Goal: Information Seeking & Learning: Learn about a topic

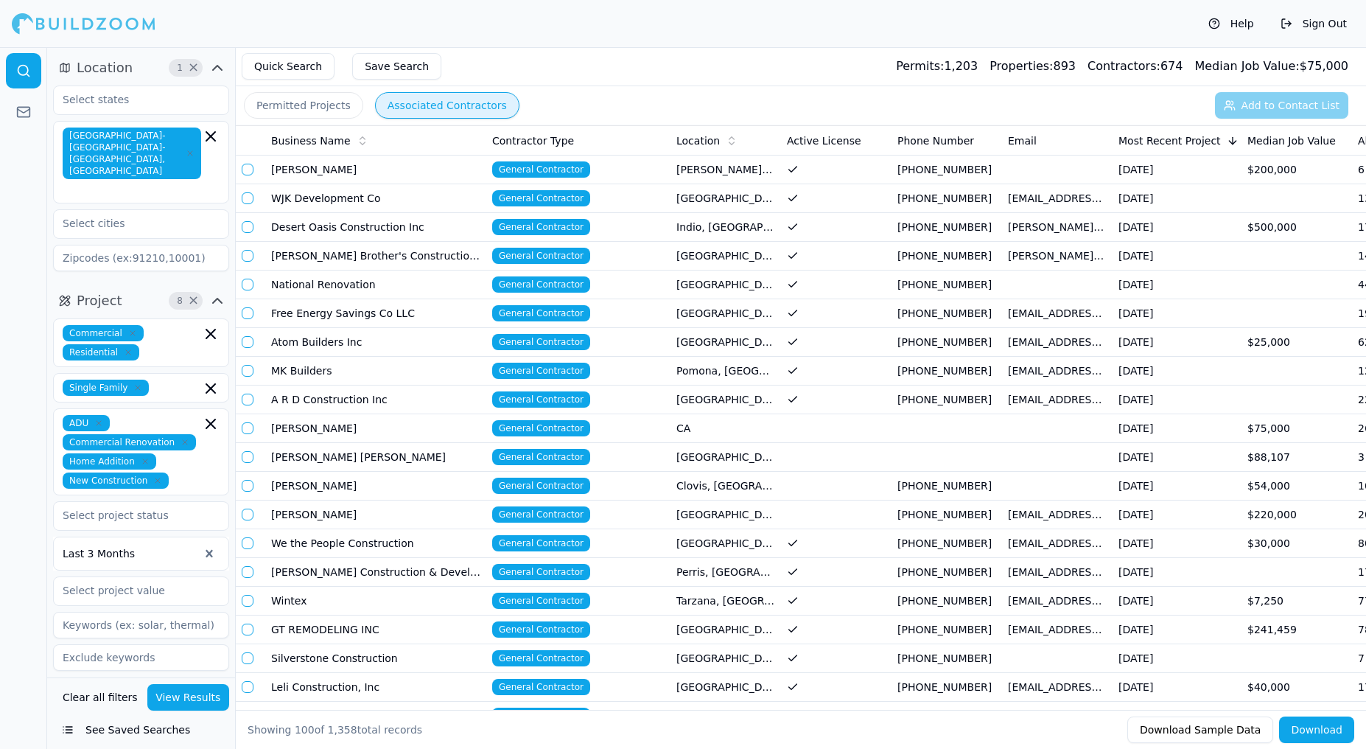
click at [99, 421] on icon "button" at bounding box center [99, 423] width 4 height 4
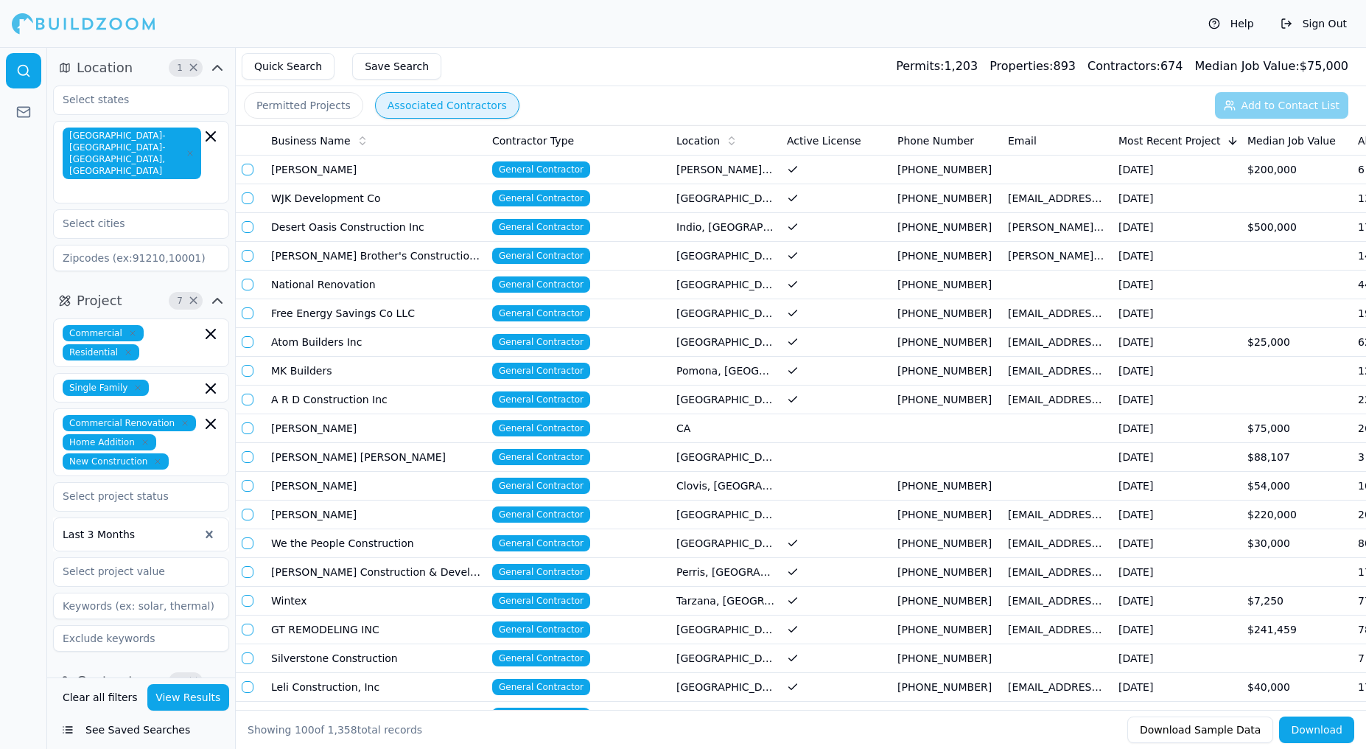
click at [204, 441] on div "Commercial Renovation Home Addition New Construction" at bounding box center [141, 442] width 157 height 55
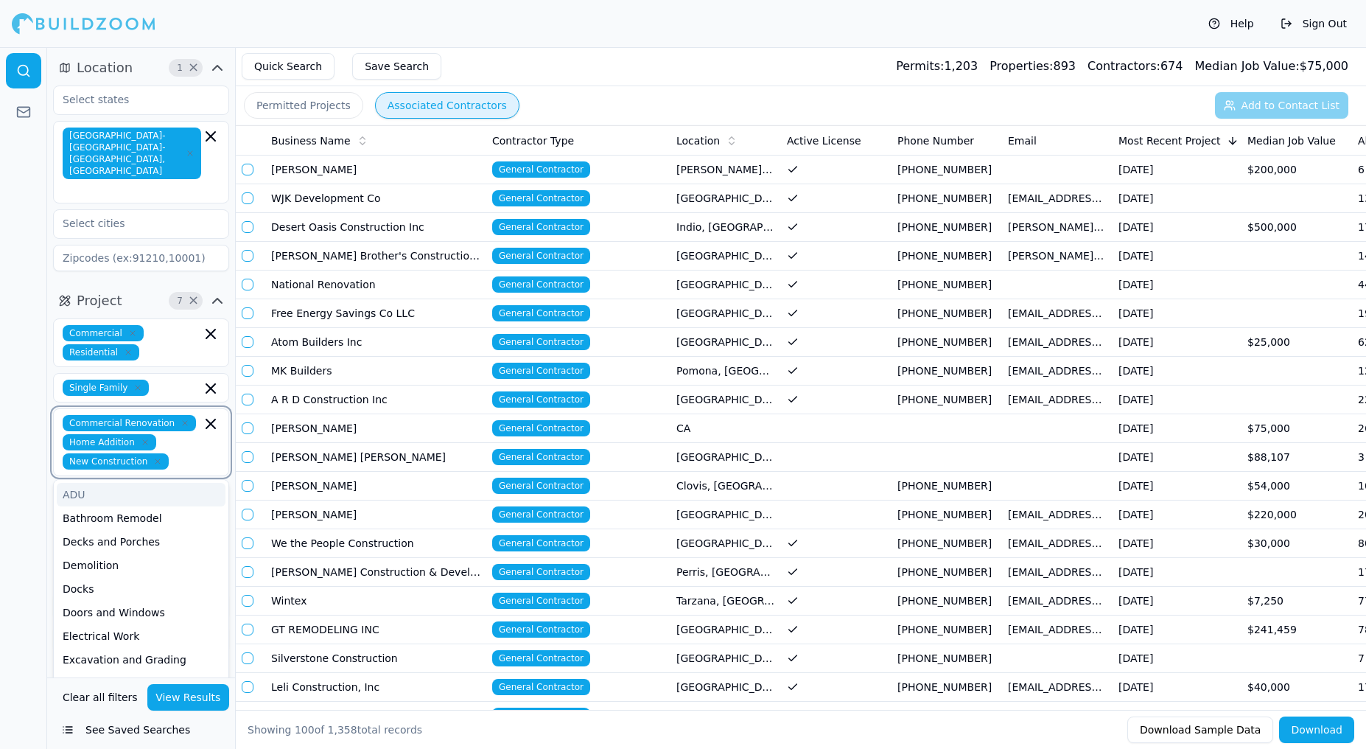
click at [189, 483] on div "ADU" at bounding box center [141, 495] width 169 height 24
click at [178, 531] on div "Doors and Windows" at bounding box center [141, 543] width 169 height 24
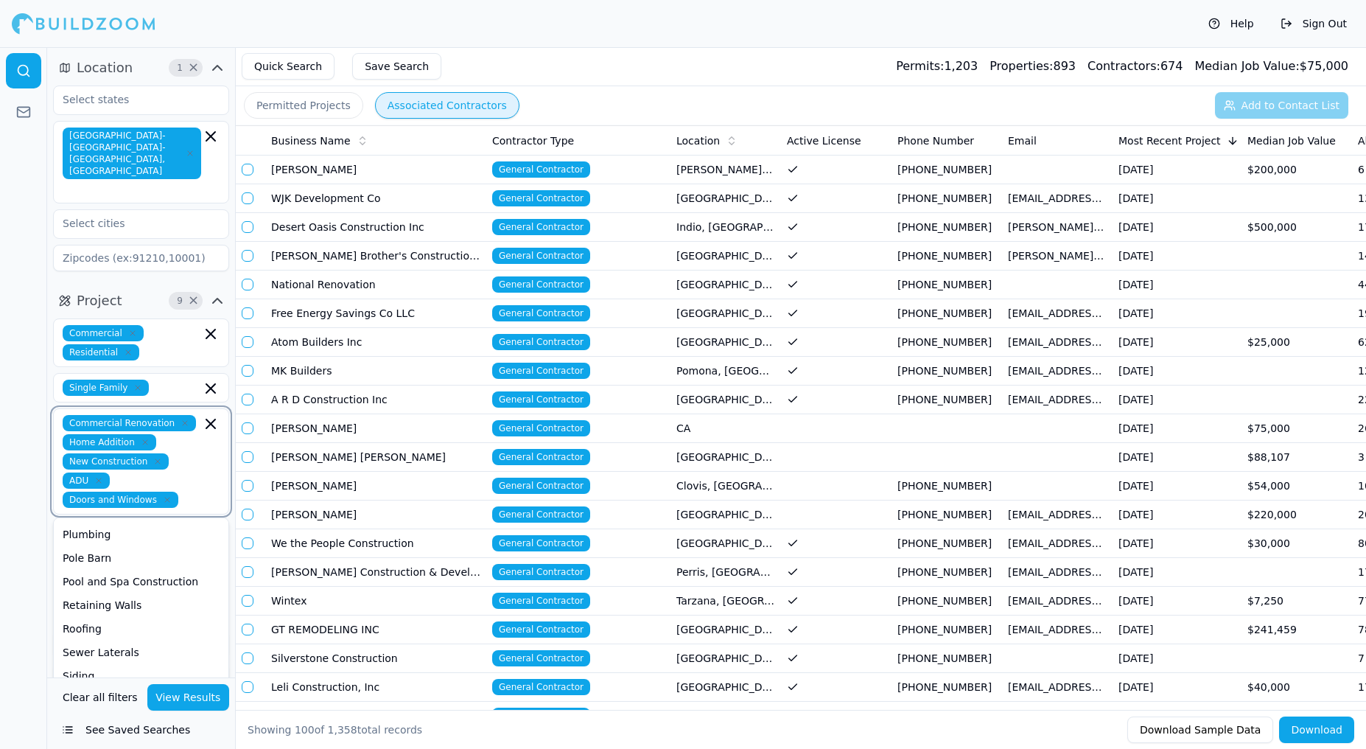
scroll to position [55, 0]
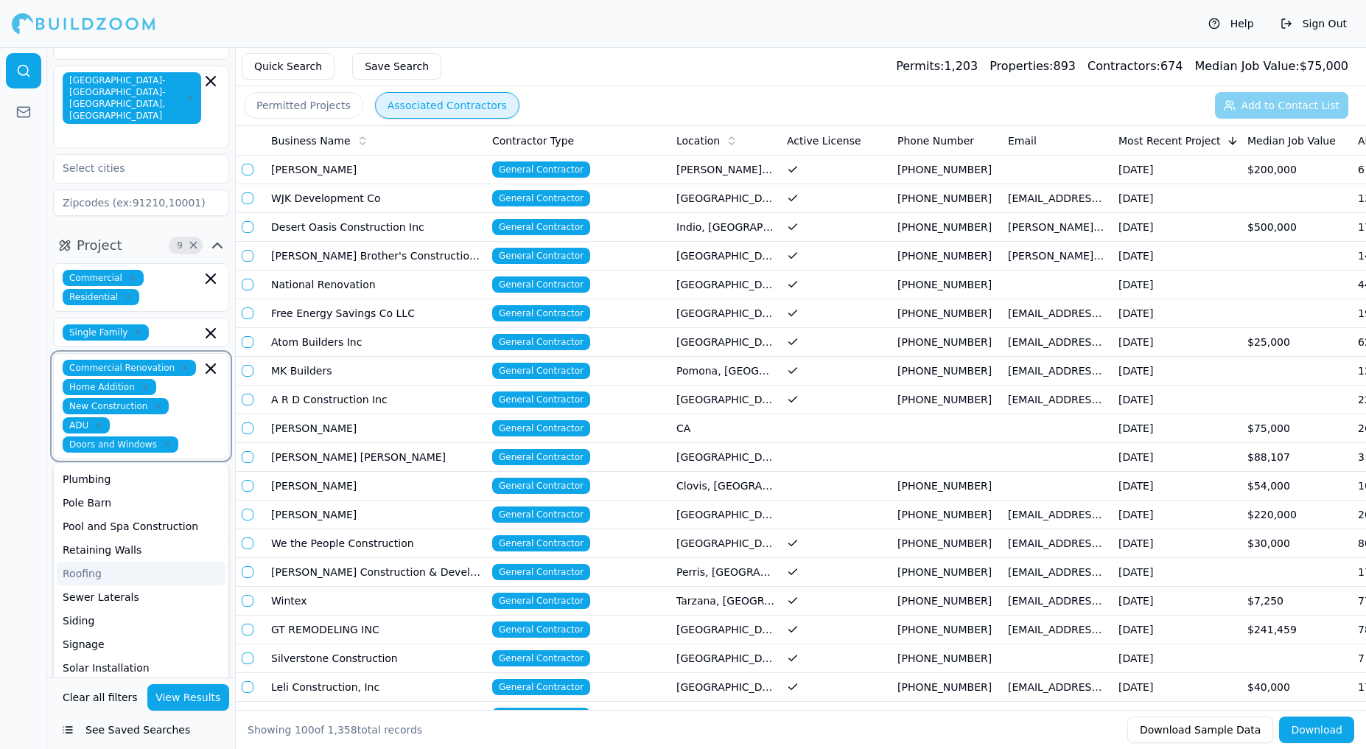
click at [176, 562] on div "Roofing" at bounding box center [141, 574] width 169 height 24
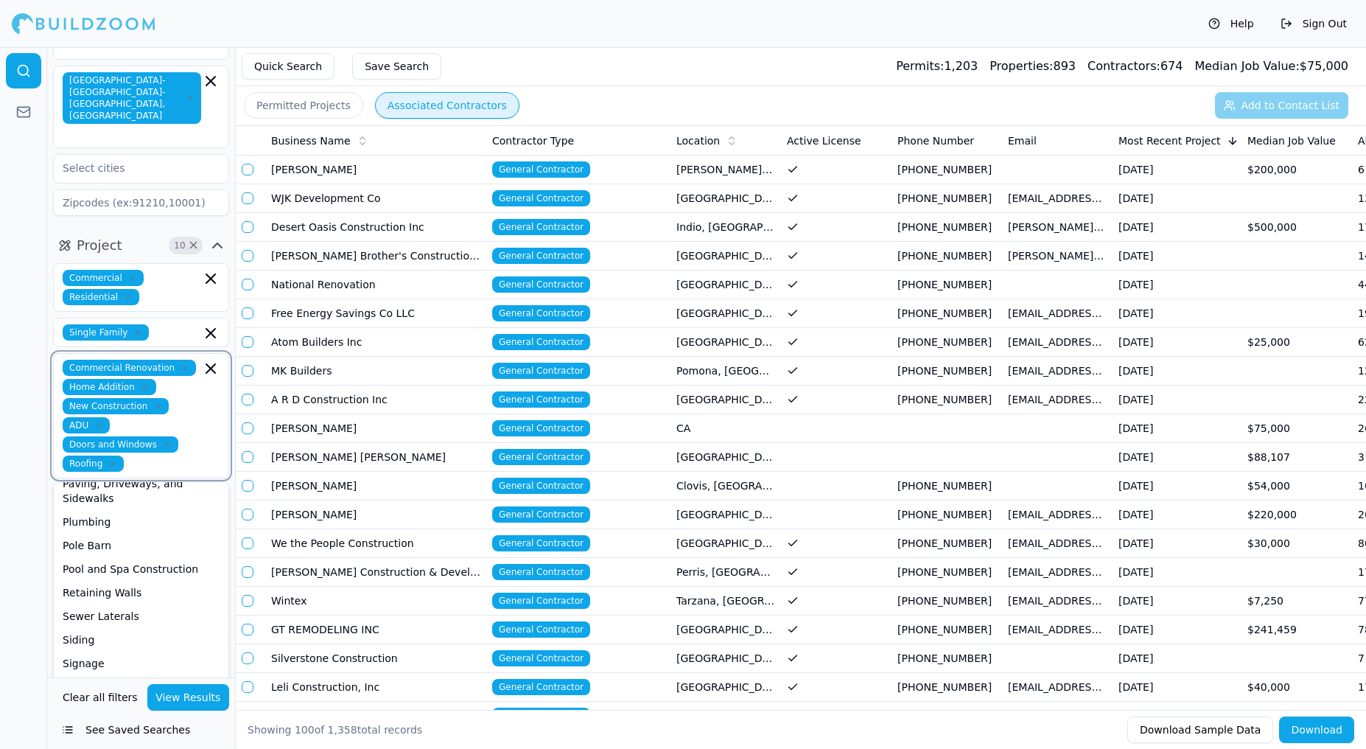
scroll to position [414, 0]
click at [150, 234] on button "Project 10 ×" at bounding box center [141, 246] width 176 height 24
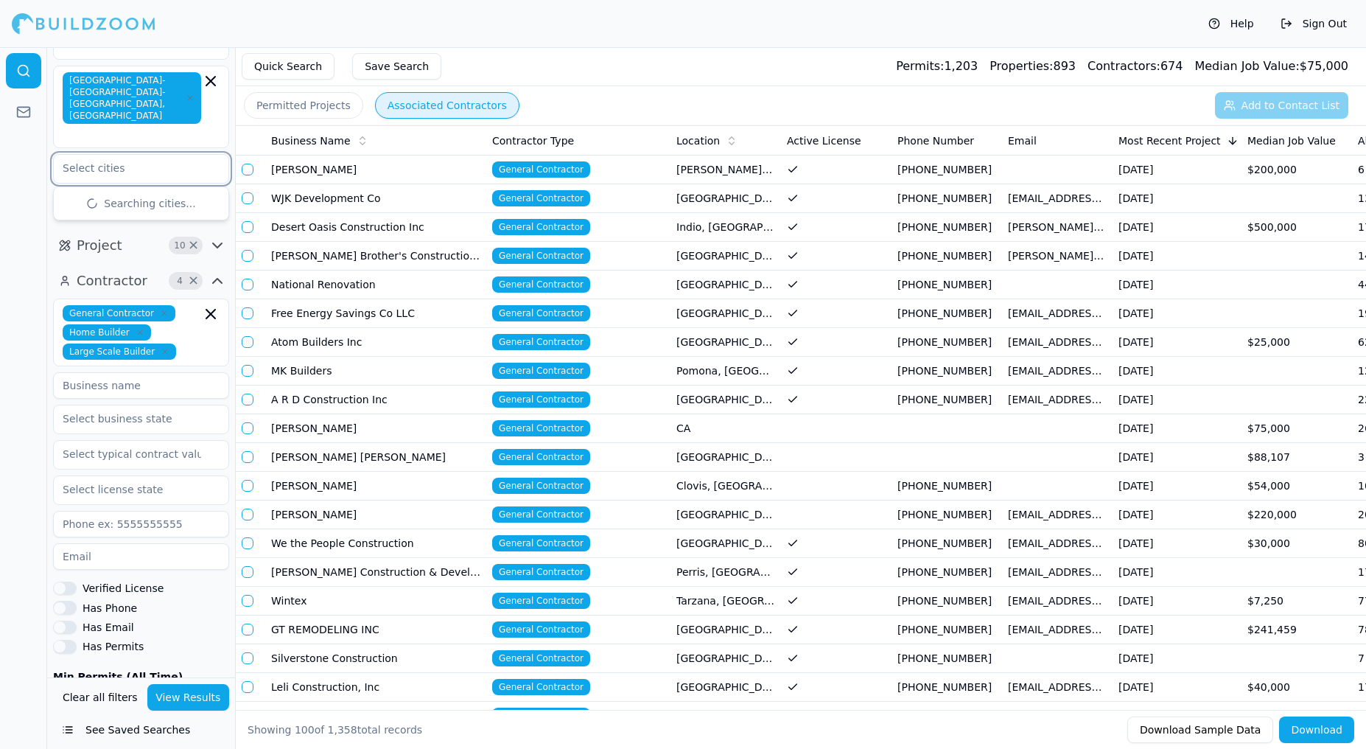
click at [167, 155] on input "text" at bounding box center [132, 168] width 156 height 27
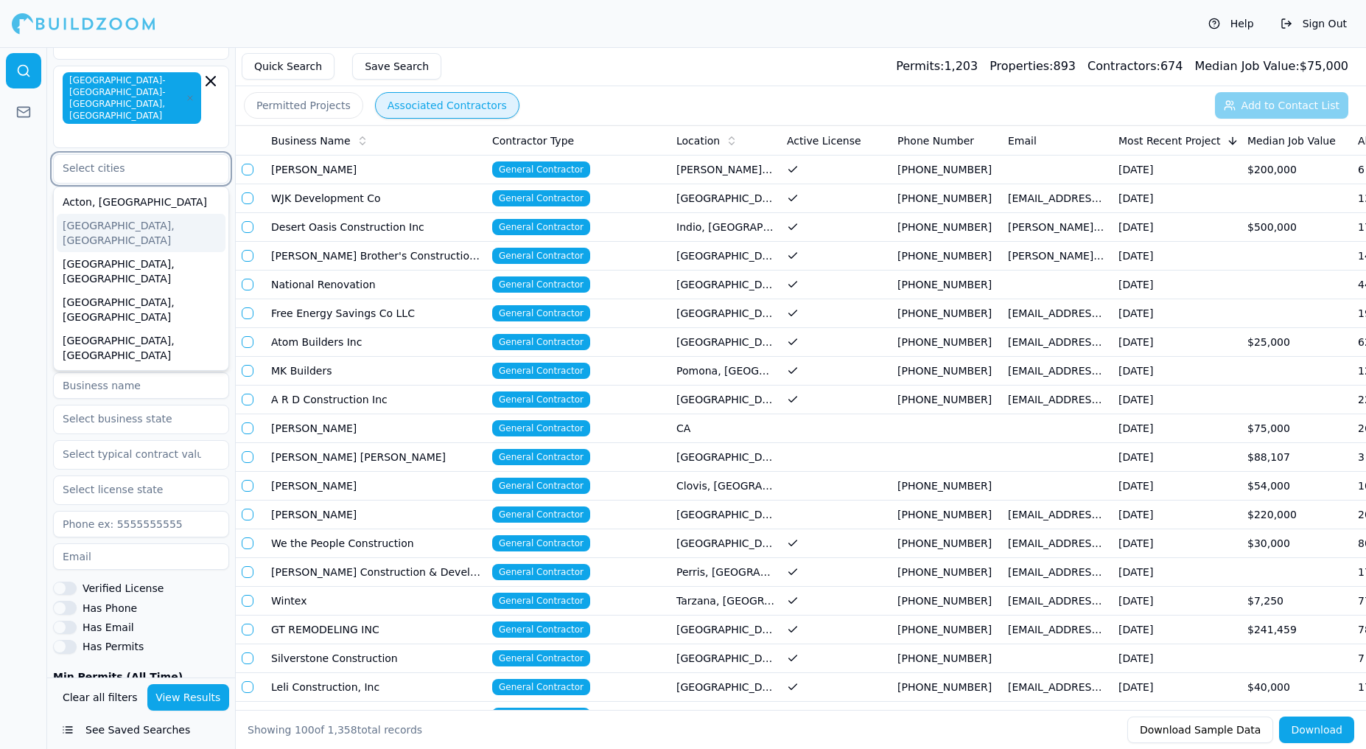
click at [147, 214] on div "[GEOGRAPHIC_DATA], [GEOGRAPHIC_DATA]" at bounding box center [141, 233] width 169 height 38
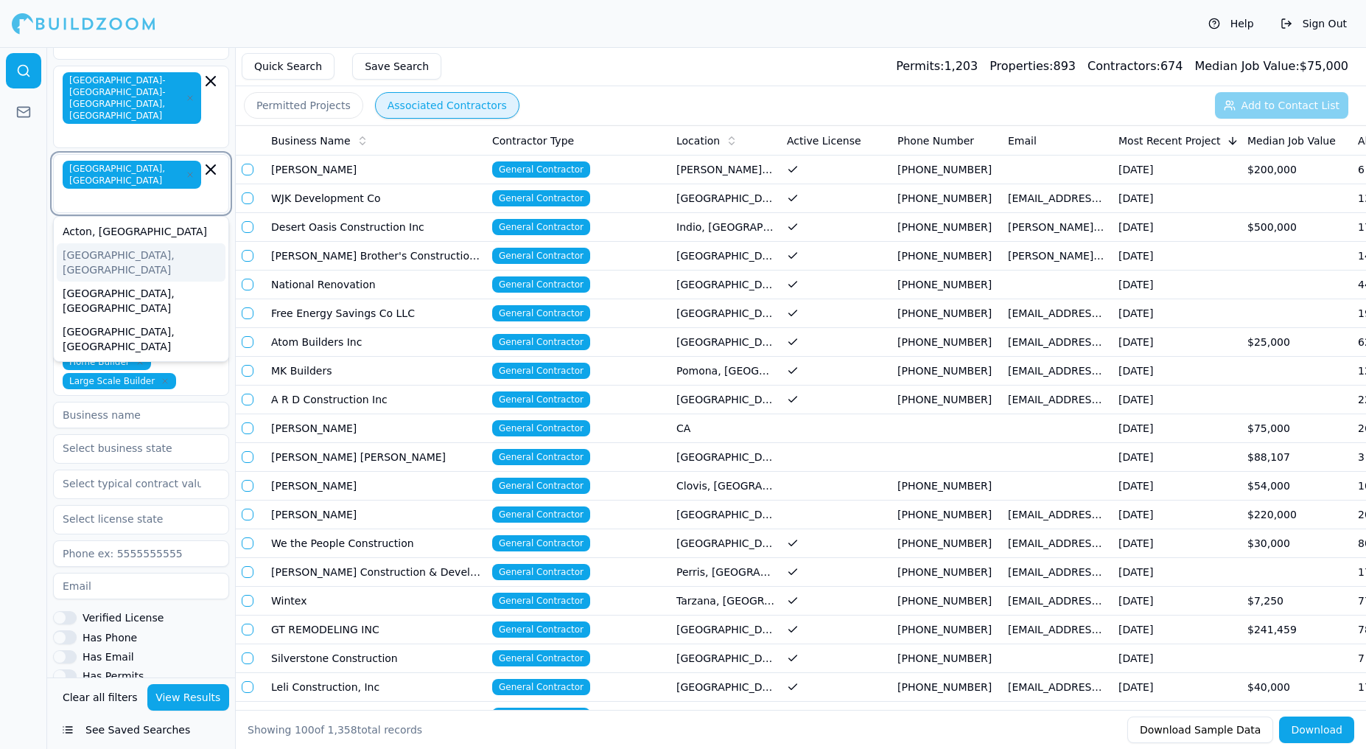
click at [148, 243] on div "[GEOGRAPHIC_DATA], [GEOGRAPHIC_DATA]" at bounding box center [141, 262] width 169 height 38
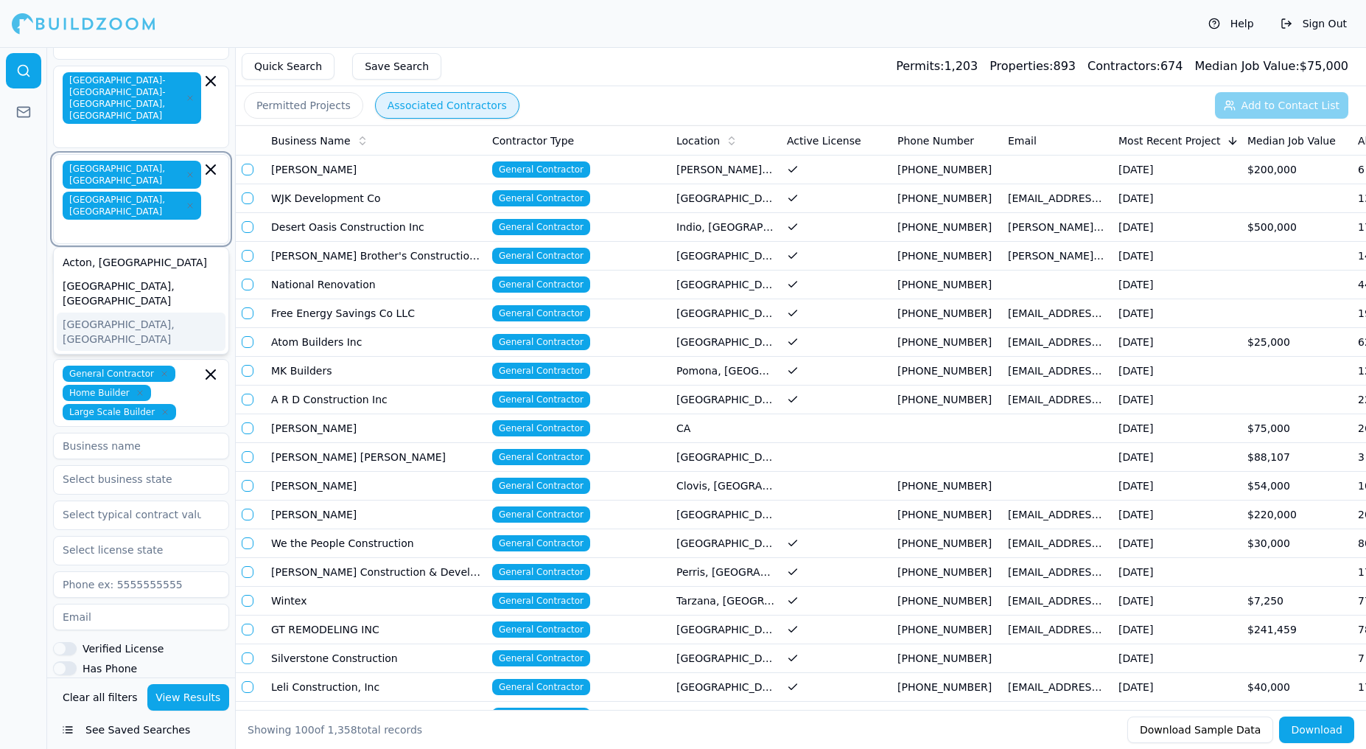
click at [145, 313] on div "[GEOGRAPHIC_DATA], [GEOGRAPHIC_DATA]" at bounding box center [141, 332] width 169 height 38
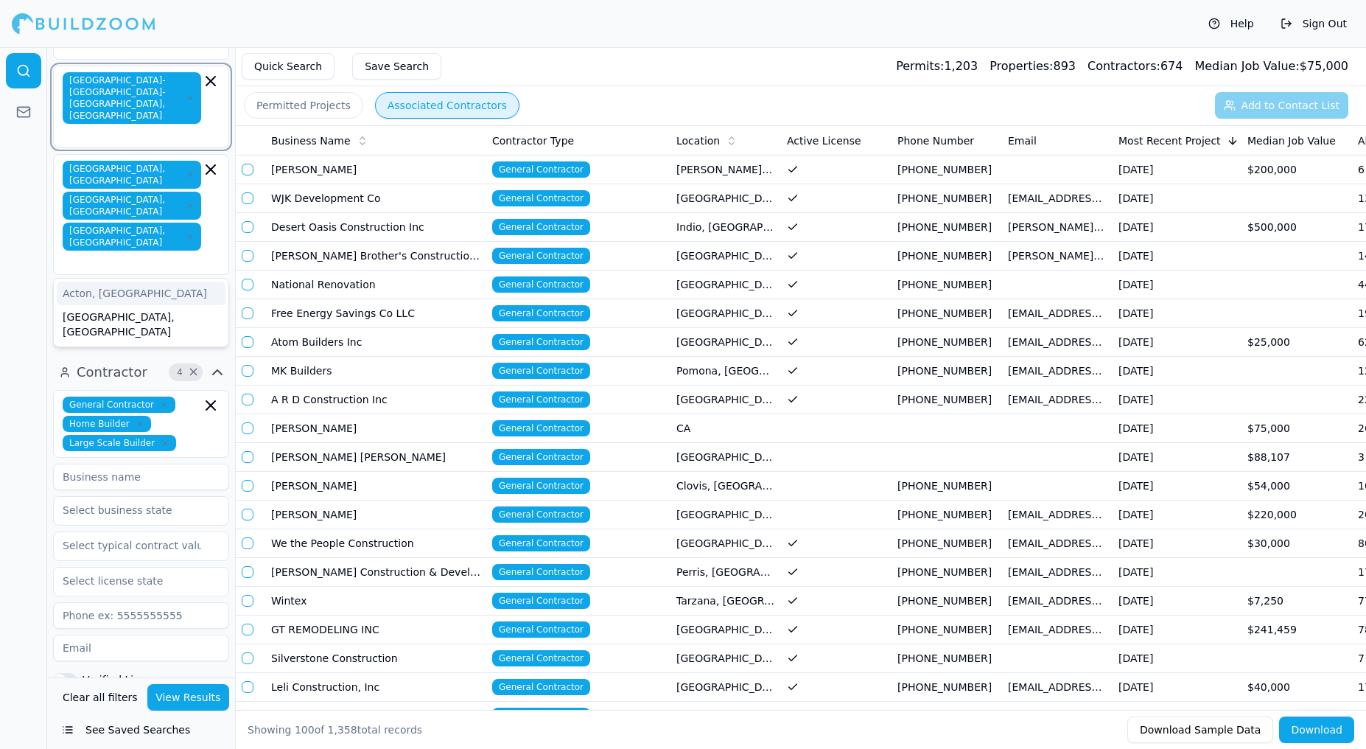
click at [172, 127] on input "text" at bounding box center [134, 134] width 136 height 15
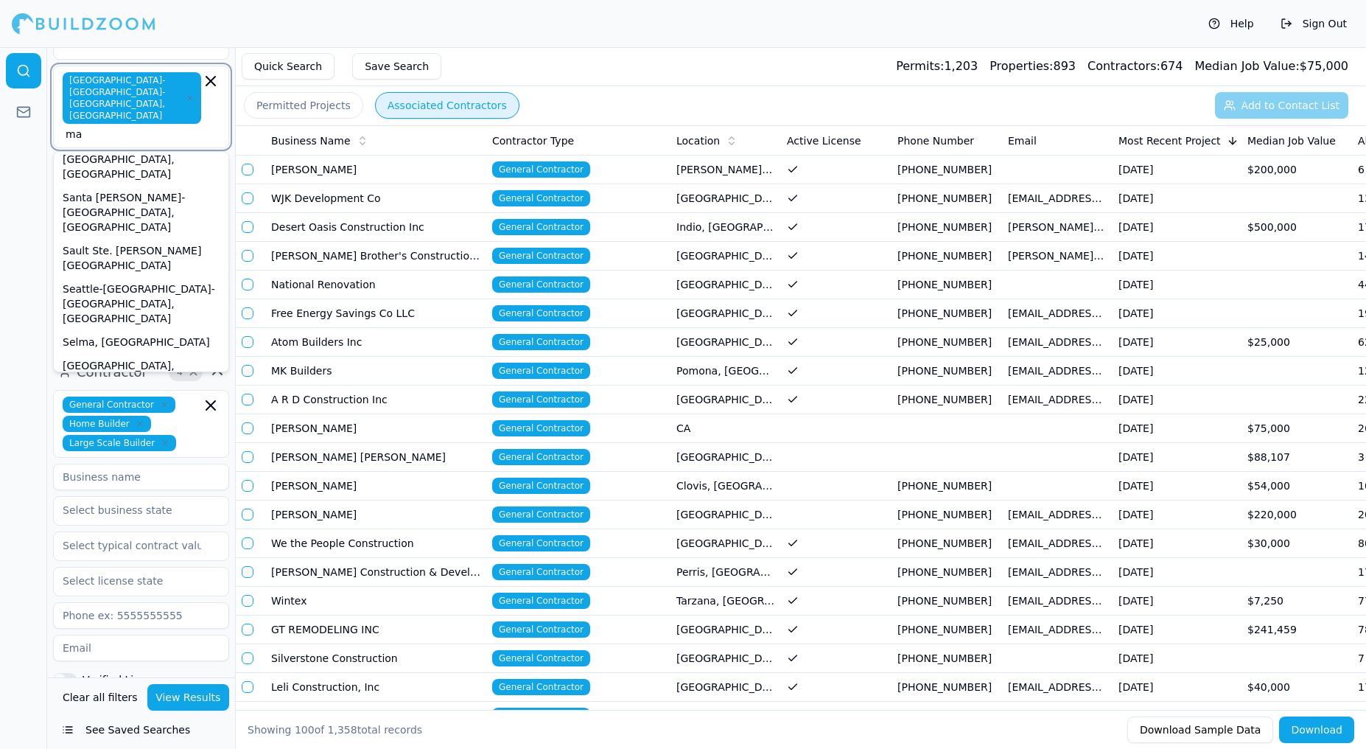
type input "m"
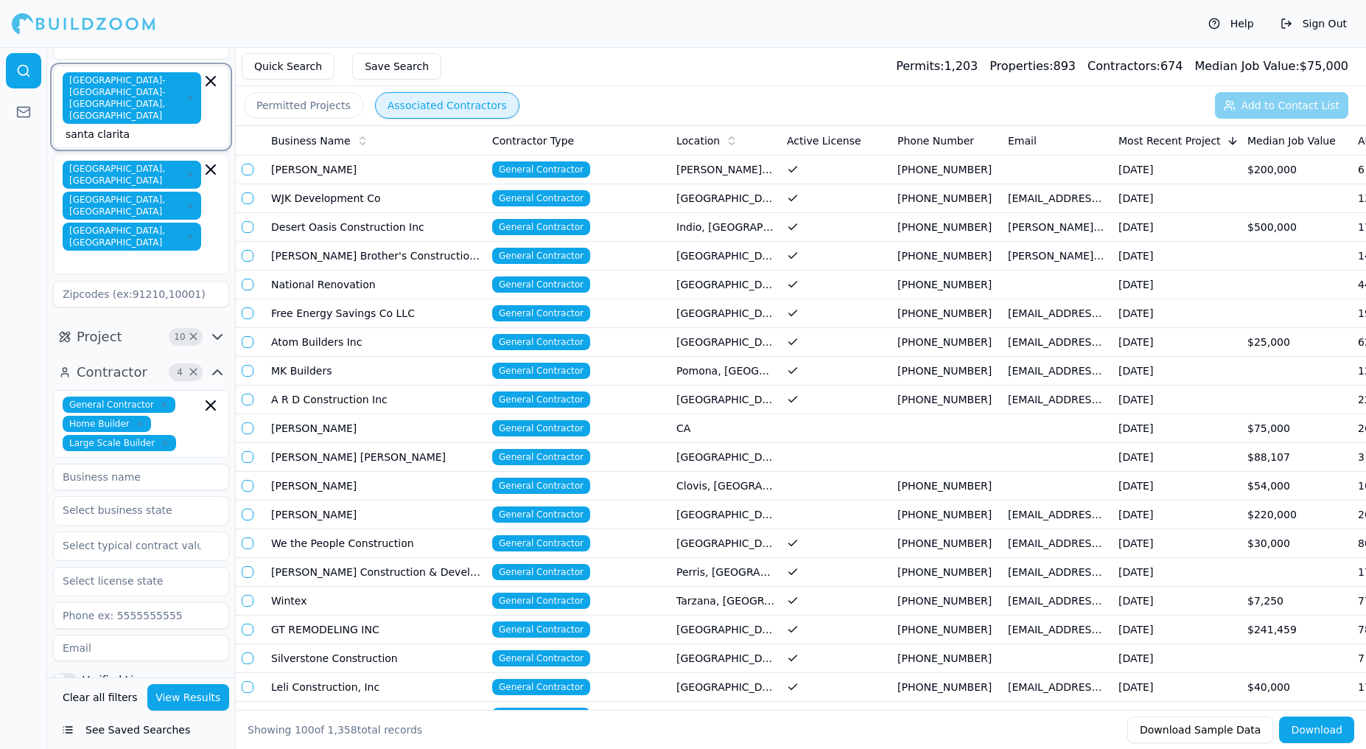
type input "santa clarita"
click at [80, 236] on div "[GEOGRAPHIC_DATA]-[GEOGRAPHIC_DATA]-[GEOGRAPHIC_DATA], [GEOGRAPHIC_DATA] [GEOGR…" at bounding box center [141, 168] width 176 height 289
click at [219, 335] on icon "button" at bounding box center [217, 337] width 9 height 4
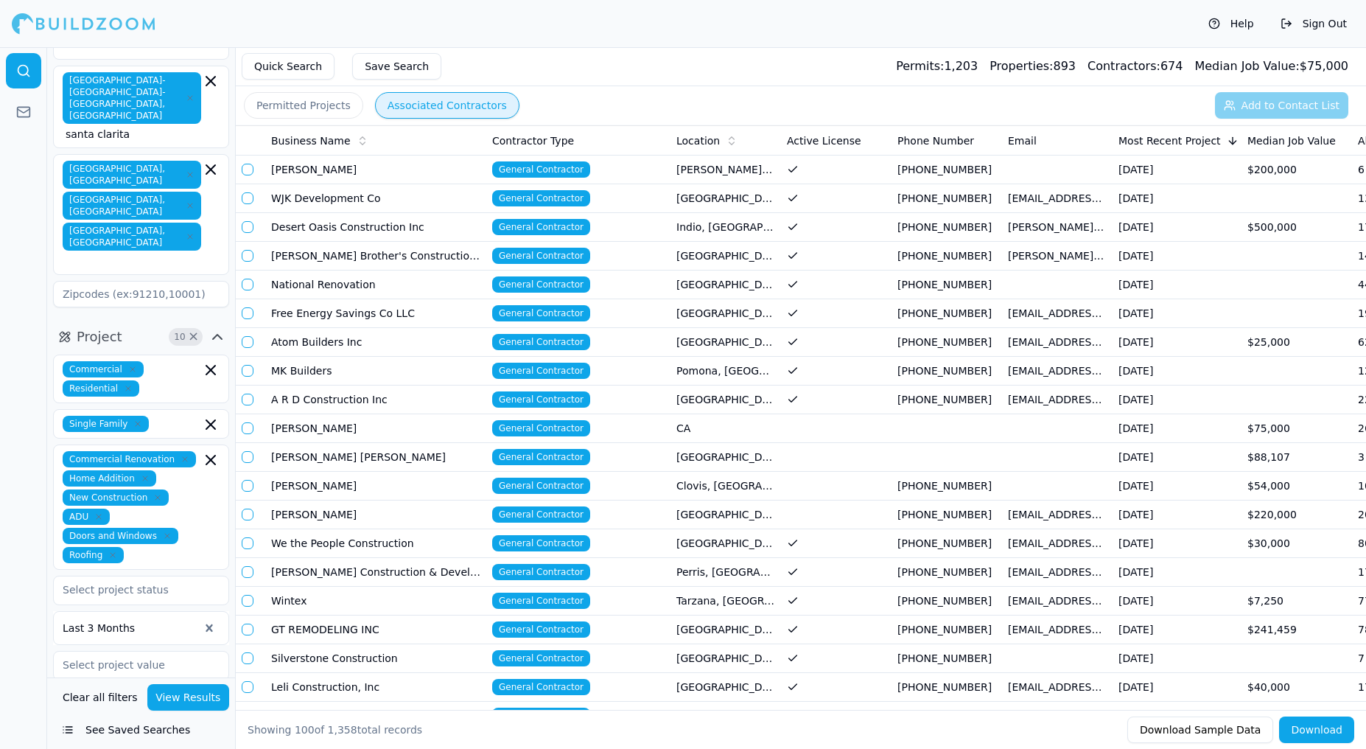
click at [219, 328] on icon "button" at bounding box center [218, 337] width 18 height 18
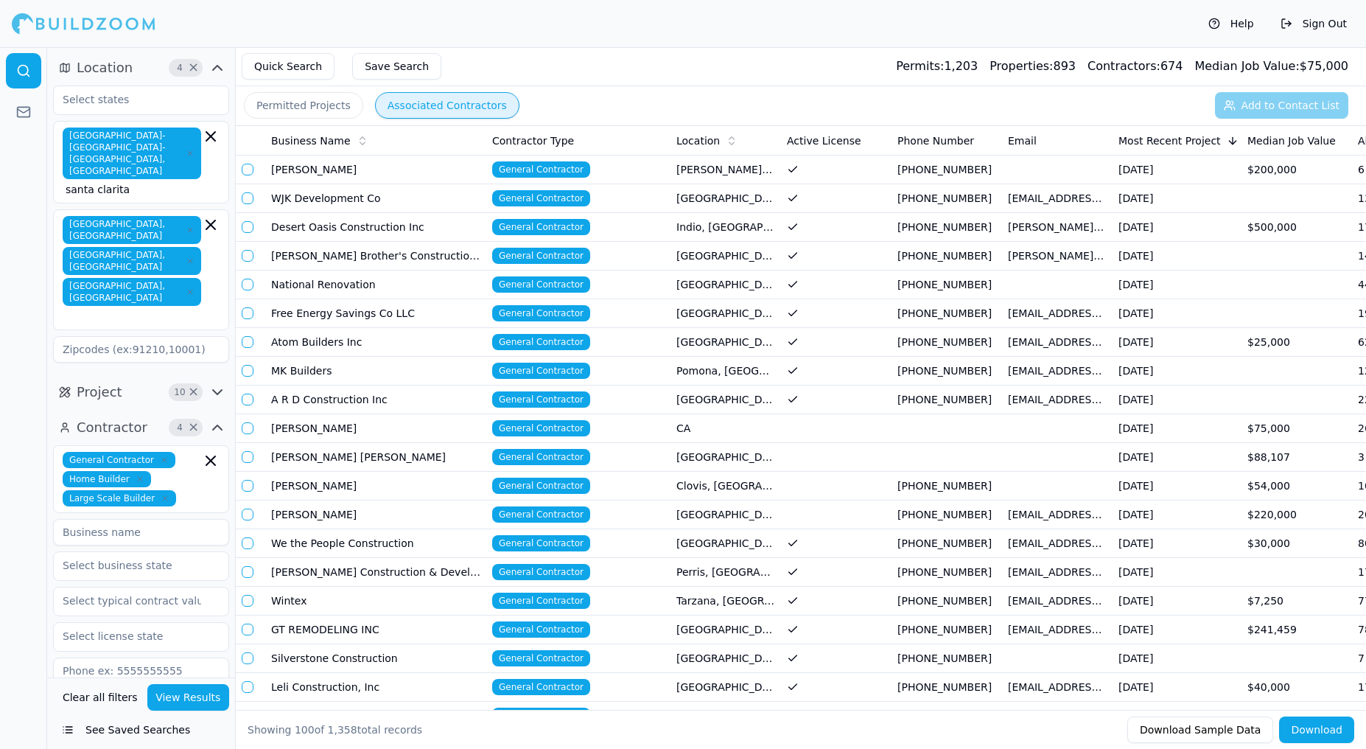
click at [294, 69] on button "Quick Search" at bounding box center [288, 66] width 93 height 27
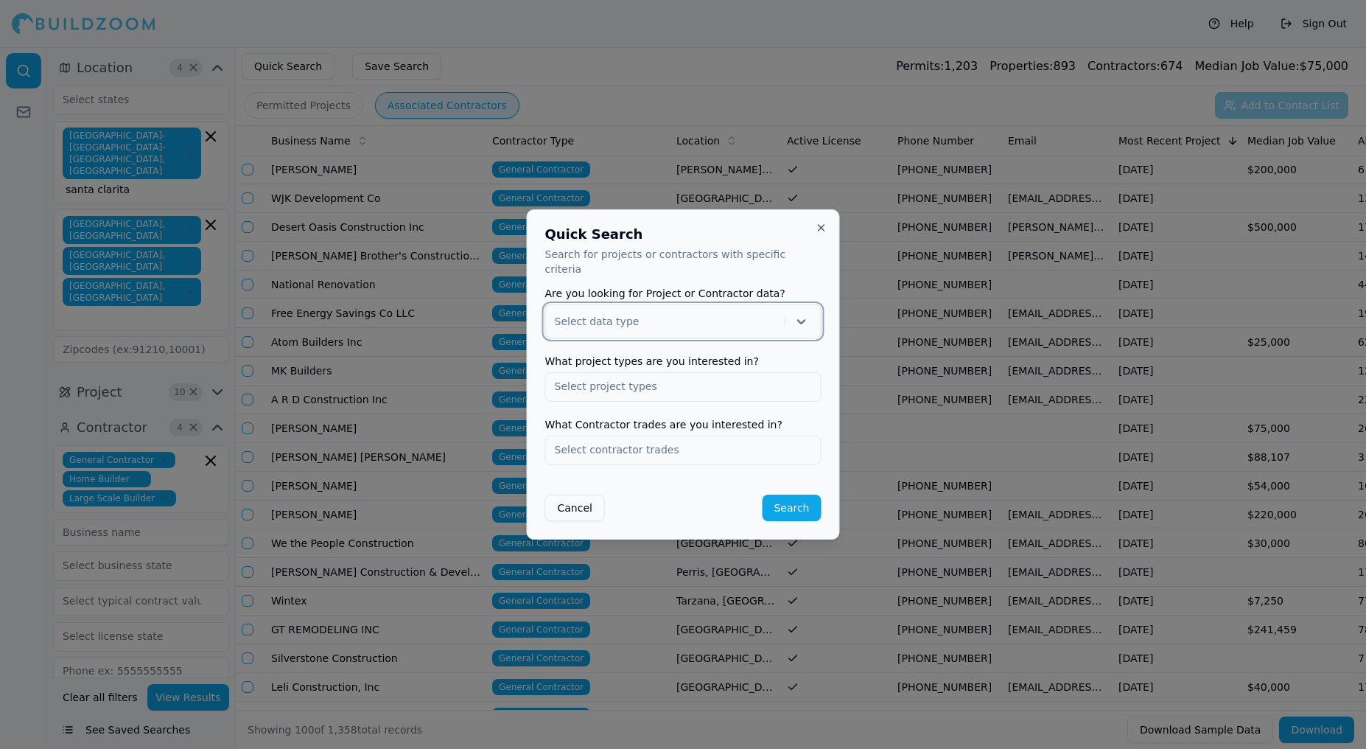
click at [803, 319] on icon at bounding box center [801, 321] width 9 height 5
click at [696, 351] on div "Project" at bounding box center [683, 360] width 275 height 24
click at [747, 383] on input "text" at bounding box center [683, 386] width 275 height 27
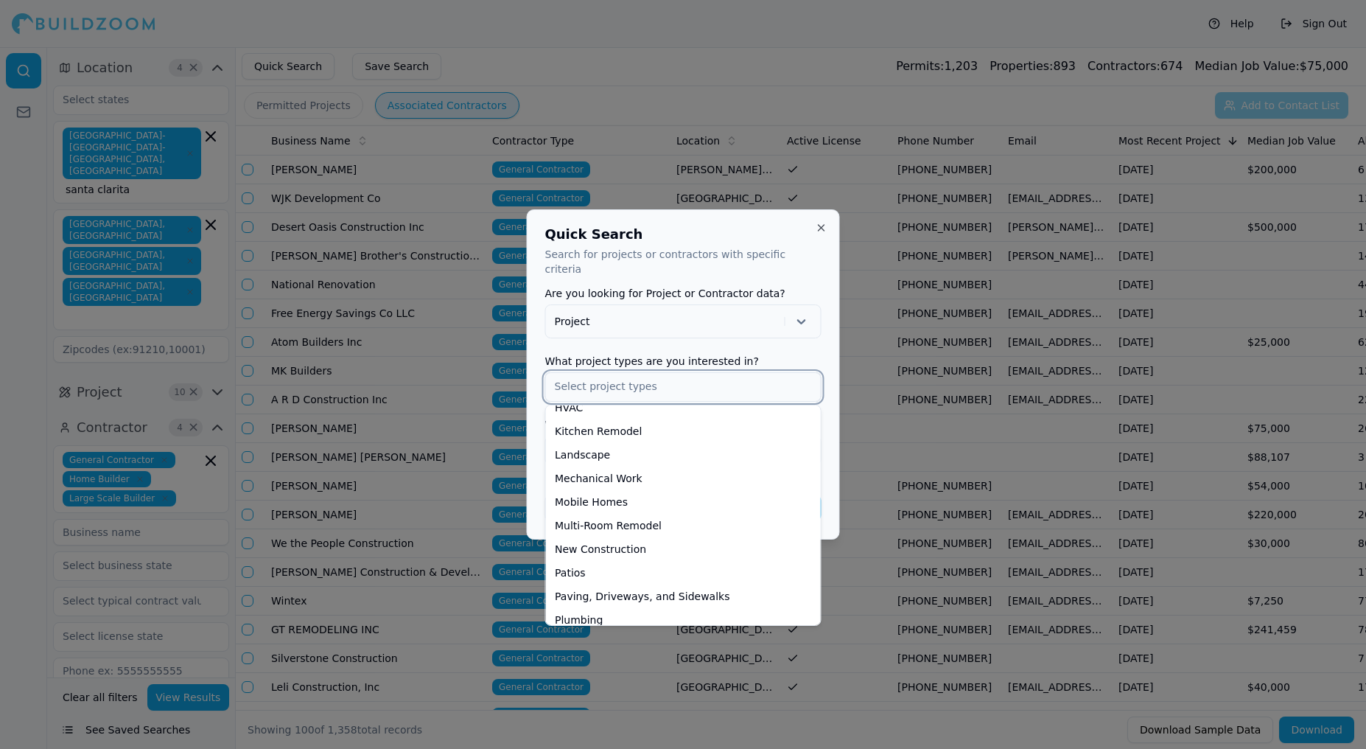
scroll to position [343, 0]
click at [638, 537] on div "New Construction" at bounding box center [683, 549] width 269 height 24
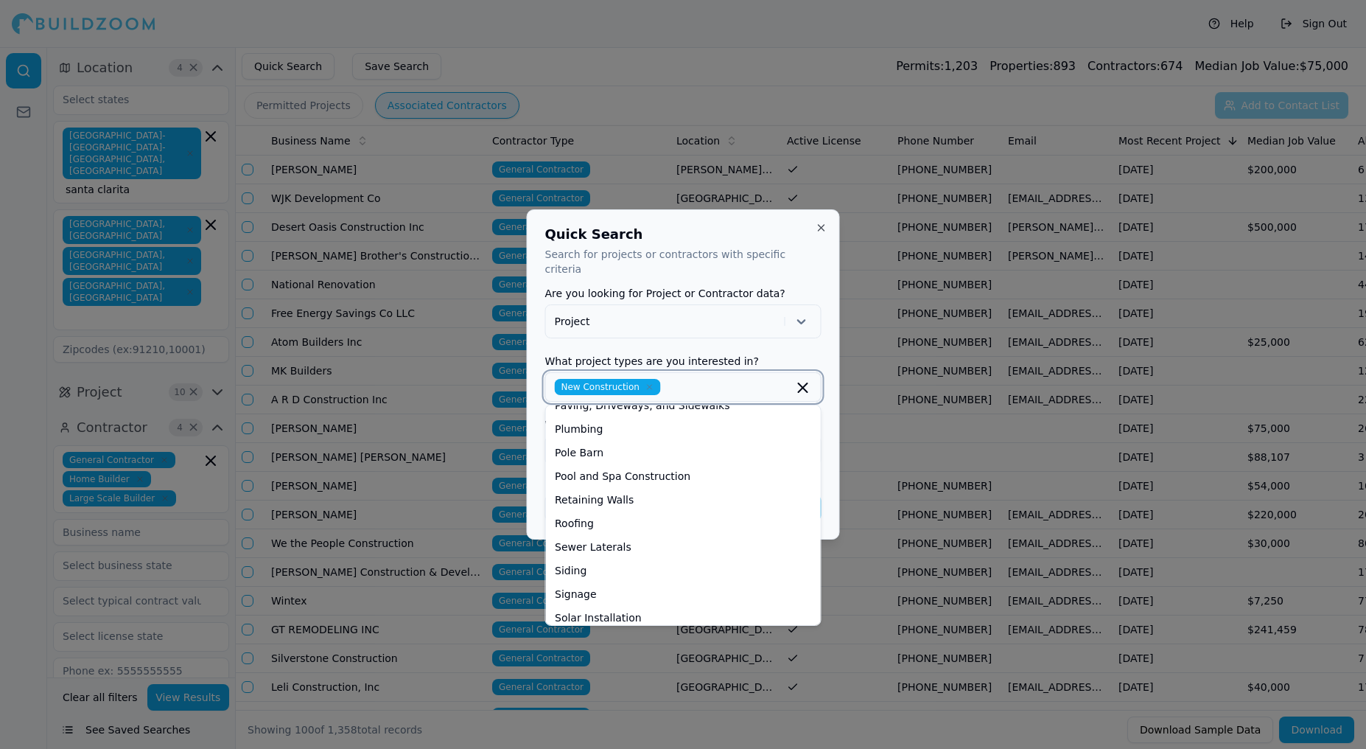
scroll to position [517, 0]
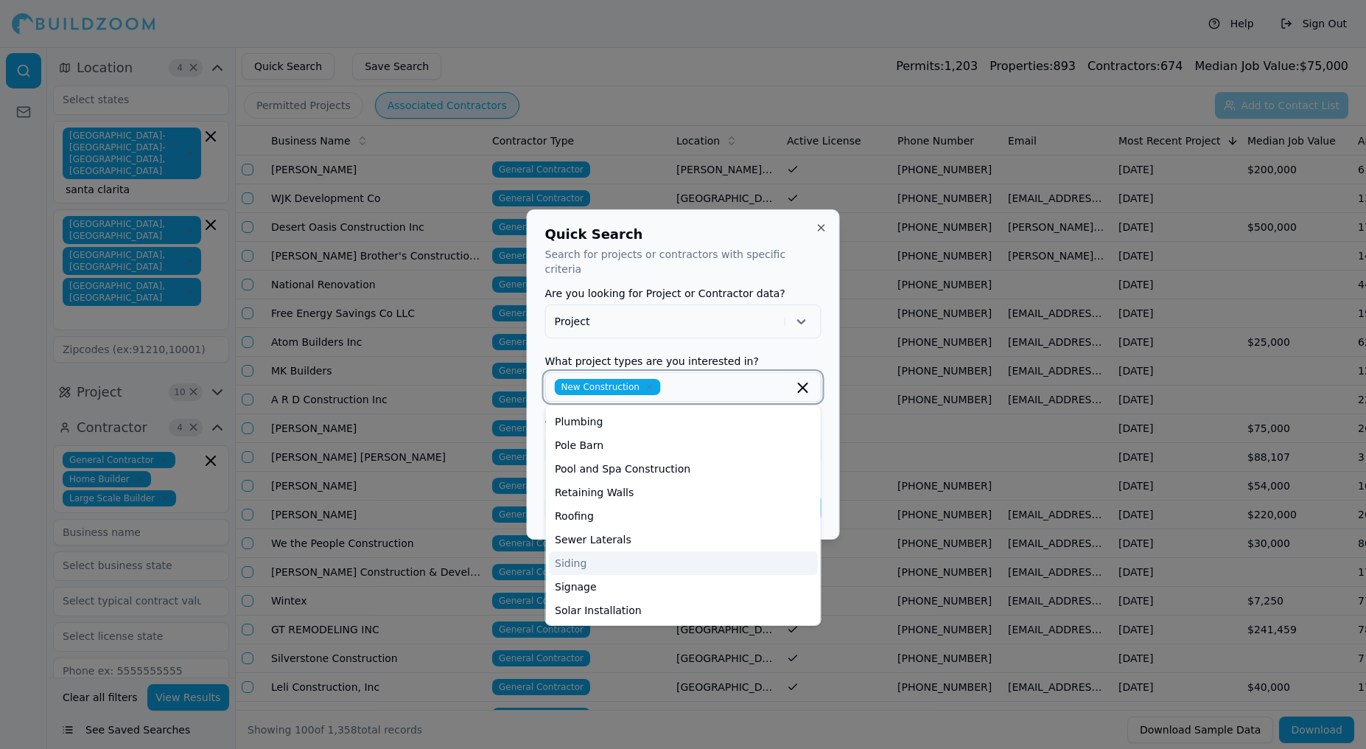
click at [715, 552] on div "Siding" at bounding box center [683, 563] width 269 height 24
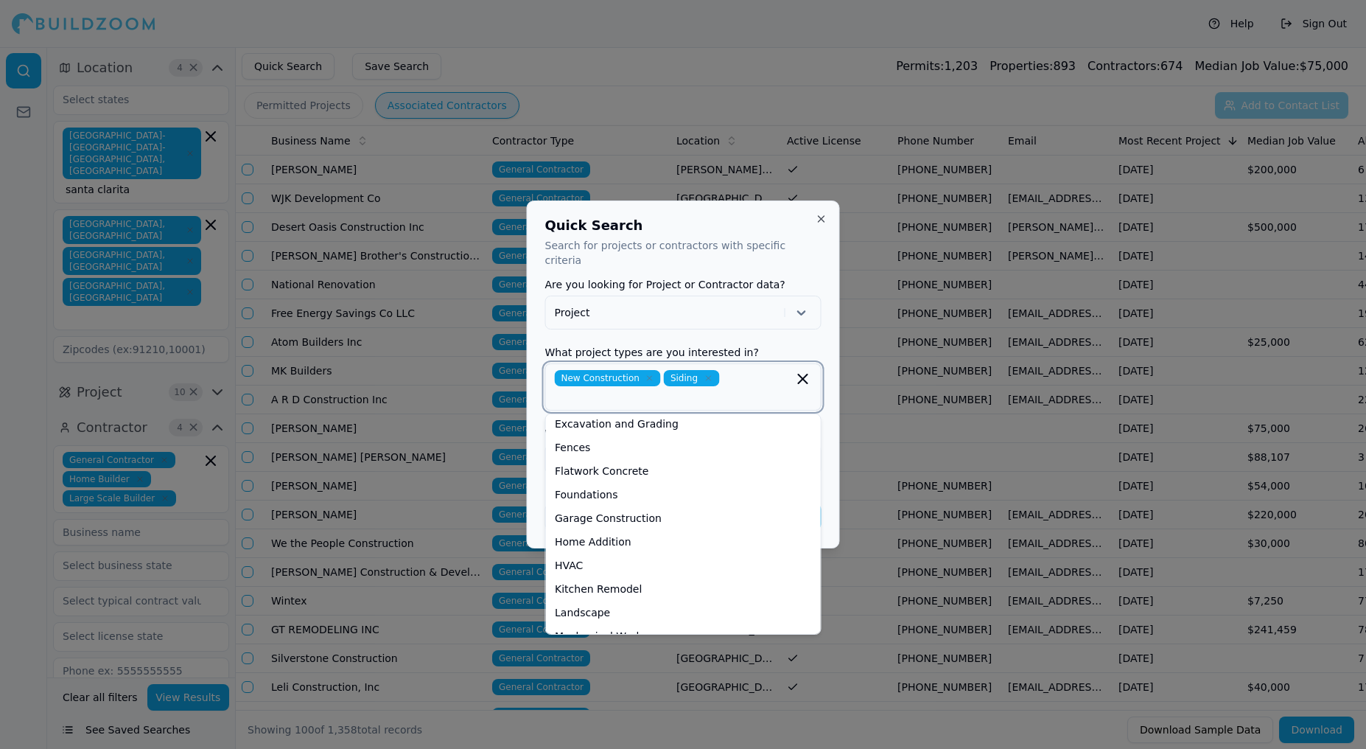
scroll to position [170, 0]
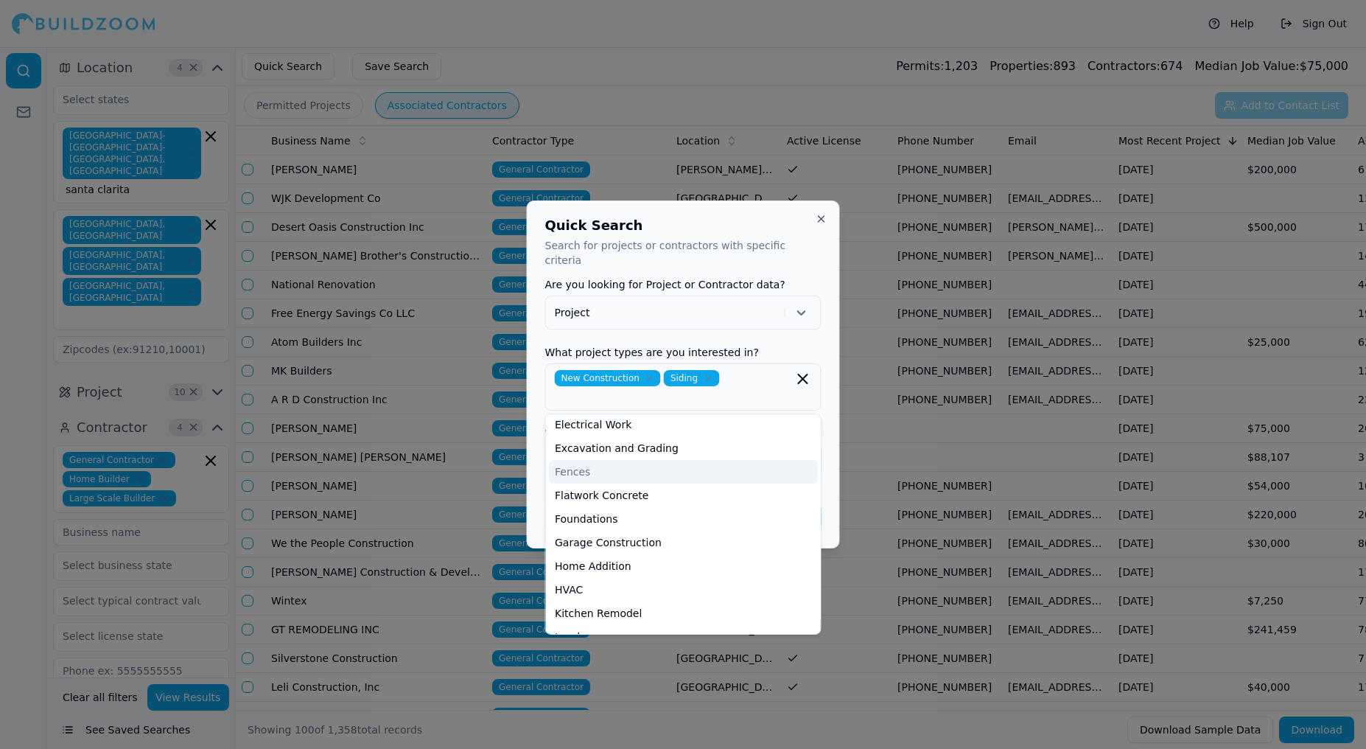
click at [797, 335] on form "Are you looking for Project or Contractor data? Project What project types are …" at bounding box center [683, 404] width 276 height 251
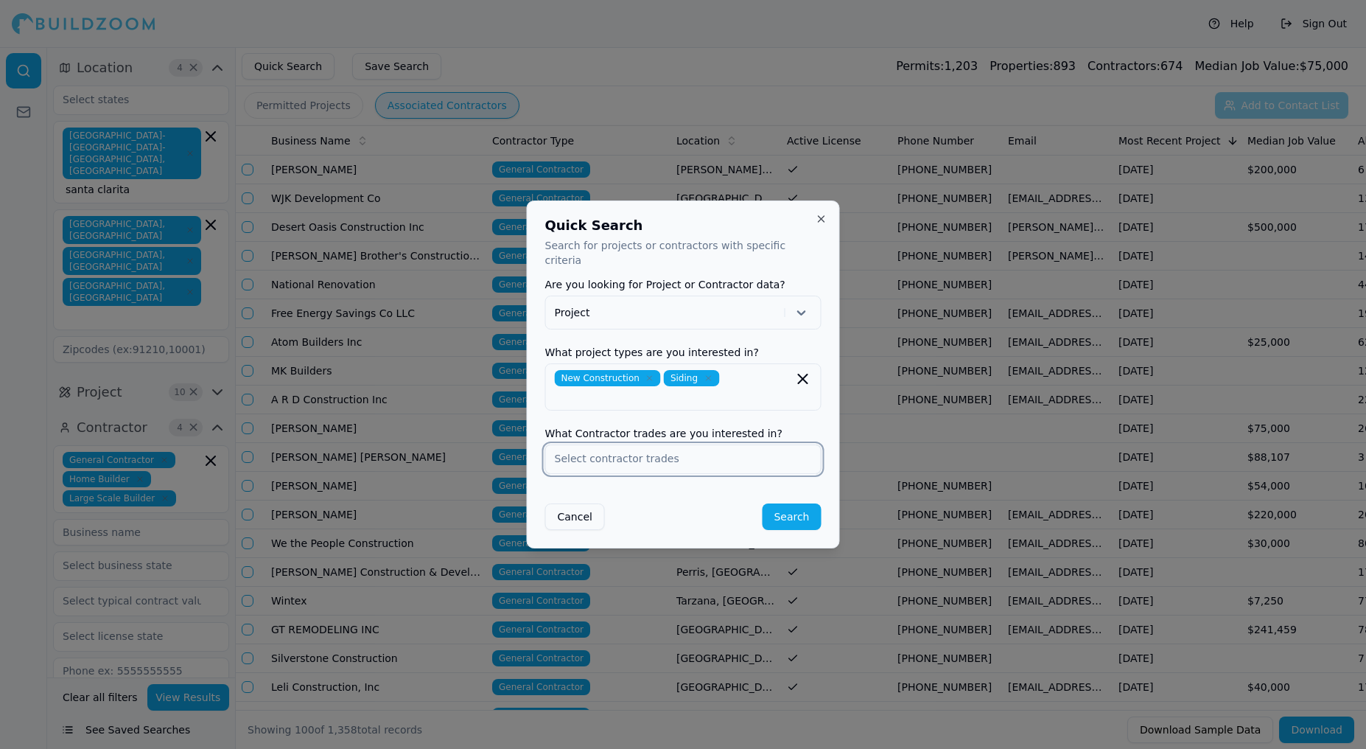
click at [732, 454] on input "text" at bounding box center [683, 458] width 275 height 27
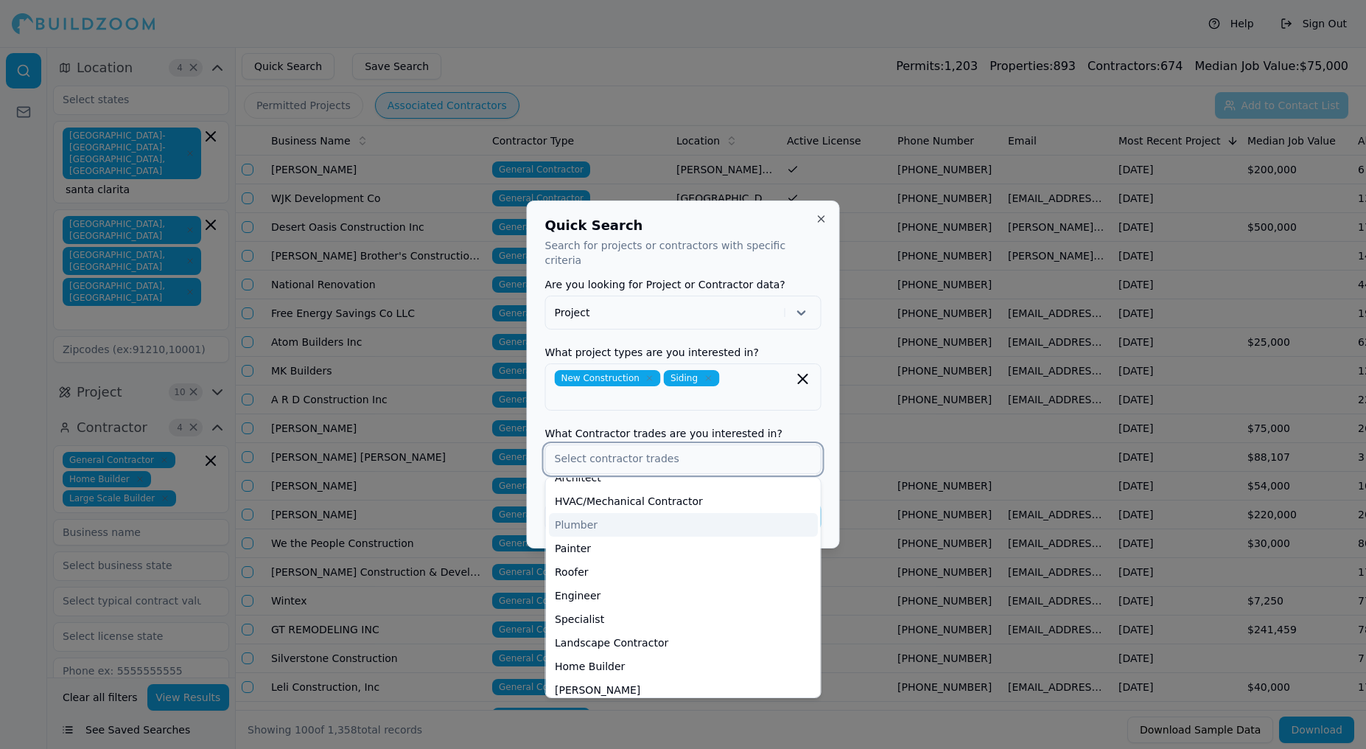
scroll to position [72, 0]
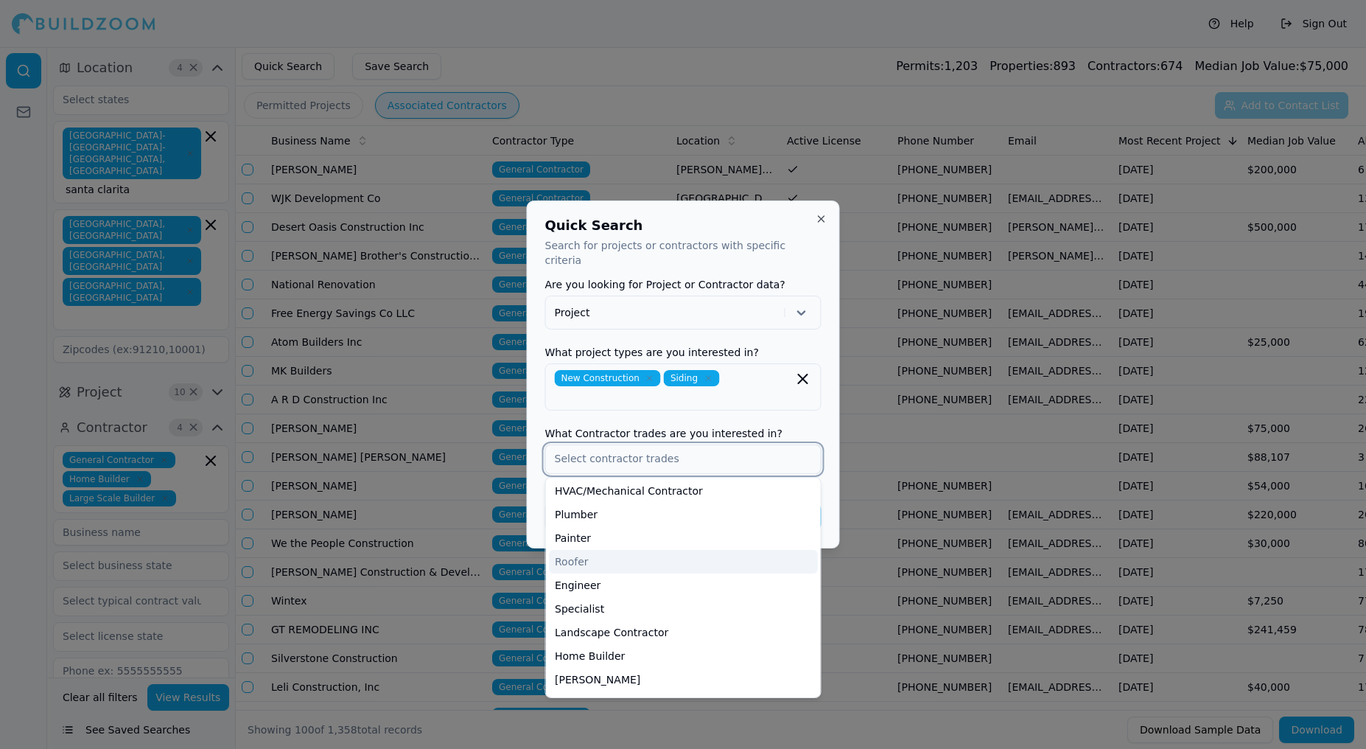
click at [661, 557] on div "Roofer" at bounding box center [683, 562] width 269 height 24
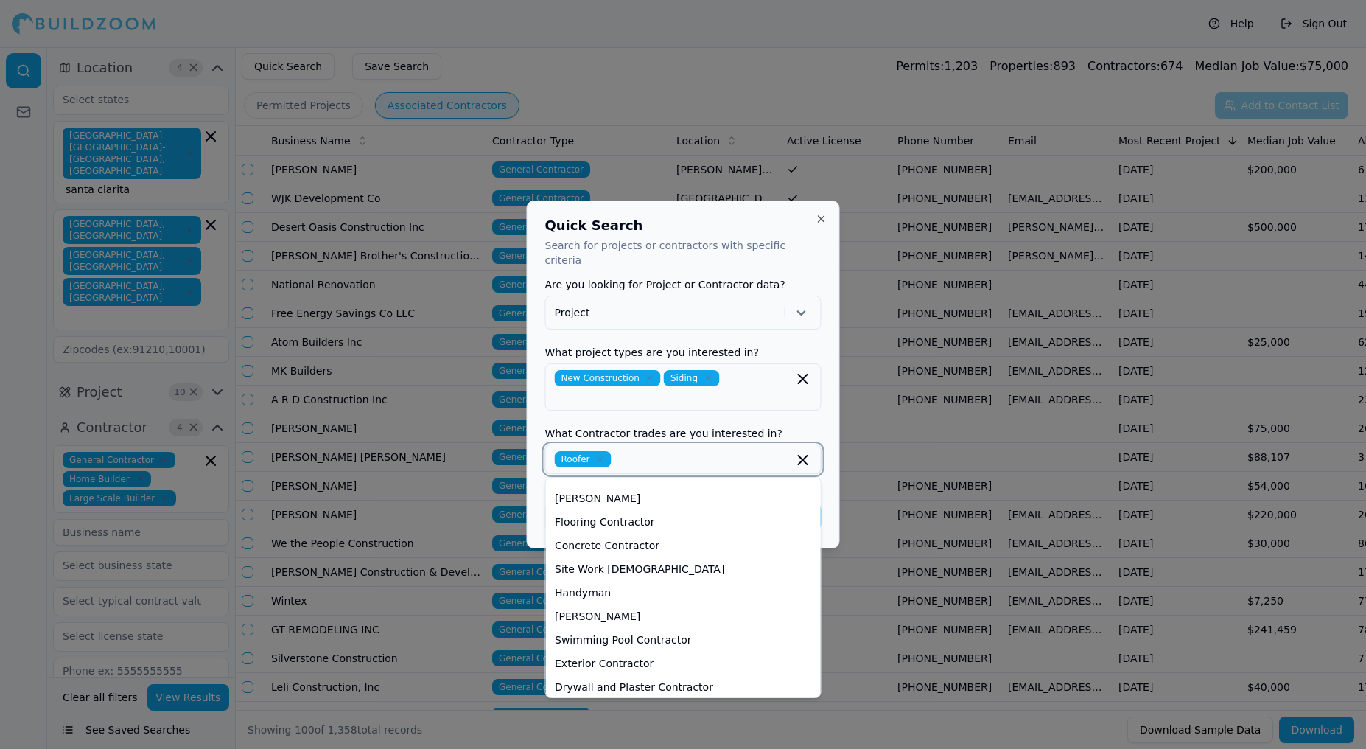
scroll to position [234, 0]
click at [663, 556] on div "Site Work [DEMOGRAPHIC_DATA]" at bounding box center [683, 566] width 269 height 24
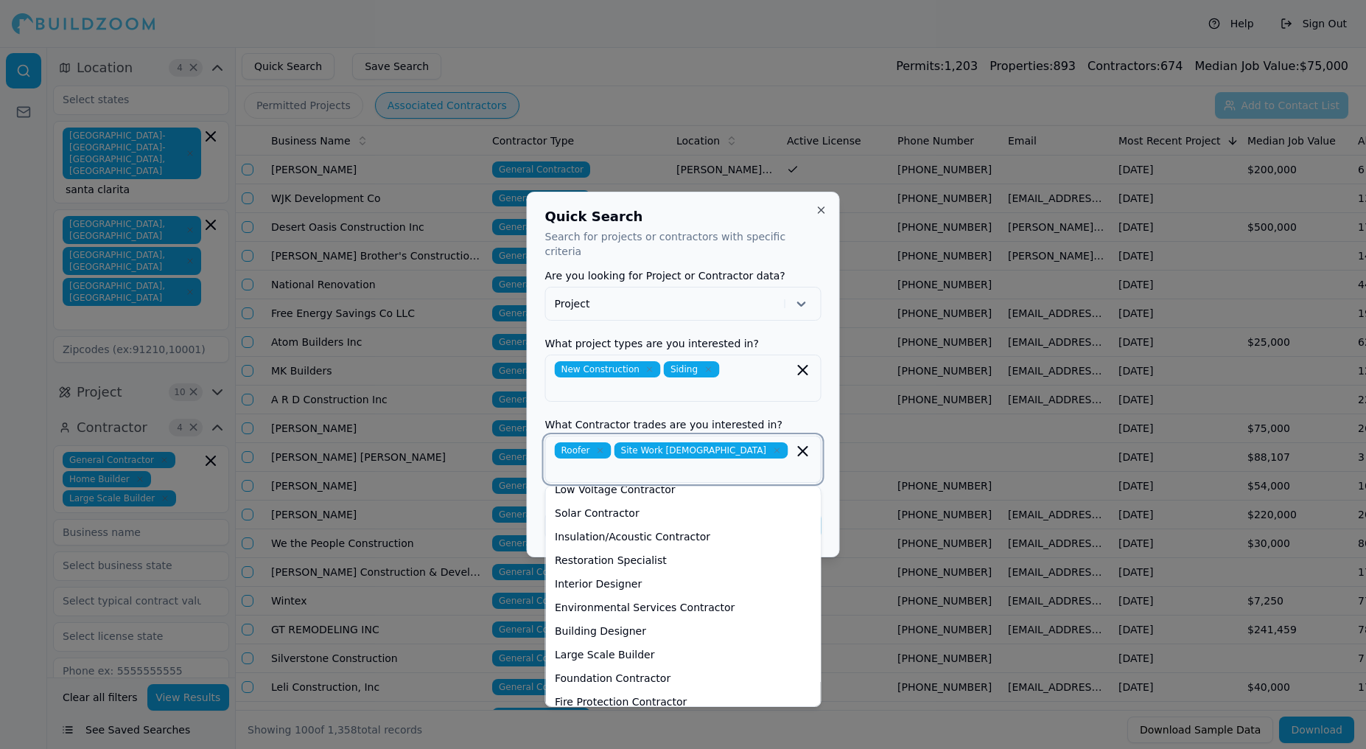
scroll to position [565, 0]
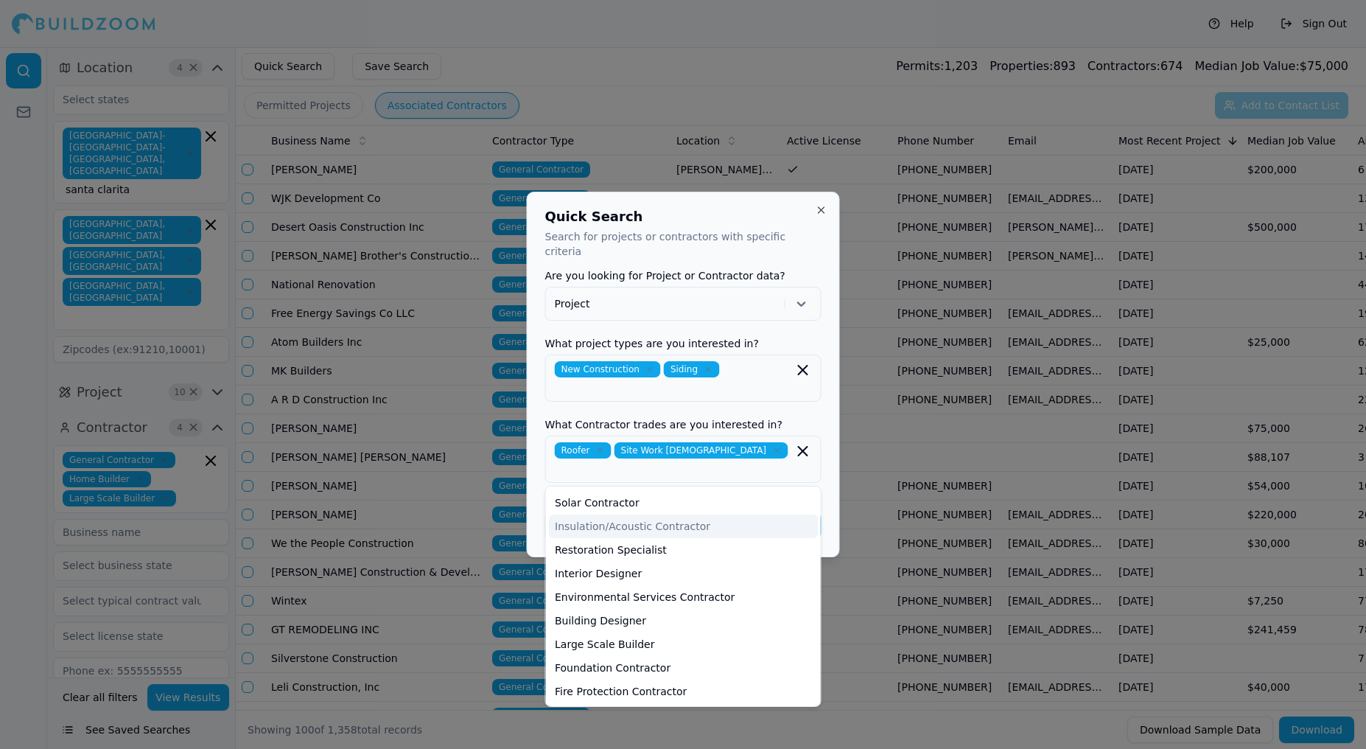
click at [785, 411] on form "Are you looking for Project or Contractor data? Project What project types are …" at bounding box center [683, 404] width 276 height 268
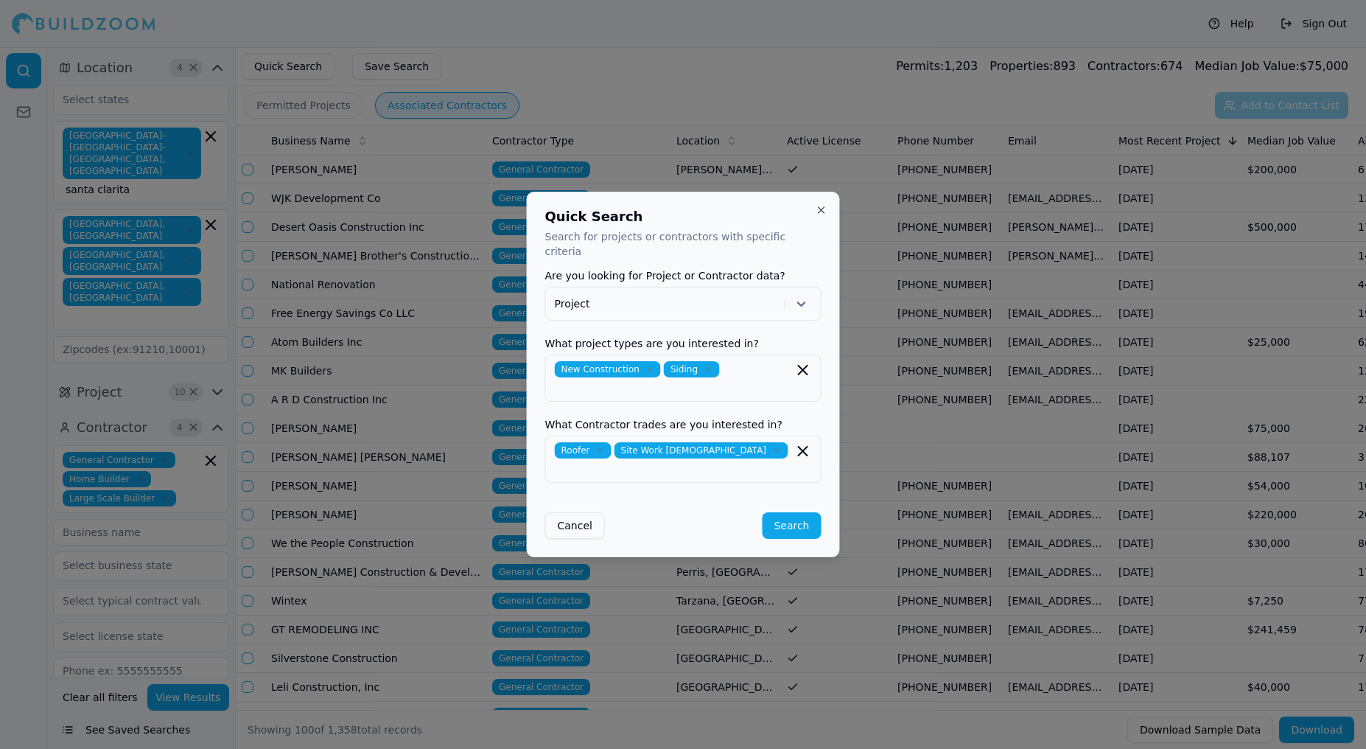
drag, startPoint x: 803, startPoint y: 526, endPoint x: 743, endPoint y: 495, distance: 67.2
click at [803, 526] on button "Search" at bounding box center [791, 525] width 59 height 27
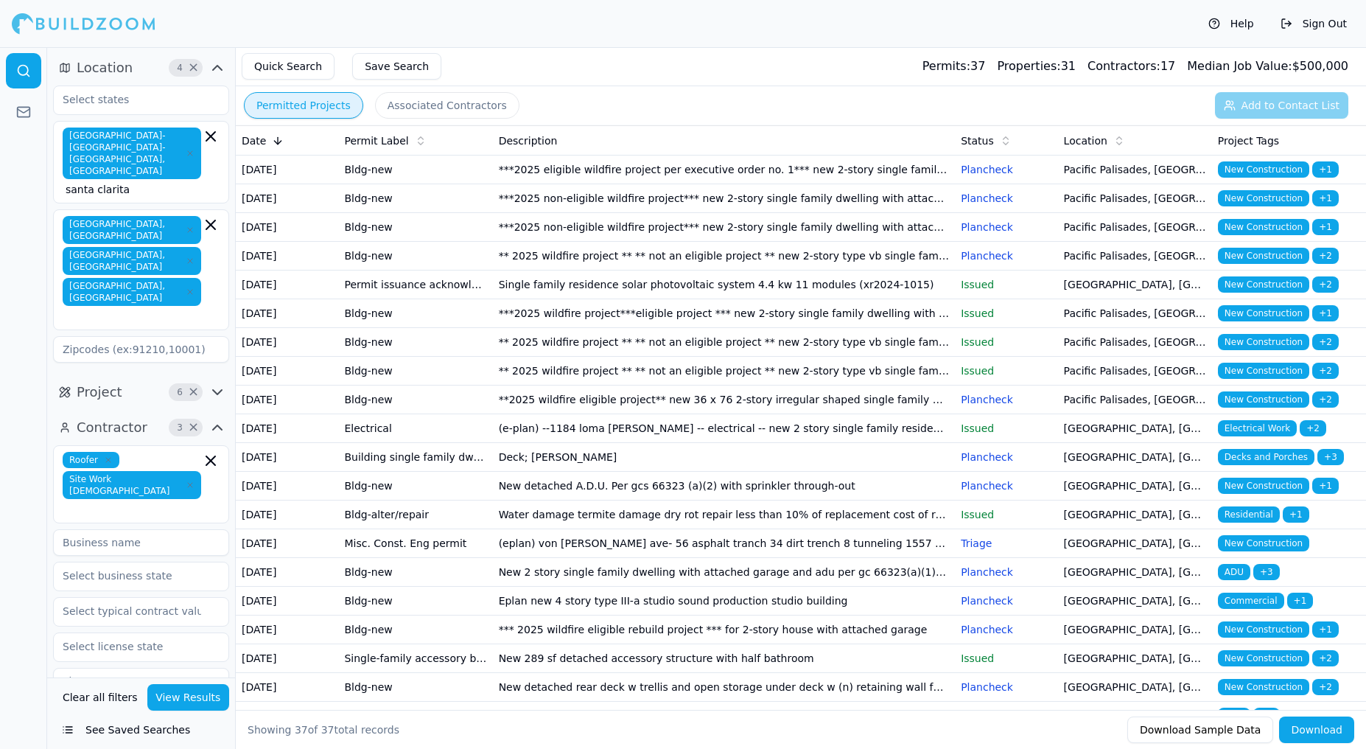
click at [787, 184] on td "***2025 eligible wildfire project per executive order no. 1*** new 2-story sing…" at bounding box center [724, 170] width 463 height 29
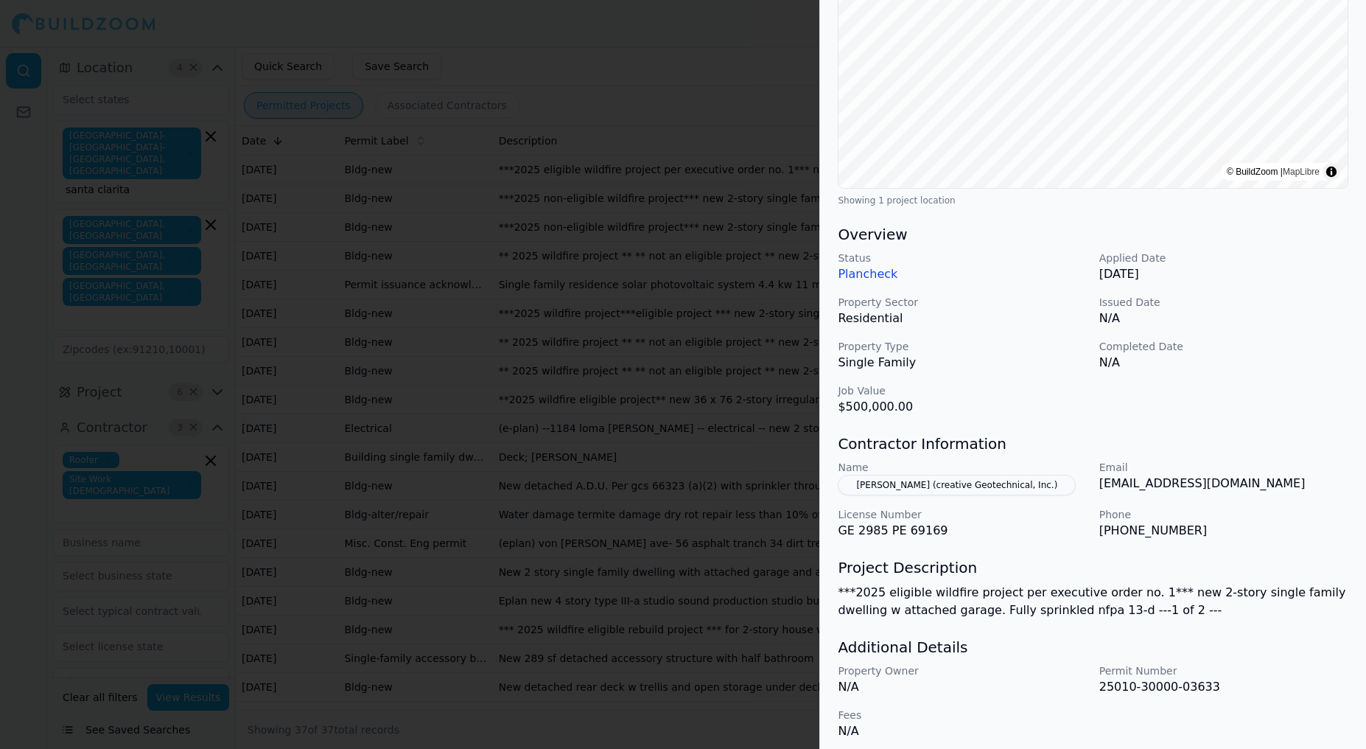
scroll to position [248, 0]
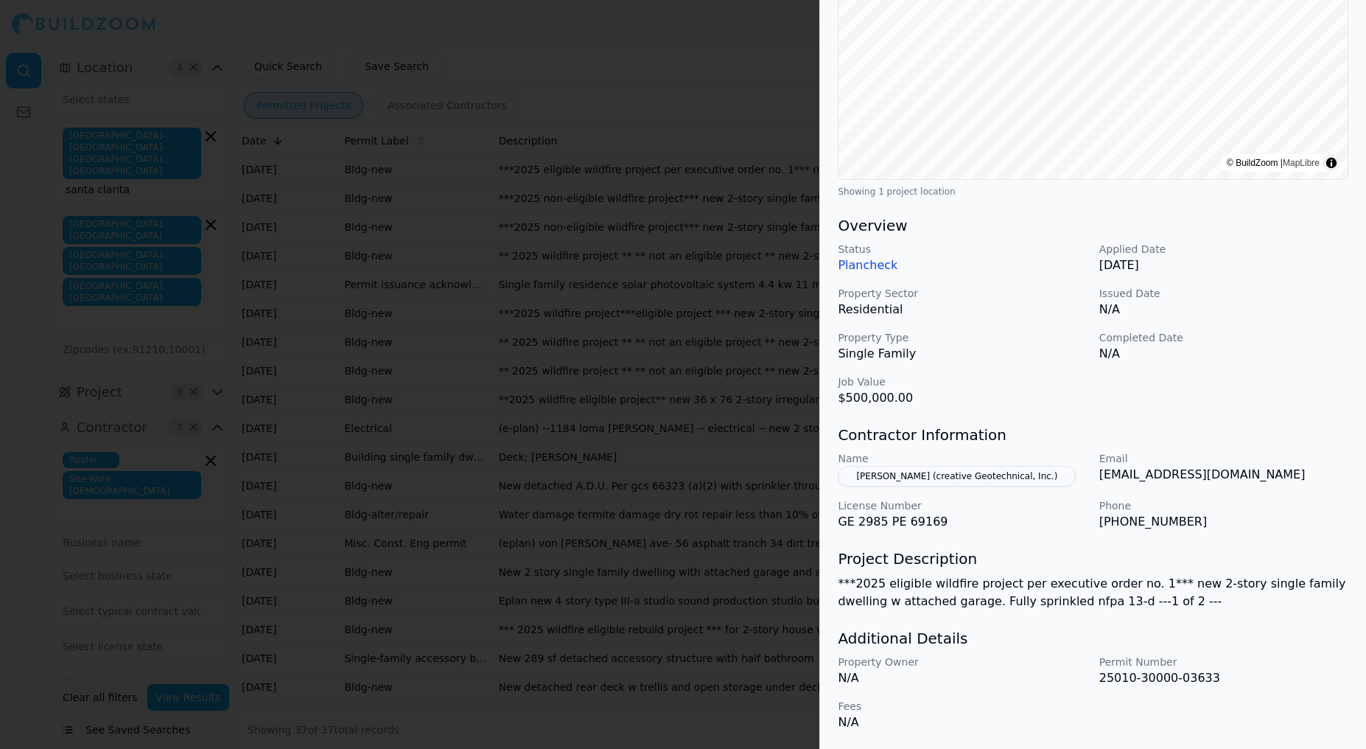
click at [982, 478] on button "[PERSON_NAME] (creative Geotechnical, Inc.)" at bounding box center [957, 476] width 238 height 21
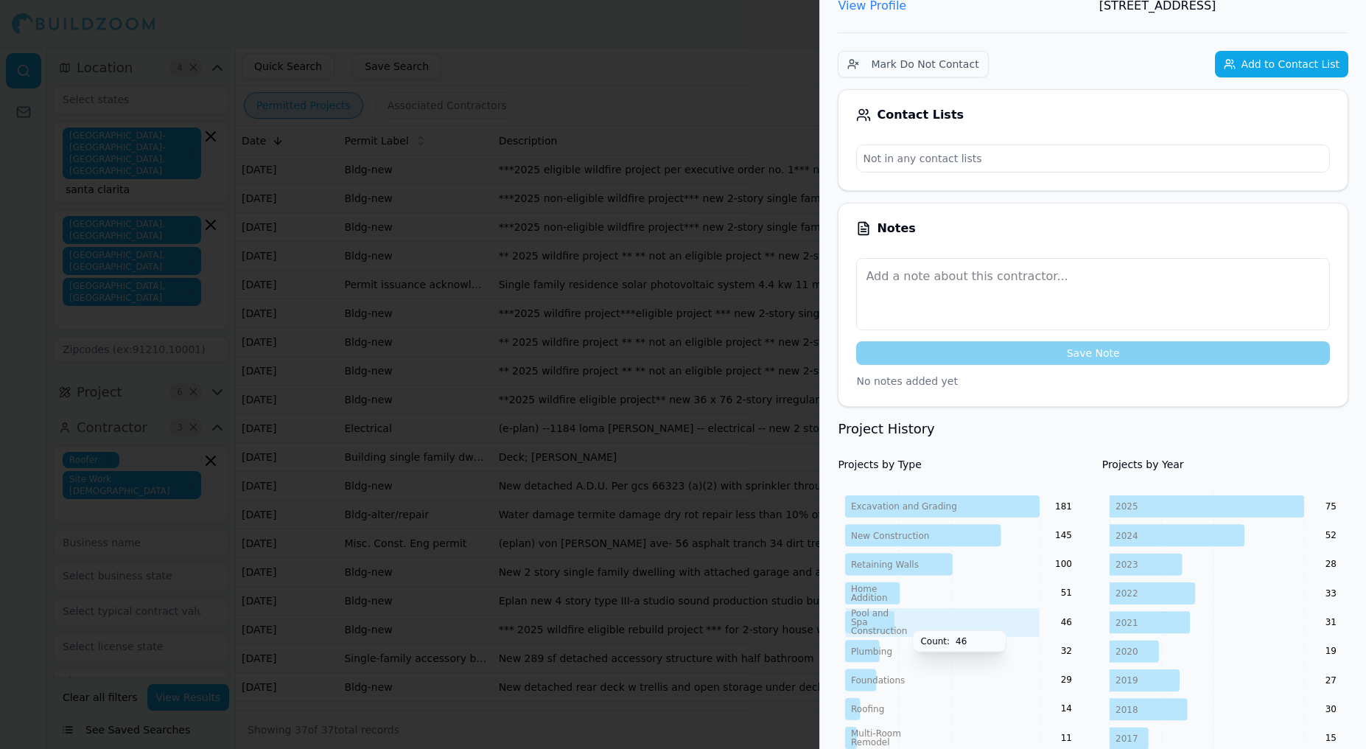
scroll to position [0, 0]
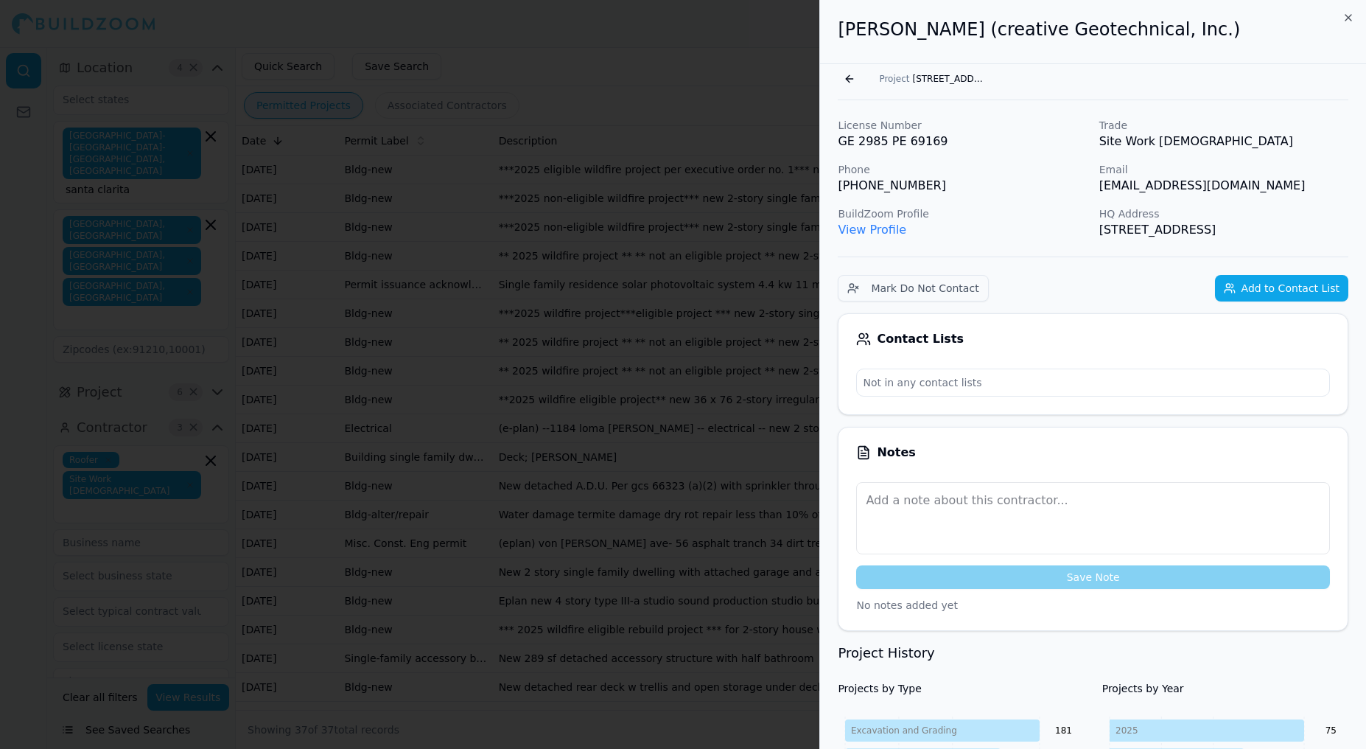
click at [1261, 291] on button "Add to Contact List" at bounding box center [1281, 288] width 133 height 27
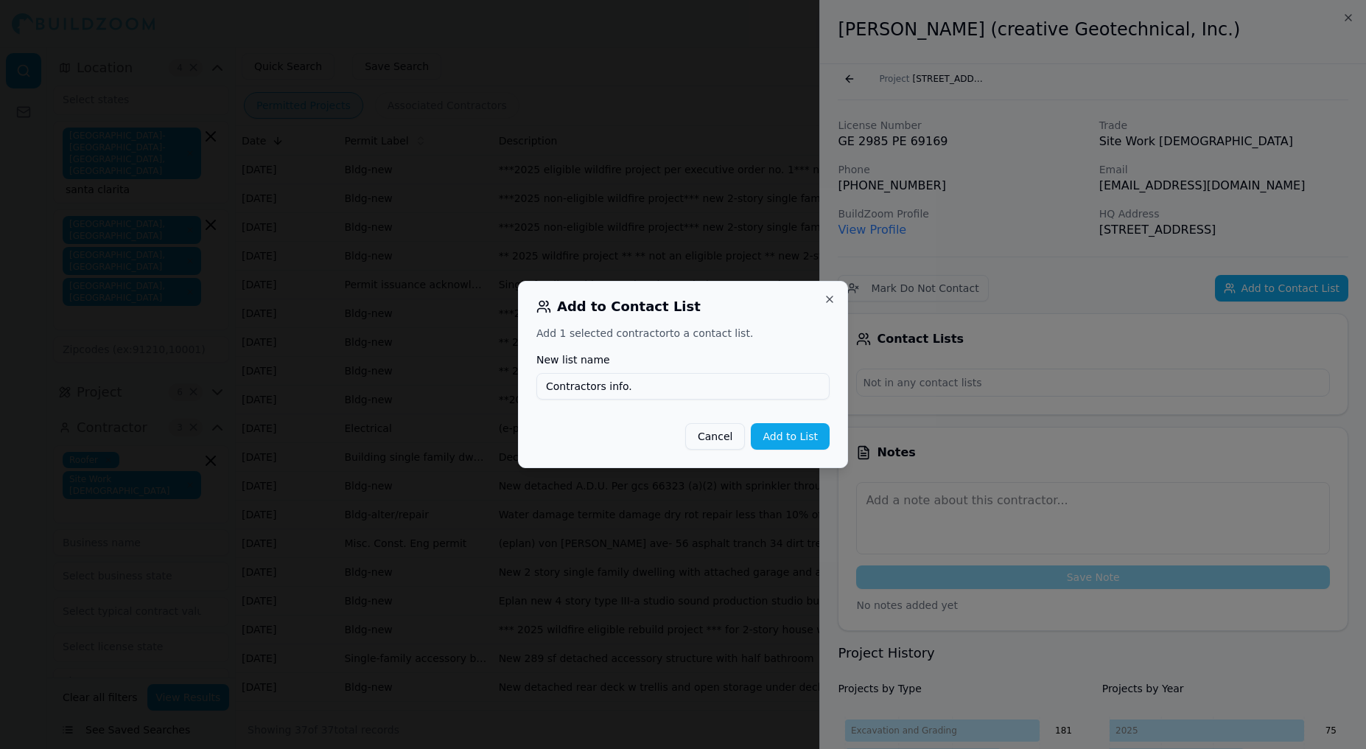
type input "Contractors info."
click at [804, 444] on button "Add to List" at bounding box center [790, 436] width 79 height 27
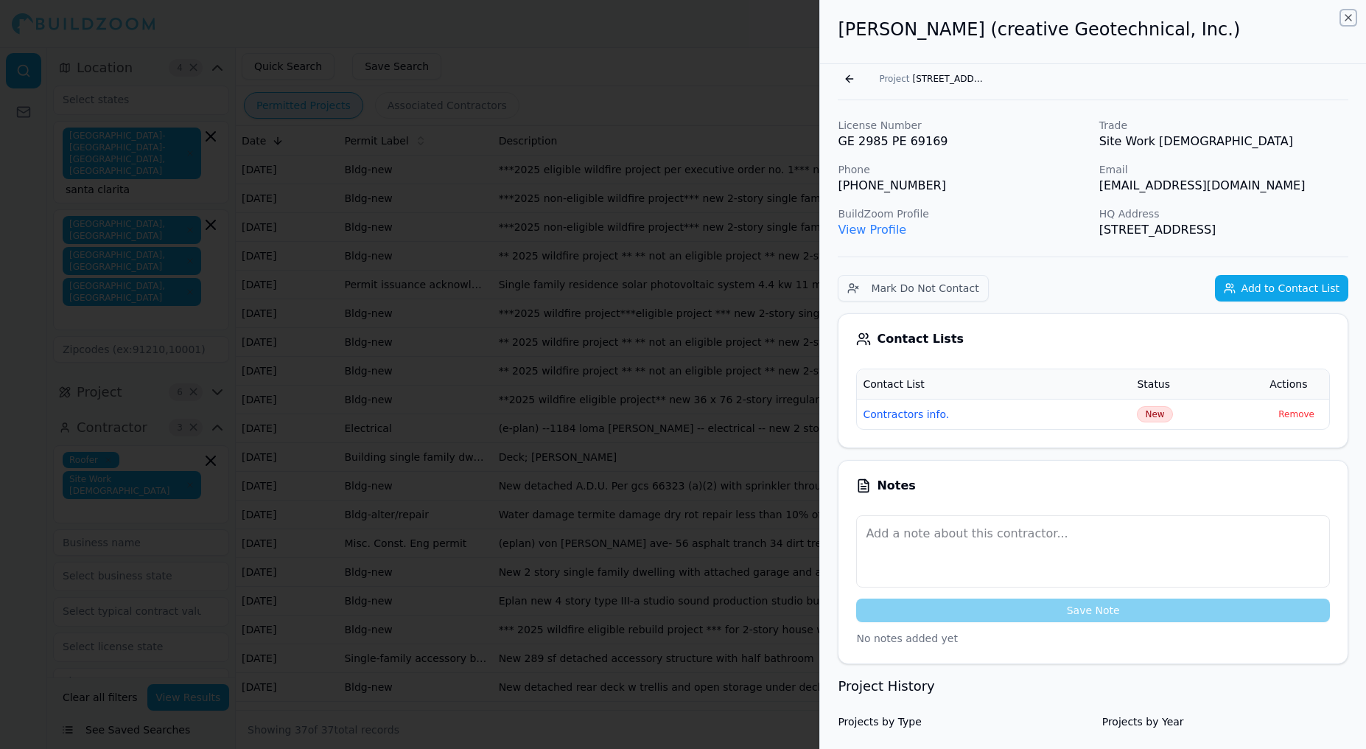
click at [1352, 19] on icon "button" at bounding box center [1349, 18] width 12 height 12
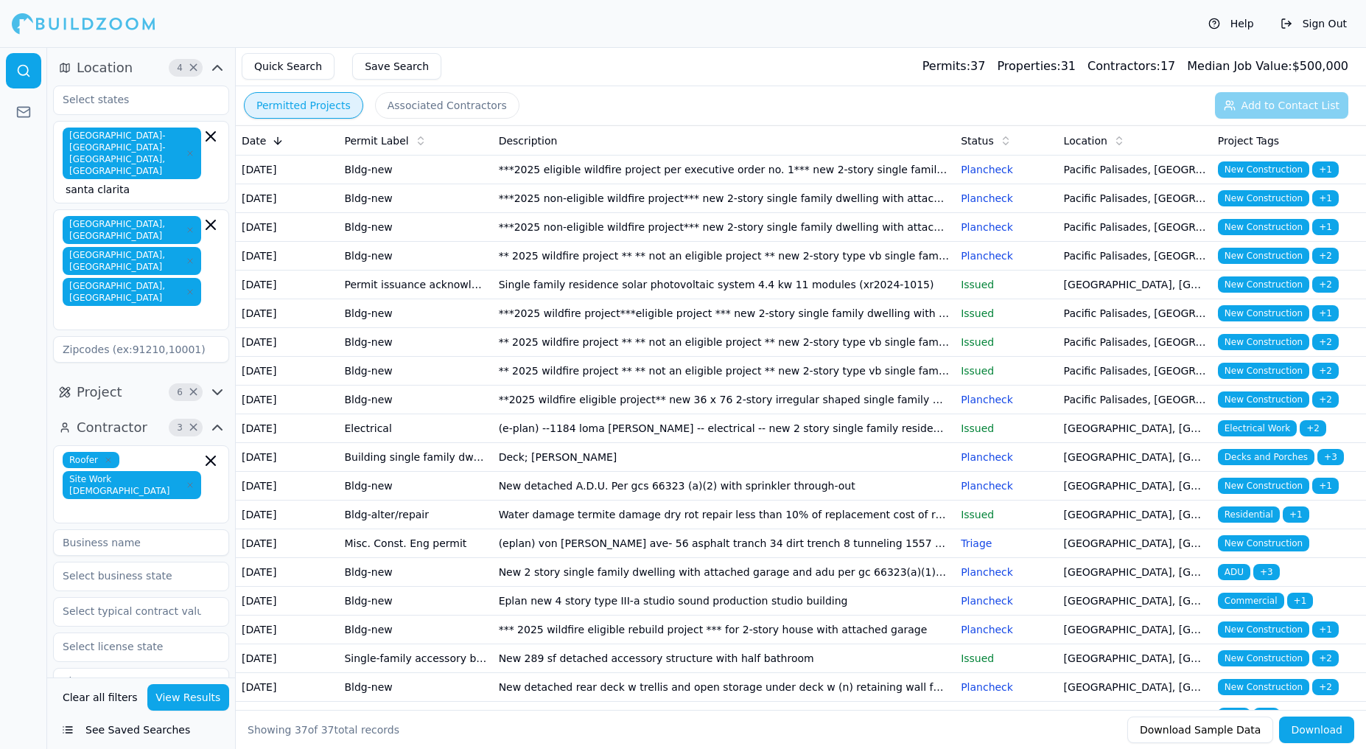
click at [735, 213] on td "***2025 non-eligible wildfire project*** new 2-story single family dwelling wit…" at bounding box center [724, 198] width 463 height 29
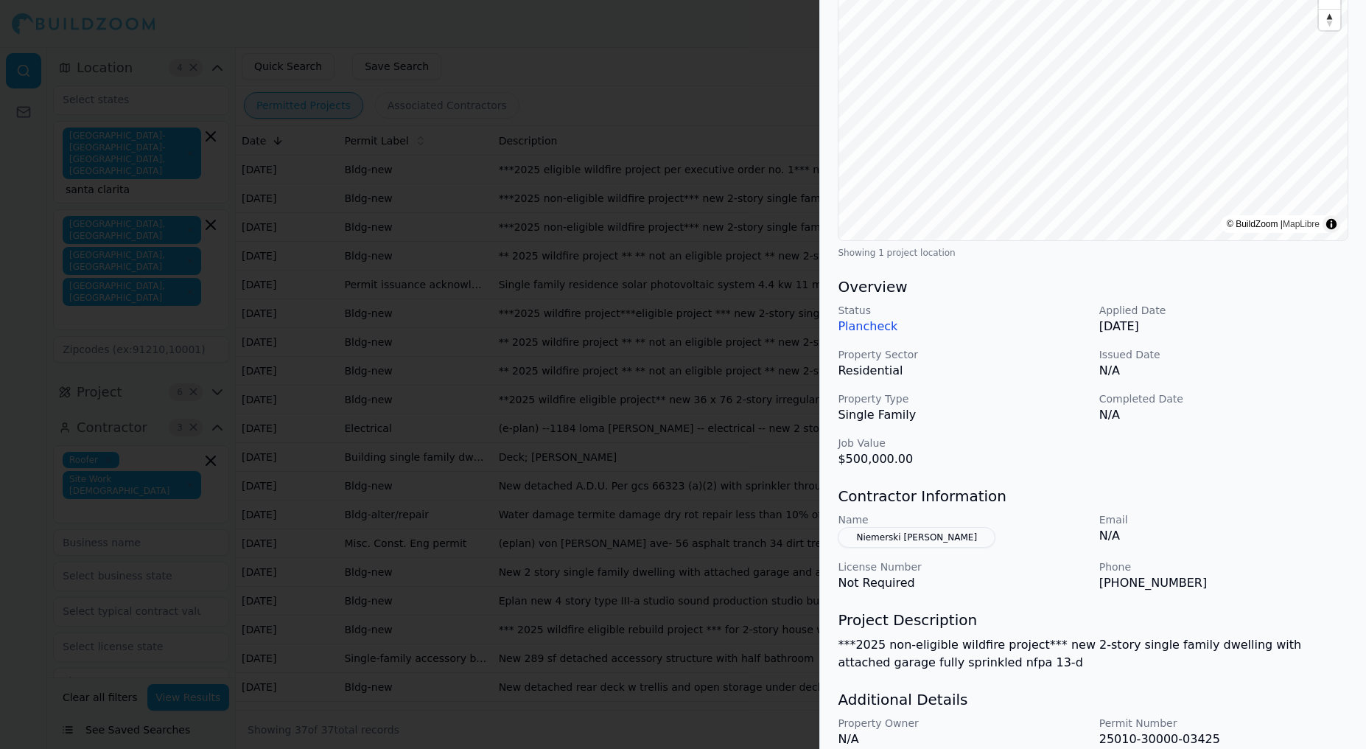
scroll to position [248, 0]
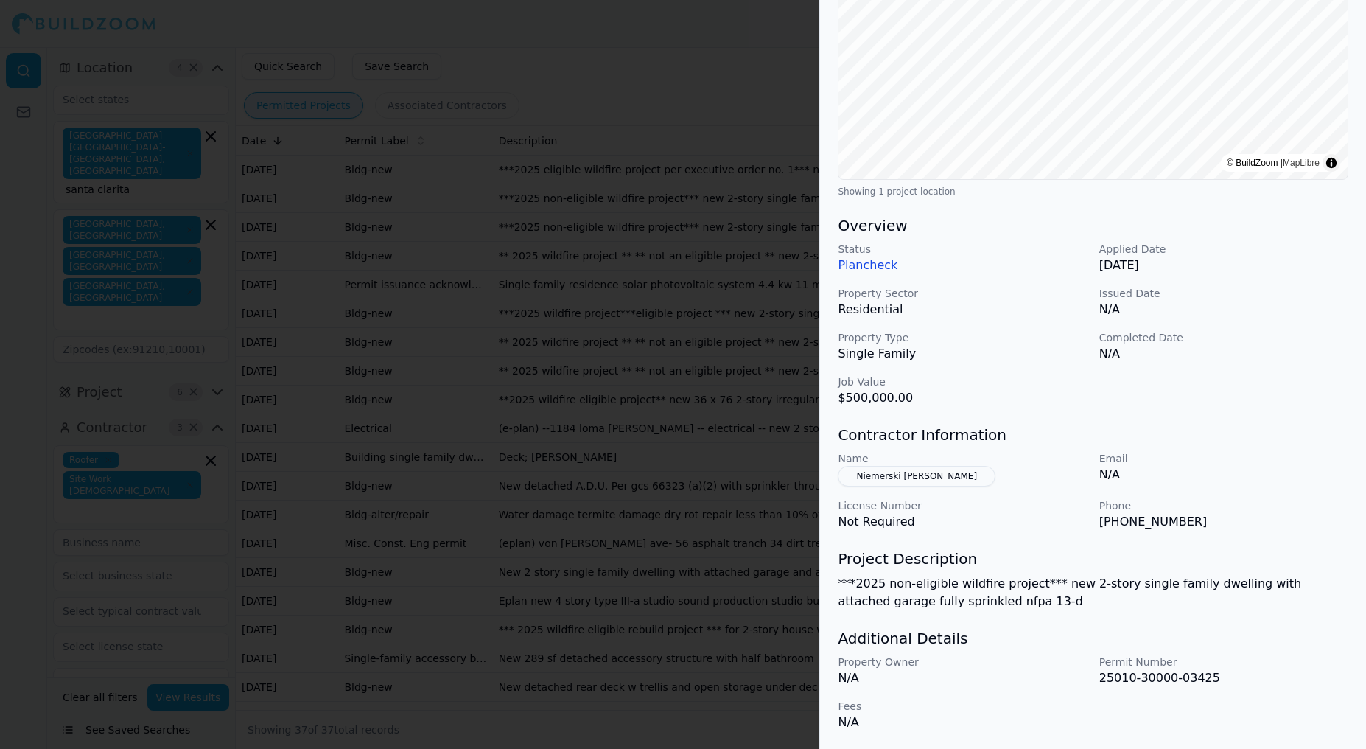
click at [949, 476] on button "Niemerski [PERSON_NAME]" at bounding box center [917, 476] width 158 height 21
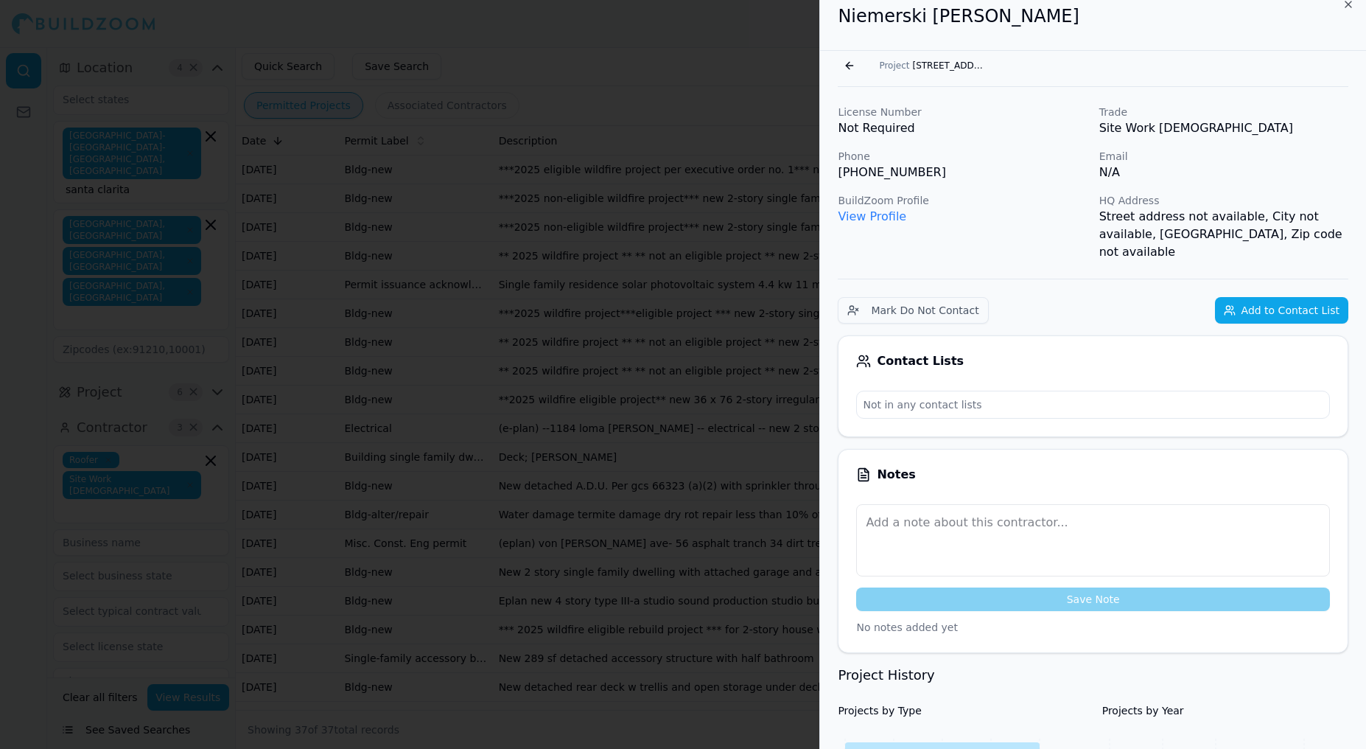
scroll to position [0, 0]
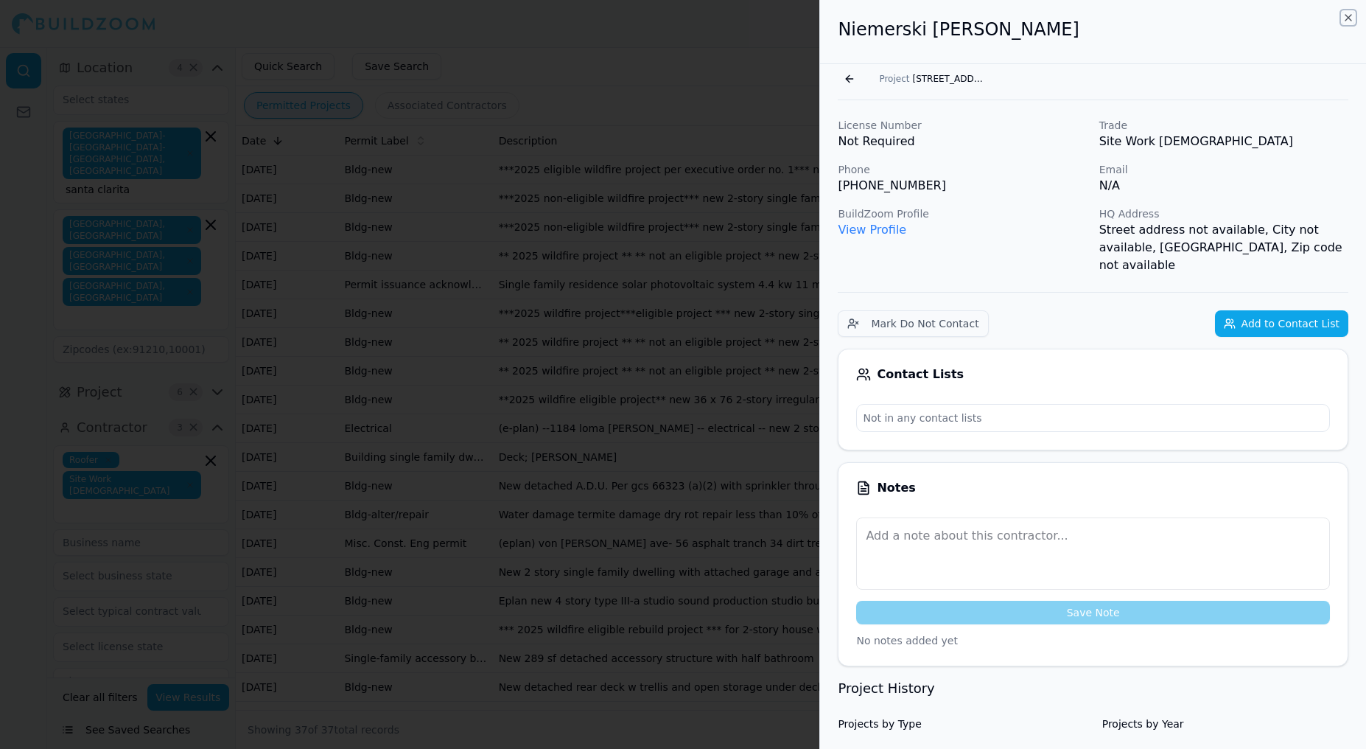
click at [1347, 17] on icon "button" at bounding box center [1349, 18] width 6 height 6
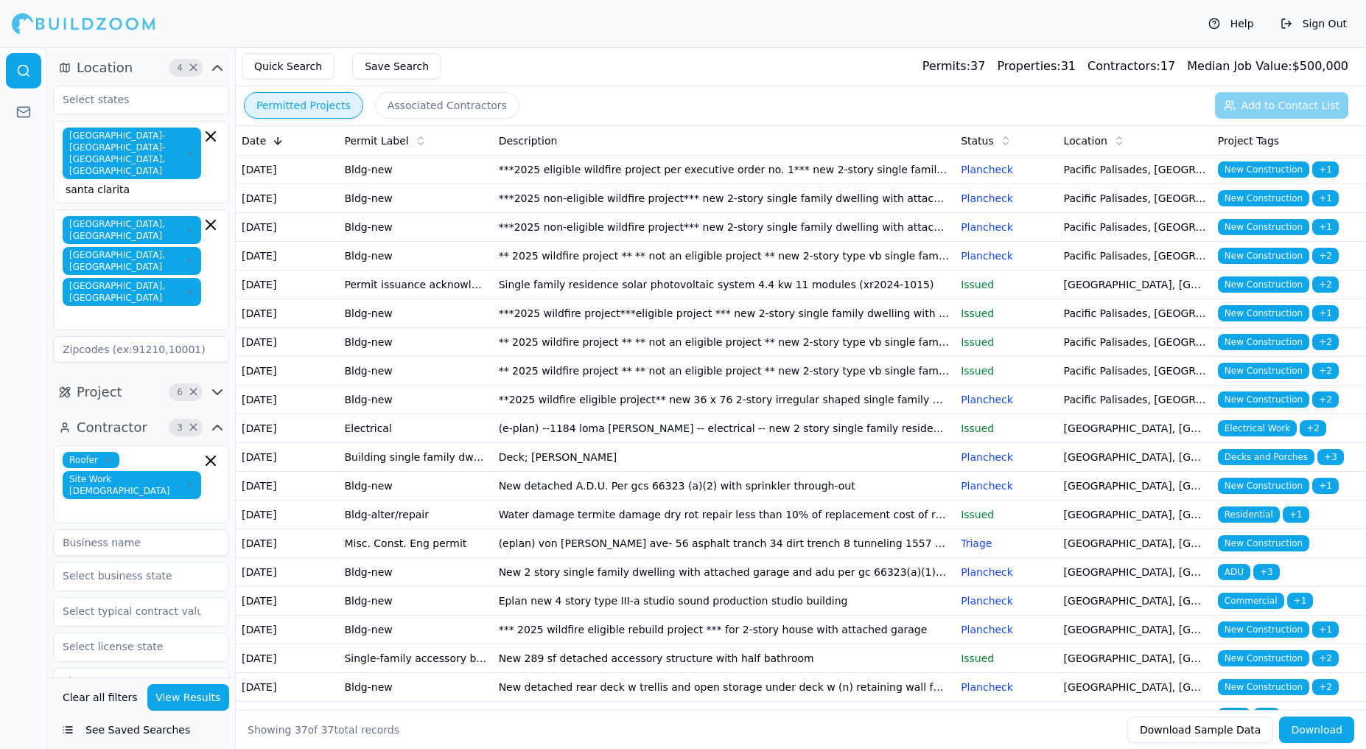
click at [660, 242] on td "***2025 non-eligible wildfire project*** new 2-story single family dwelling wit…" at bounding box center [724, 227] width 463 height 29
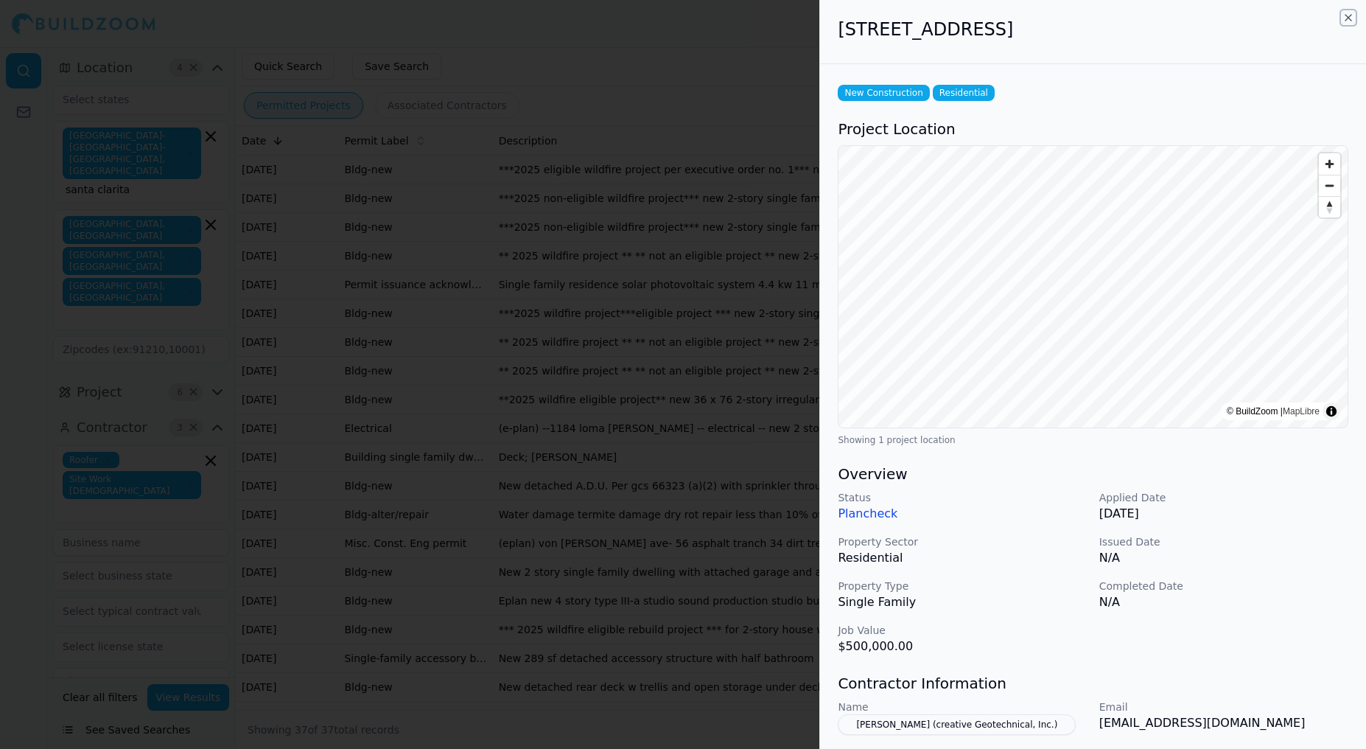
click at [1347, 16] on icon "button" at bounding box center [1349, 18] width 12 height 12
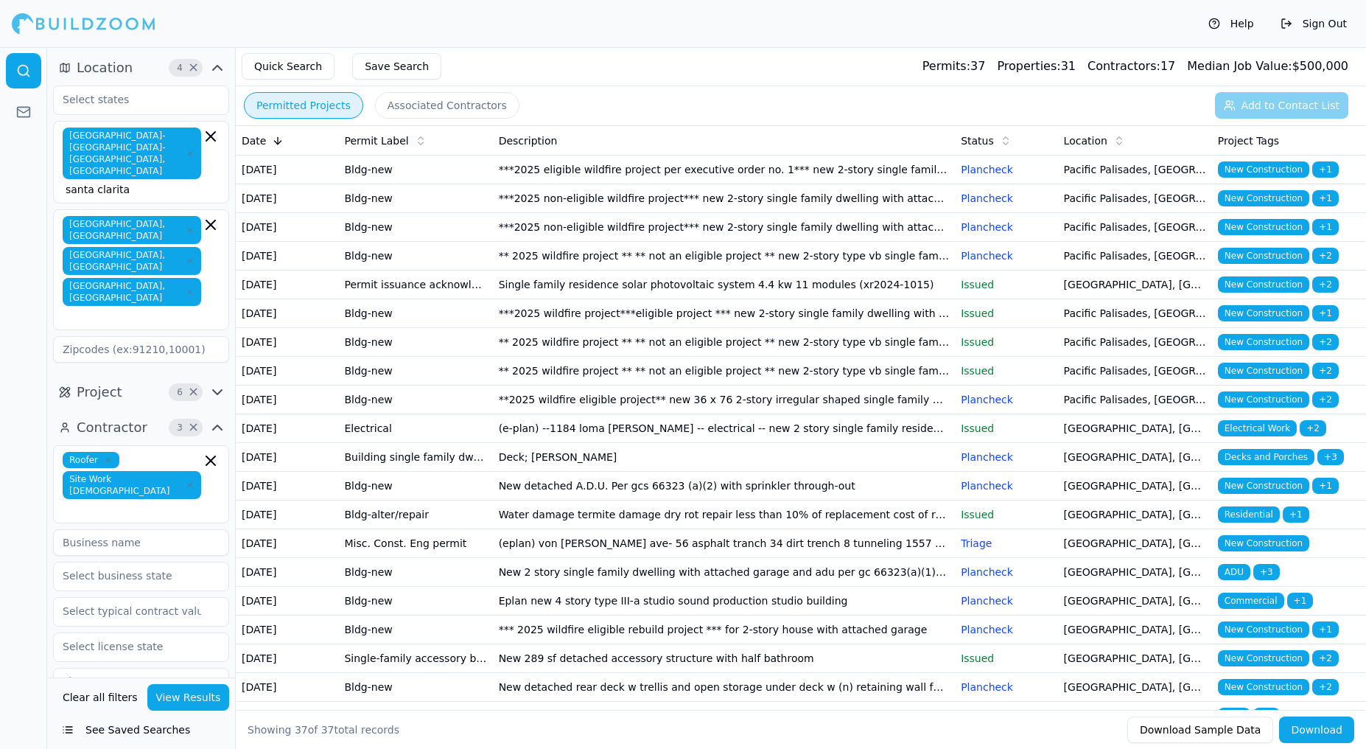
click at [808, 270] on td "** 2025 wildfire project ** ** not an eligible project ** new 2-story type vb s…" at bounding box center [724, 256] width 463 height 29
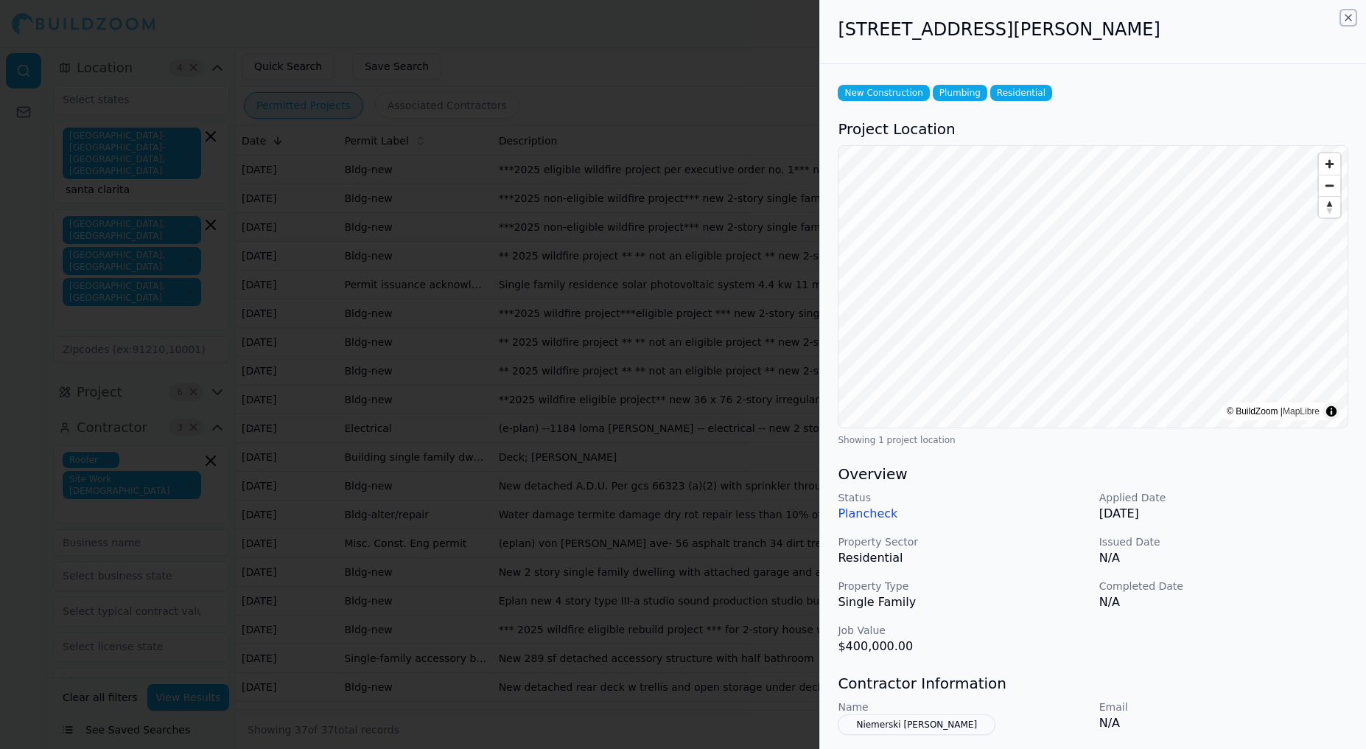
click at [1350, 18] on icon "button" at bounding box center [1349, 18] width 6 height 6
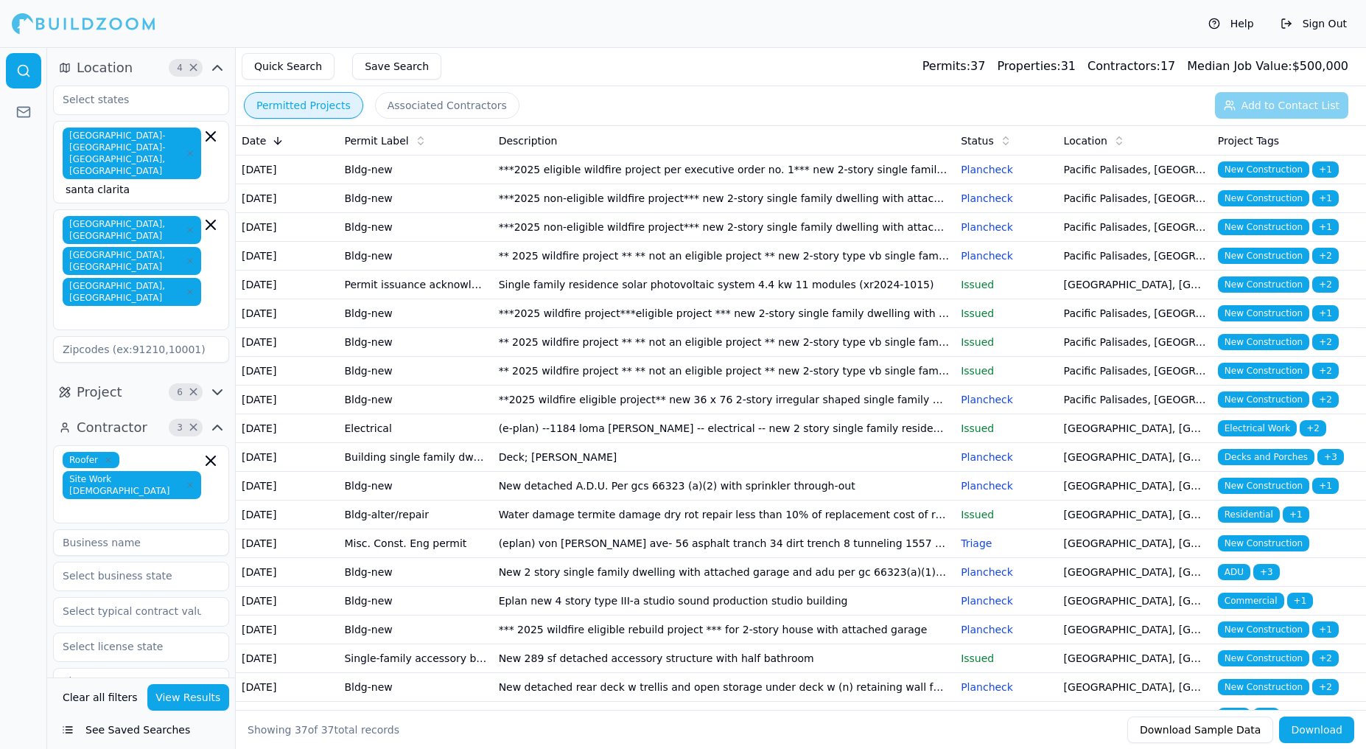
click at [806, 328] on td "***2025 wildfire project***eligible project *** new 2-story single family dwell…" at bounding box center [724, 313] width 463 height 29
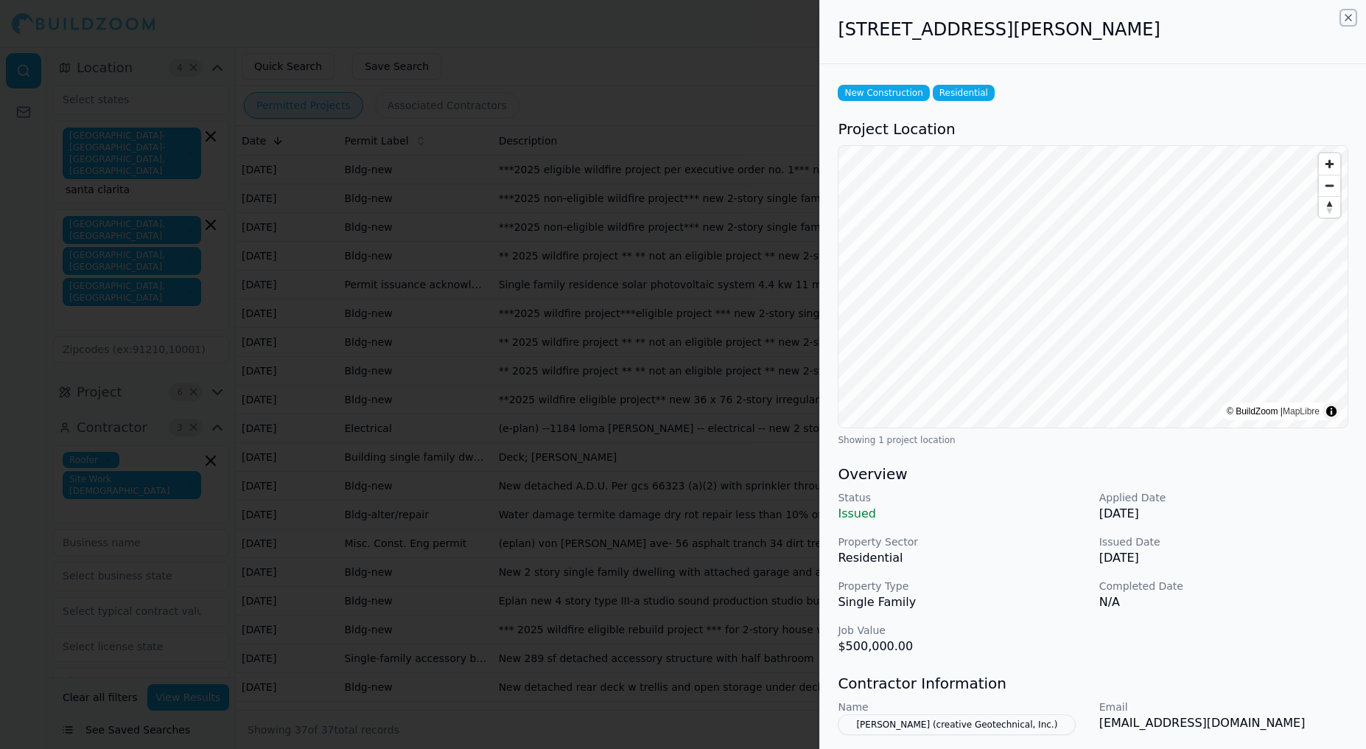
click at [1350, 17] on icon "button" at bounding box center [1349, 18] width 12 height 12
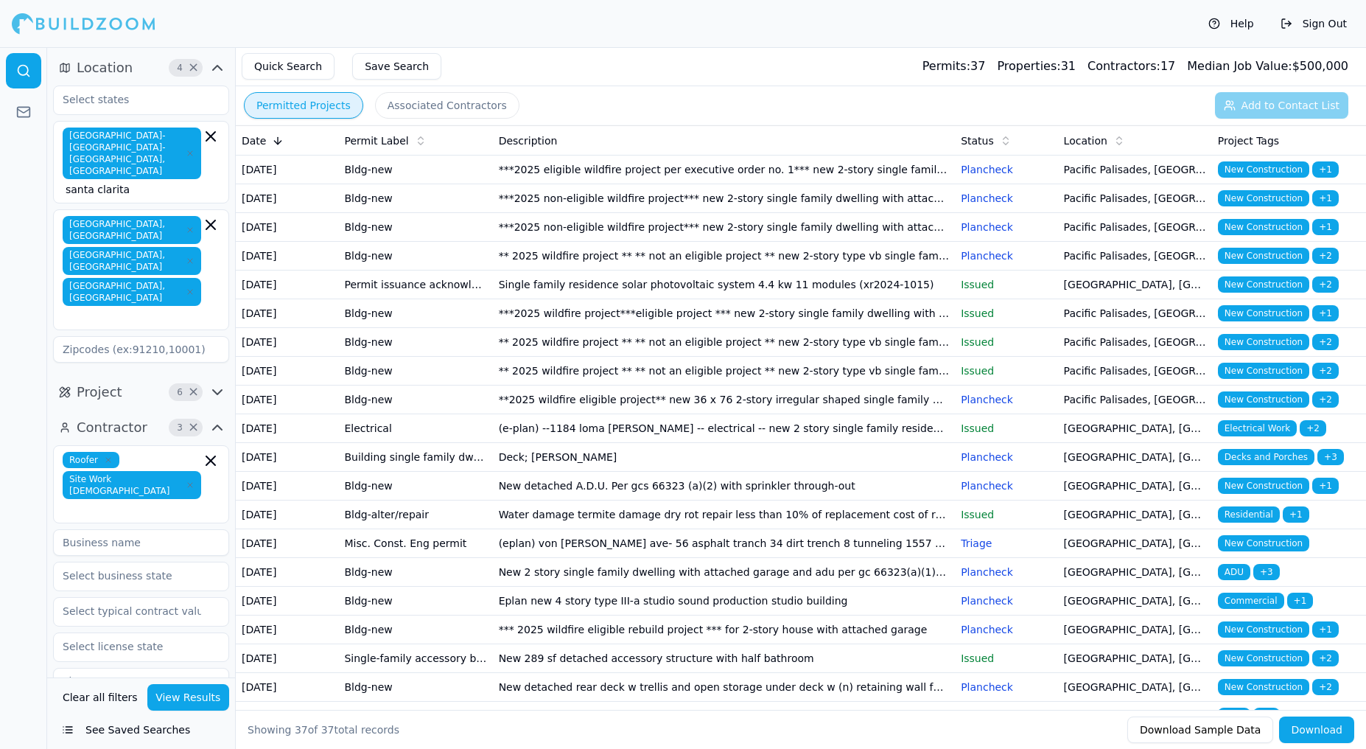
click at [785, 414] on td "**2025 wildfire eligible project** new 36 x 76 2-story irregular shaped single …" at bounding box center [724, 399] width 463 height 29
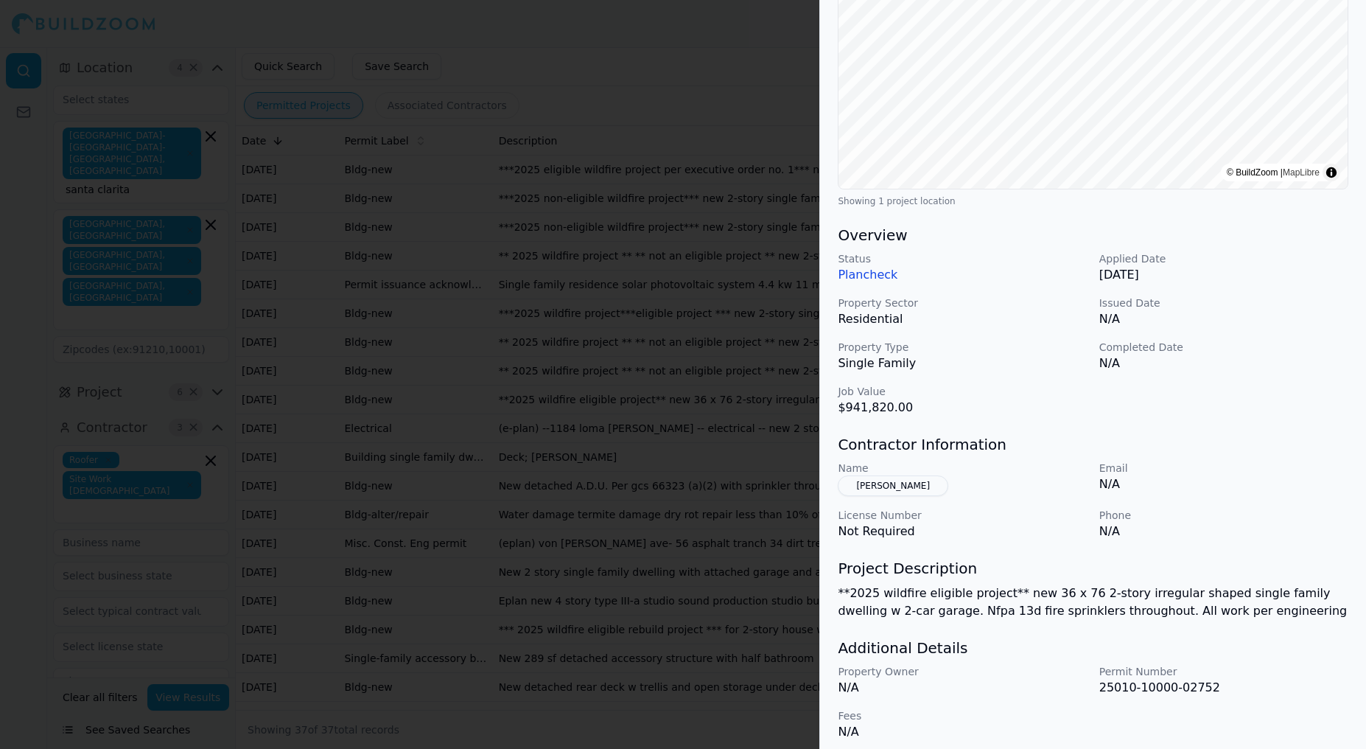
scroll to position [248, 0]
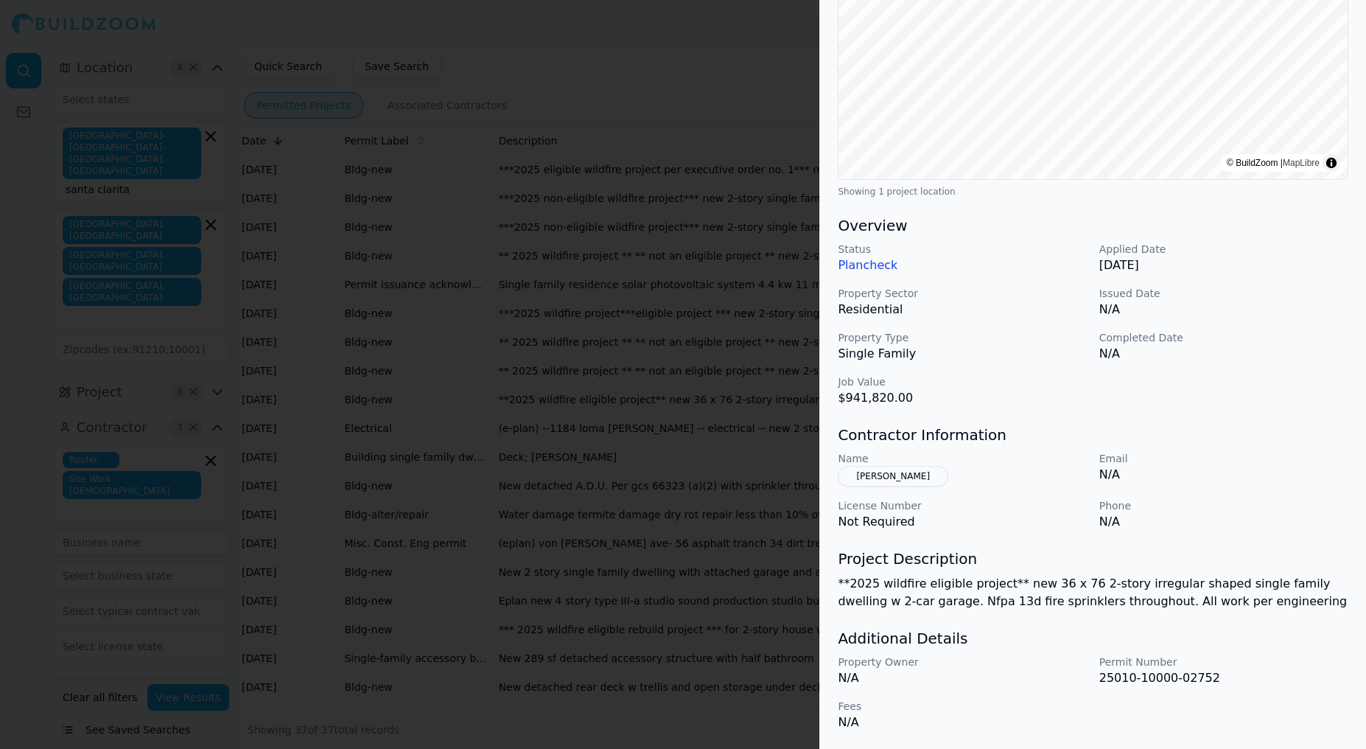
click at [895, 475] on button "[PERSON_NAME]" at bounding box center [893, 476] width 111 height 21
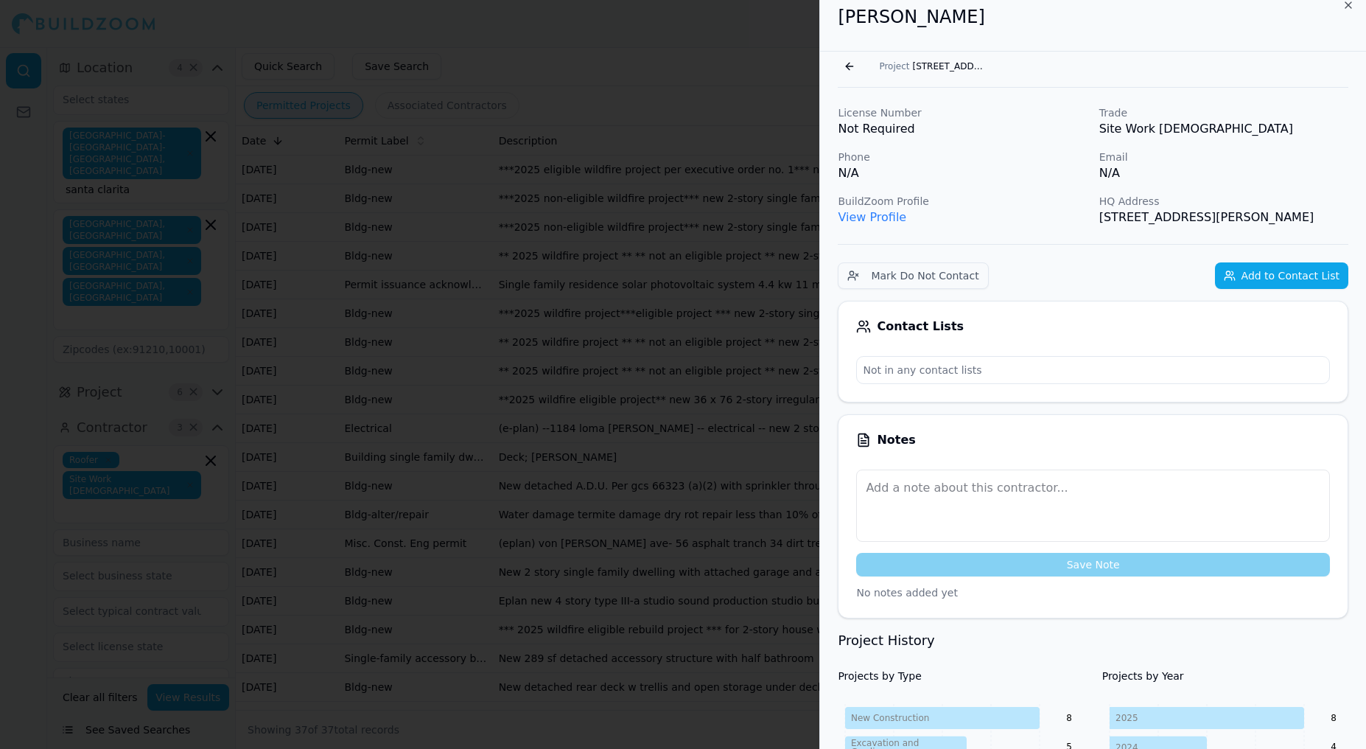
scroll to position [0, 0]
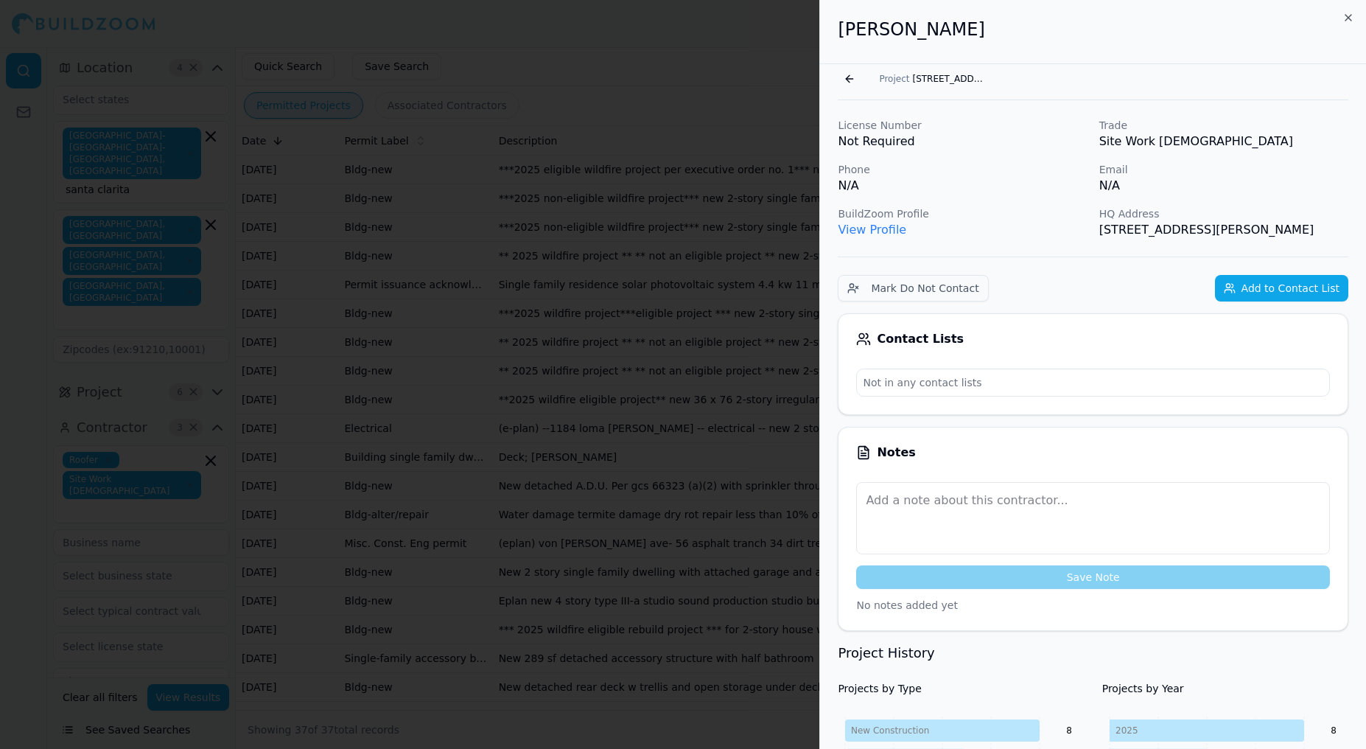
click at [867, 227] on link "View Profile" at bounding box center [872, 230] width 69 height 14
click at [1346, 17] on icon "button" at bounding box center [1349, 18] width 12 height 12
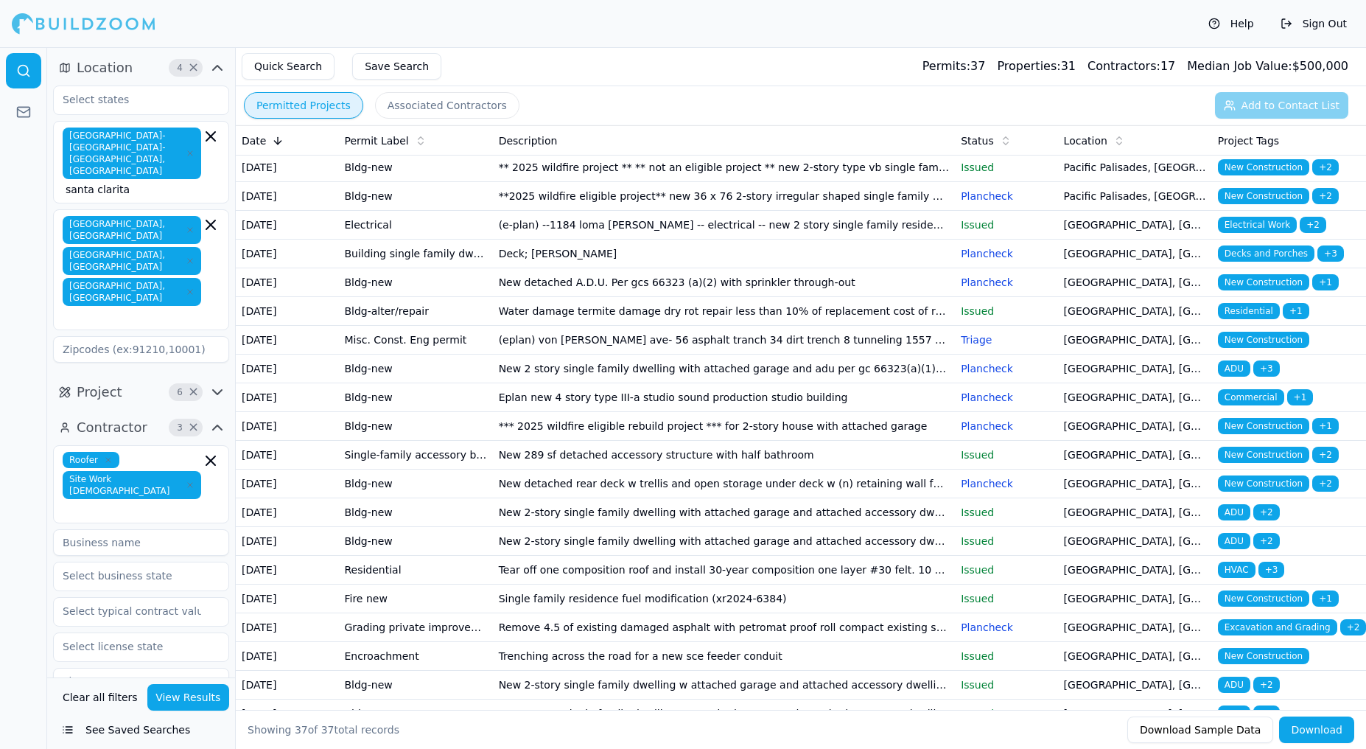
scroll to position [205, 0]
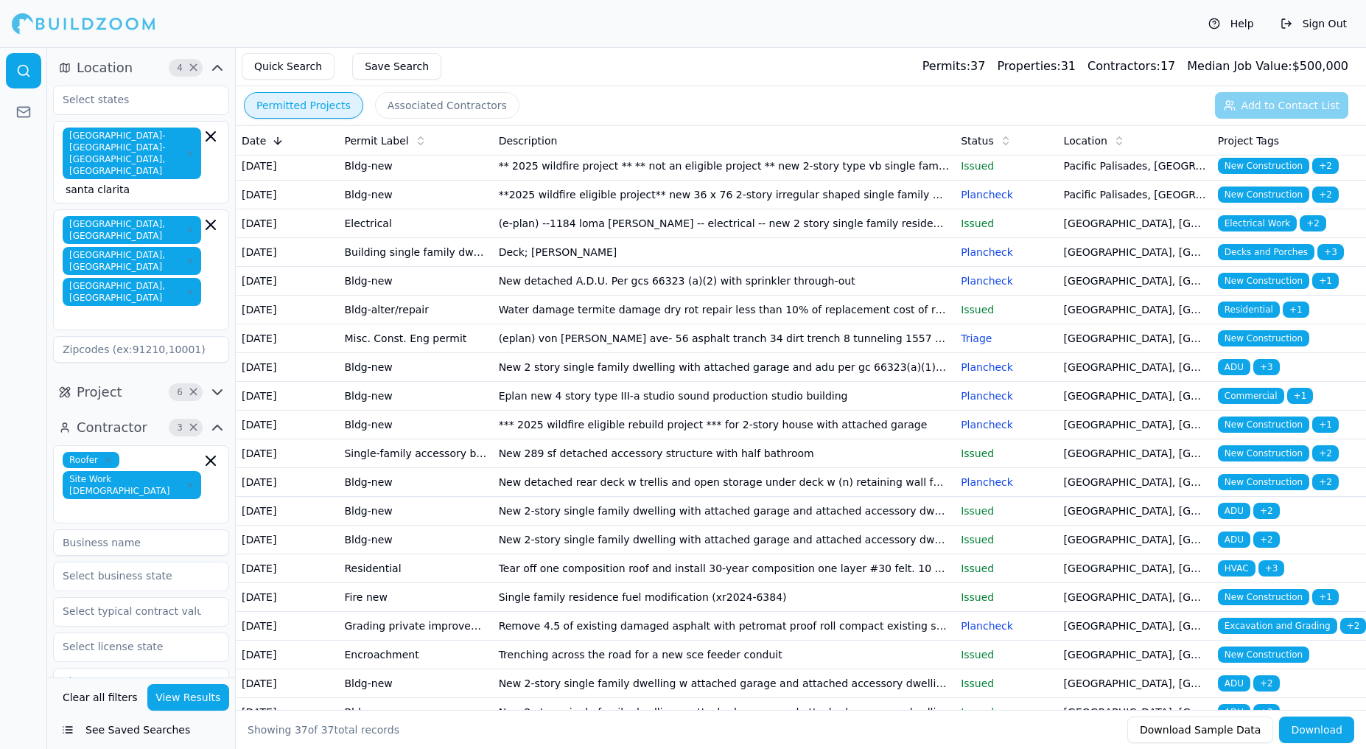
click at [693, 296] on td "New detached A.D.U. Per gcs 66323 (a)(2) with sprinkler through-out" at bounding box center [724, 281] width 463 height 29
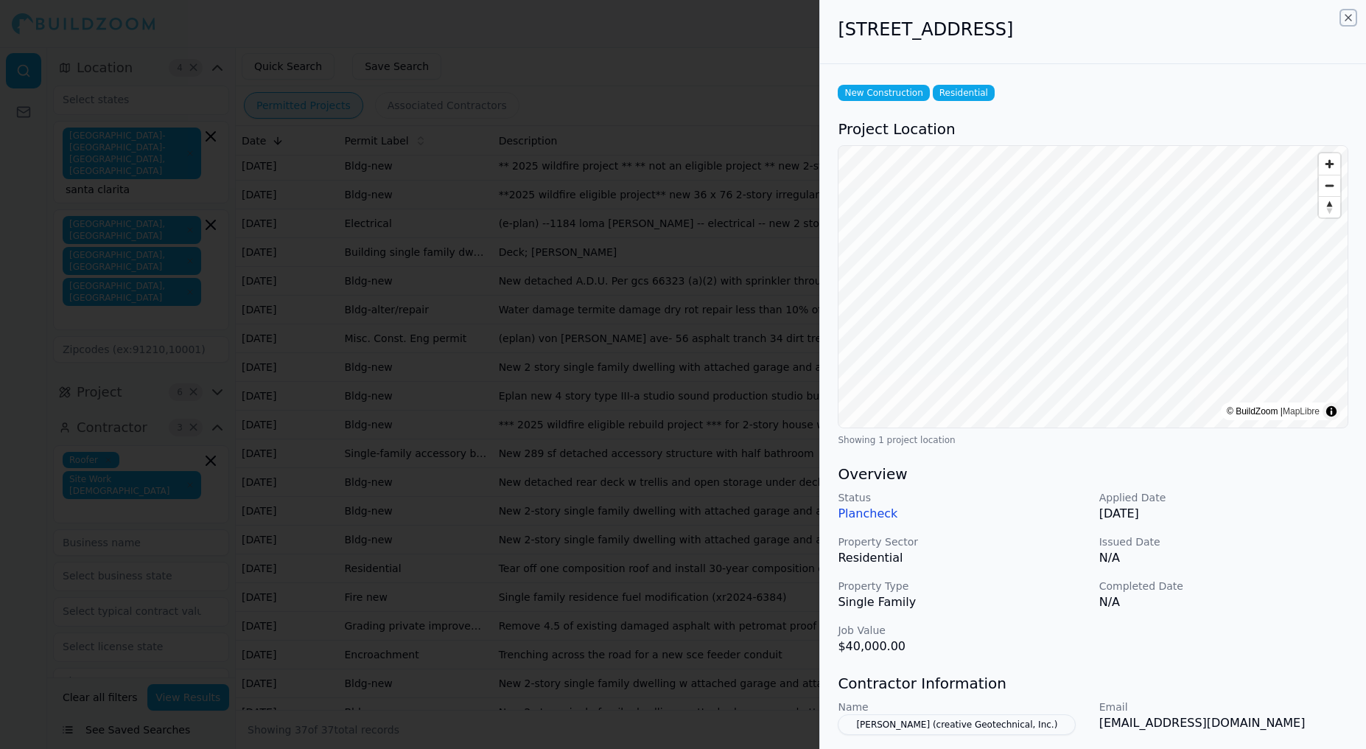
click at [1347, 18] on icon "button" at bounding box center [1349, 18] width 12 height 12
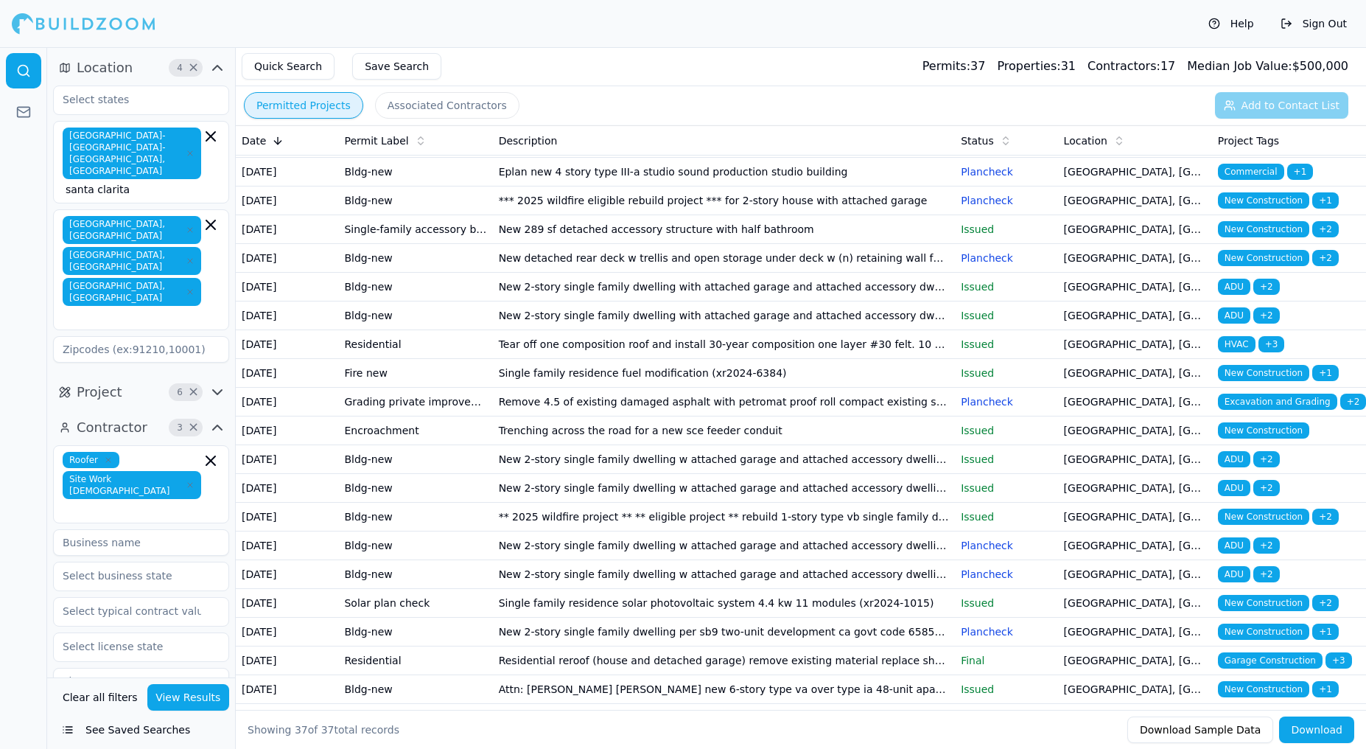
scroll to position [430, 0]
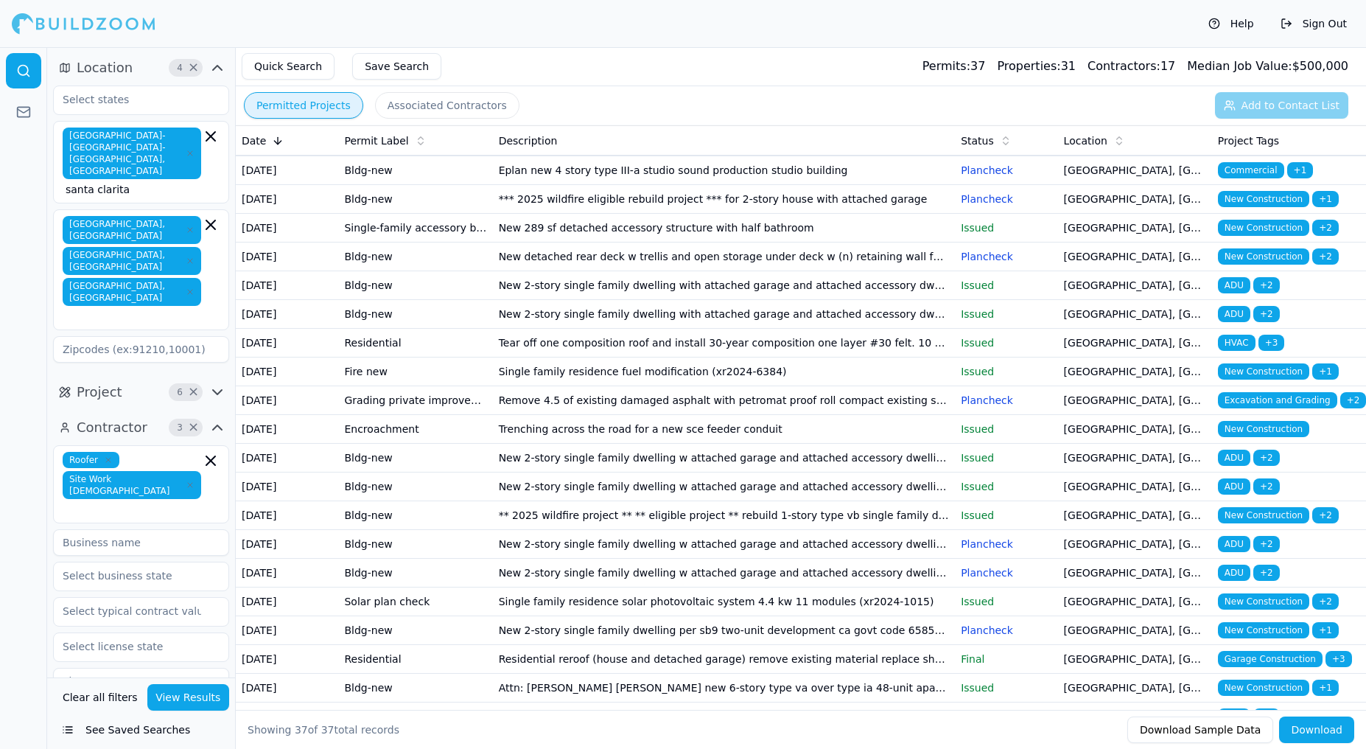
click at [696, 300] on td "New 2-story single family dwelling with attached garage and attached accessory …" at bounding box center [724, 285] width 463 height 29
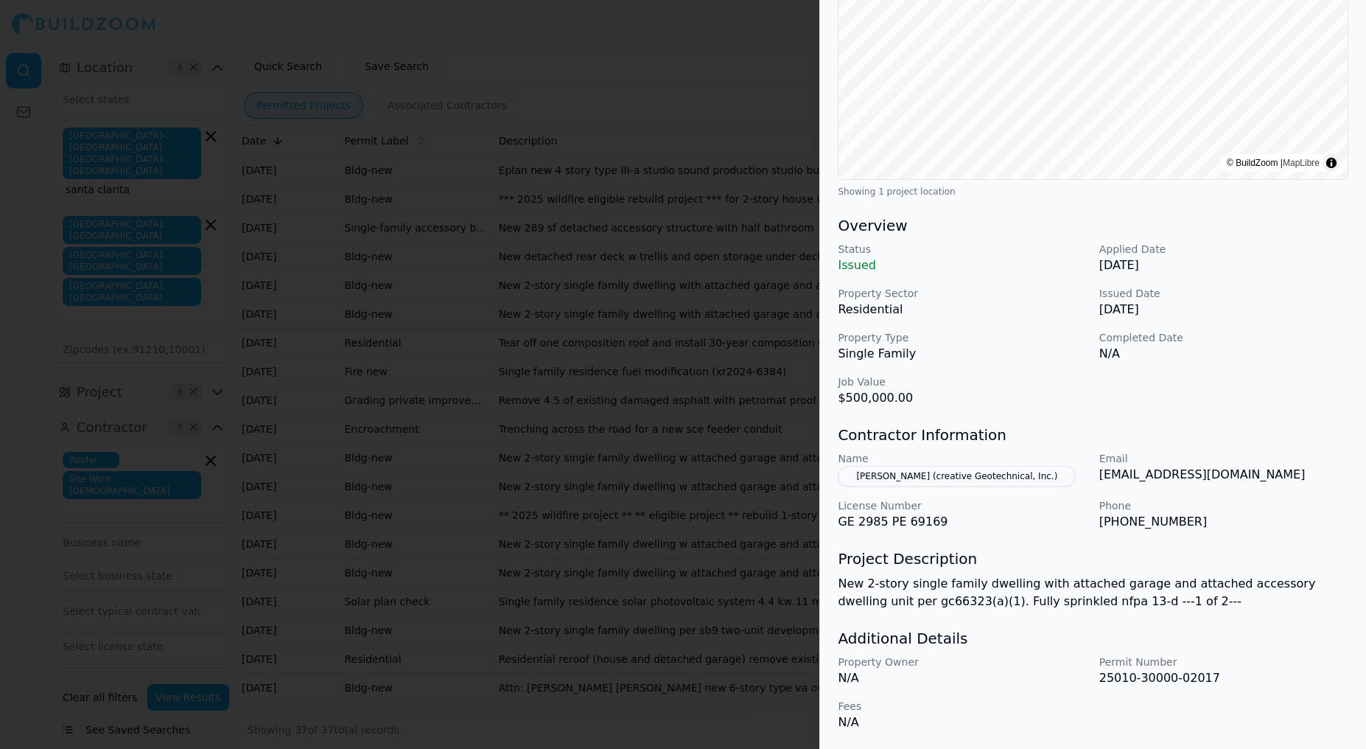
scroll to position [0, 0]
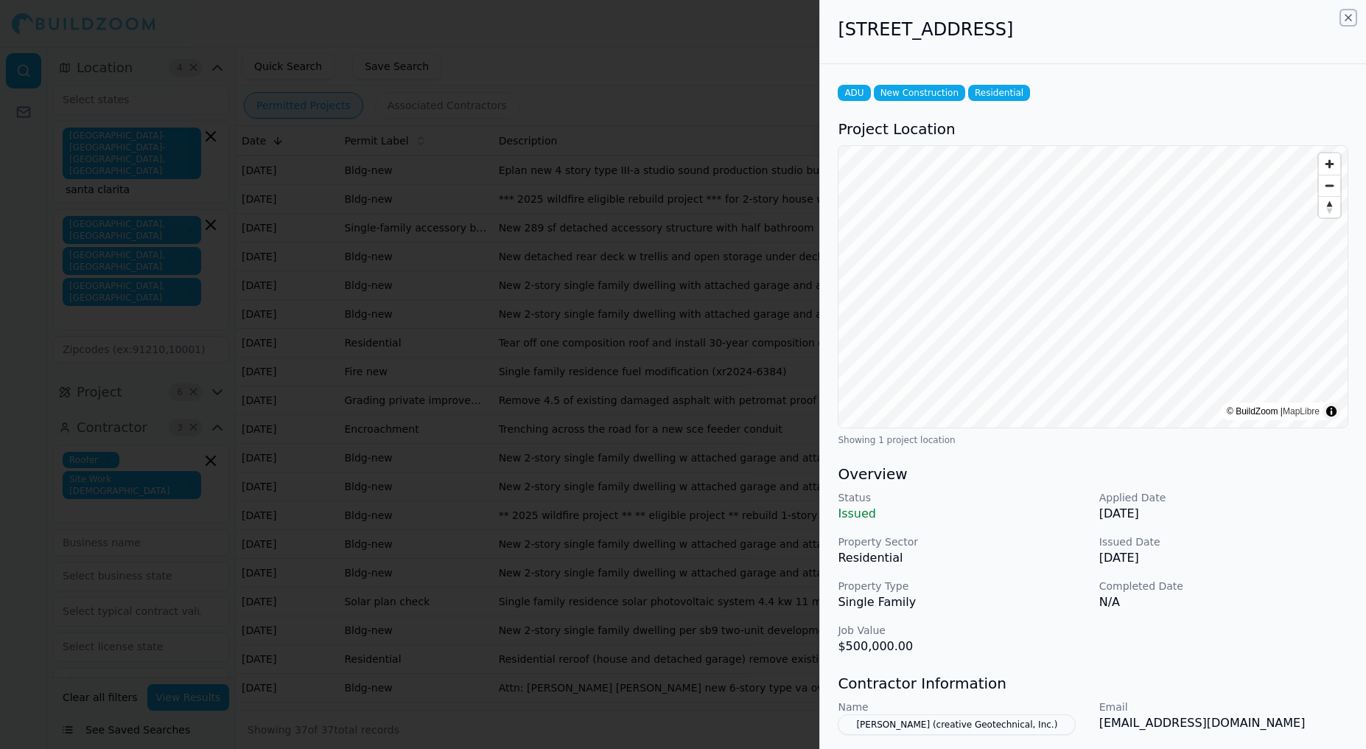
click at [1347, 16] on icon "button" at bounding box center [1349, 18] width 6 height 6
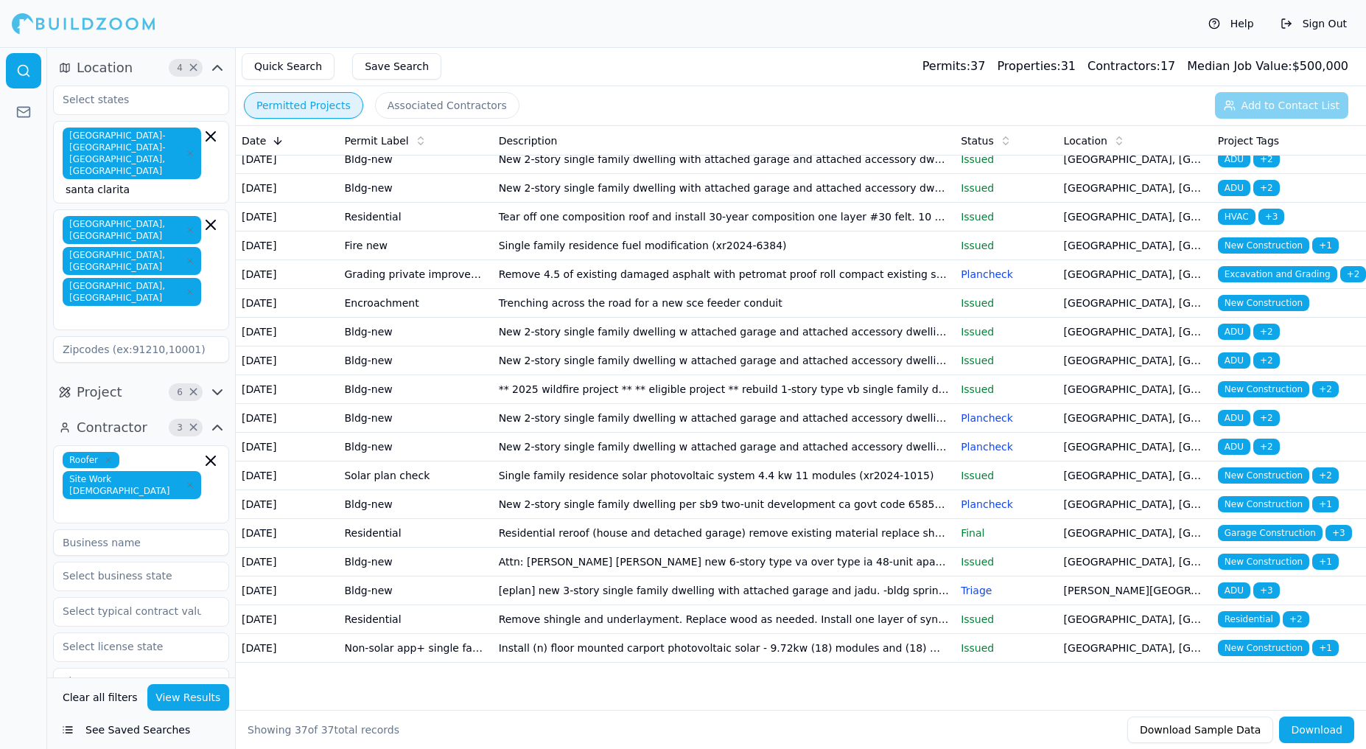
scroll to position [993, 0]
click at [700, 610] on td "Remove shingle and underlayment. Replace wood as needed. Install one layer of s…" at bounding box center [724, 619] width 463 height 29
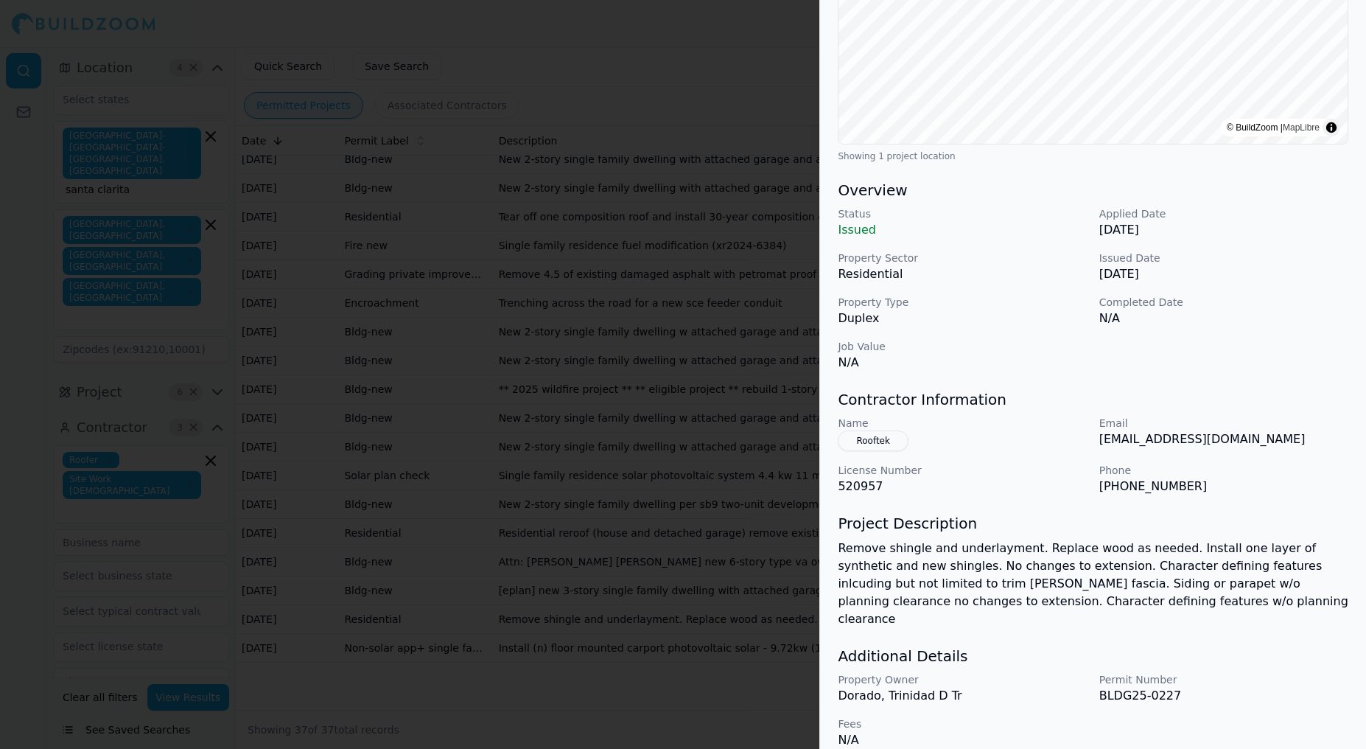
scroll to position [0, 0]
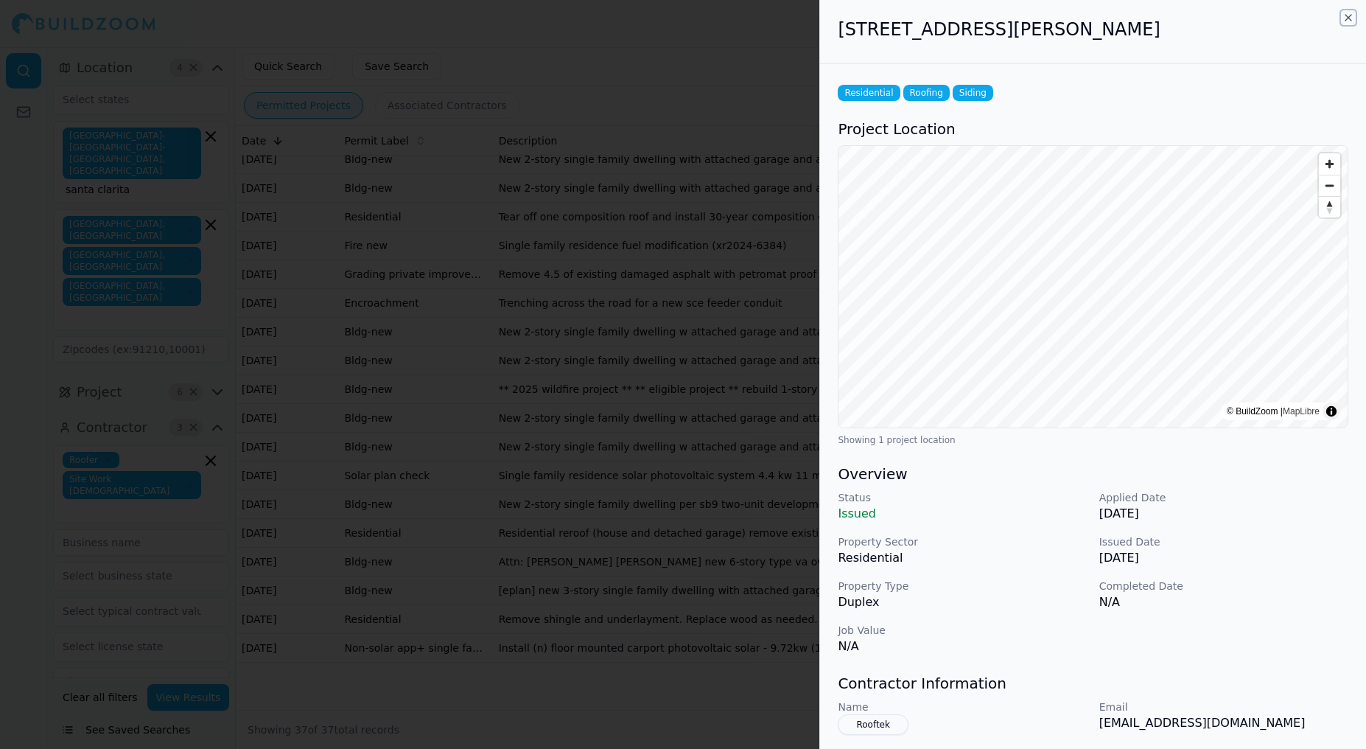
click at [1350, 20] on icon "button" at bounding box center [1349, 18] width 12 height 12
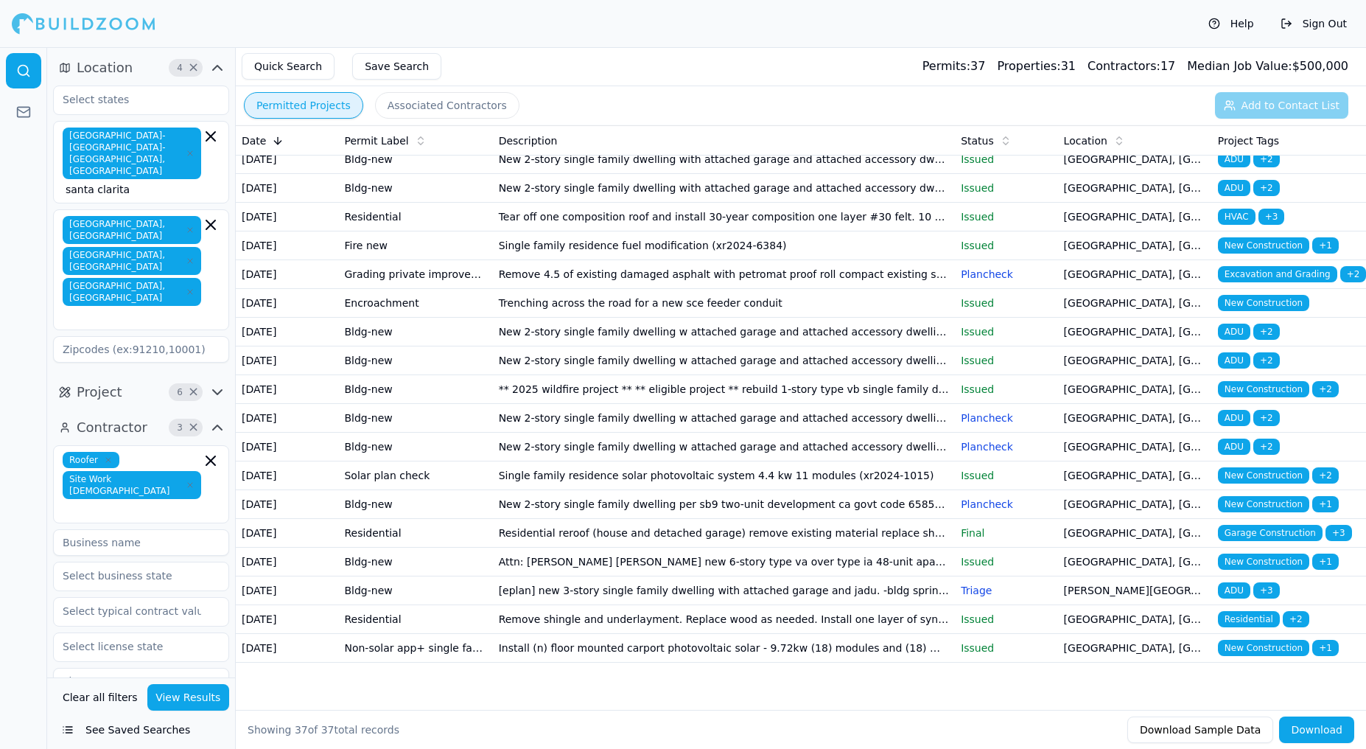
click at [108, 455] on icon "button" at bounding box center [108, 459] width 9 height 9
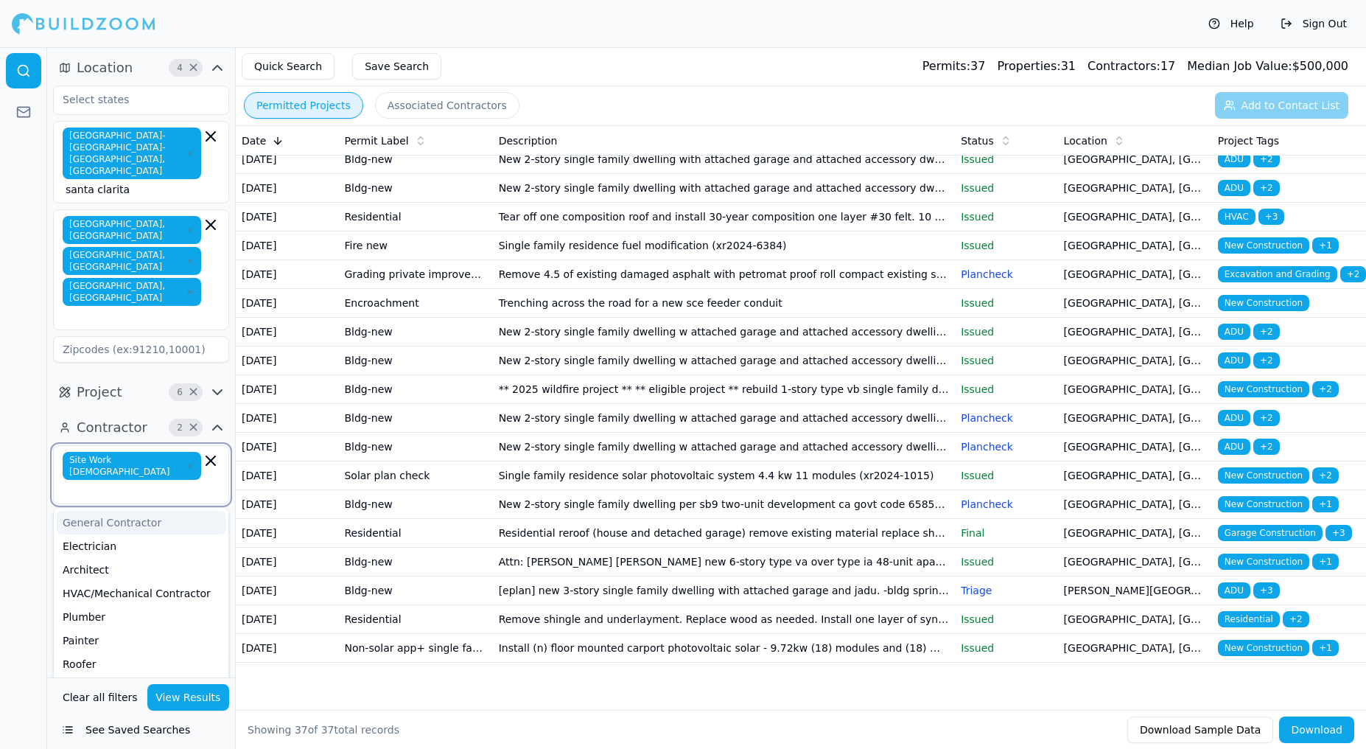
click at [142, 511] on div "General Contractor" at bounding box center [141, 523] width 169 height 24
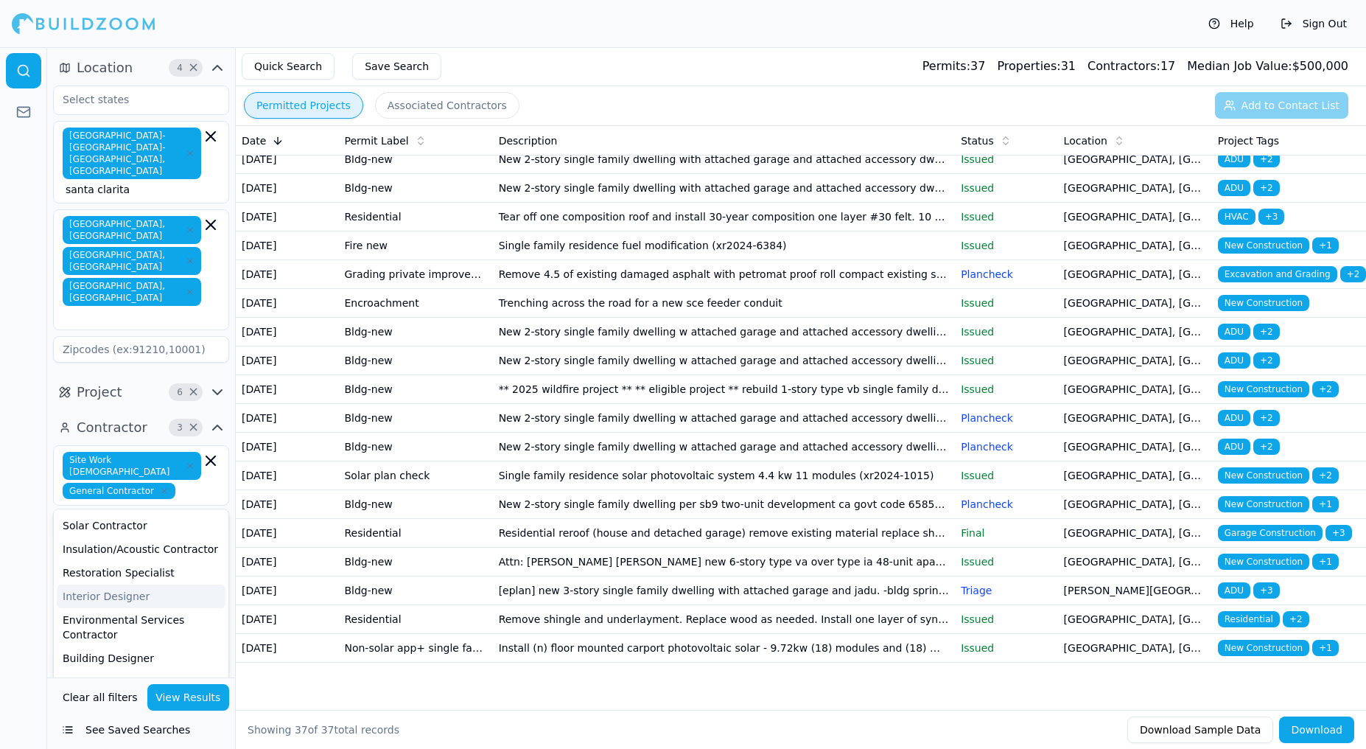
click at [32, 483] on div at bounding box center [23, 398] width 47 height 702
click at [176, 545] on input "text" at bounding box center [132, 558] width 156 height 27
click at [149, 580] on div "[US_STATE]" at bounding box center [141, 592] width 169 height 24
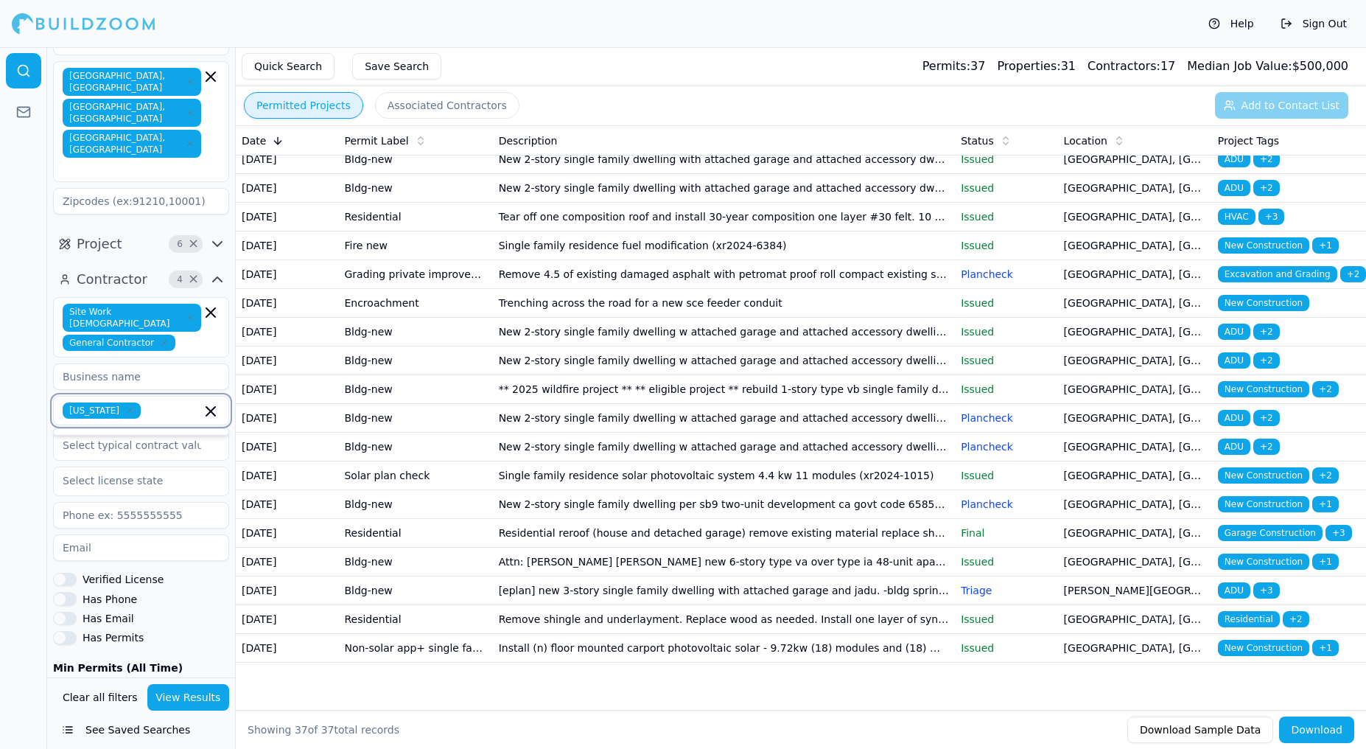
scroll to position [150, 0]
click at [180, 703] on button "View Results" at bounding box center [188, 697] width 83 height 27
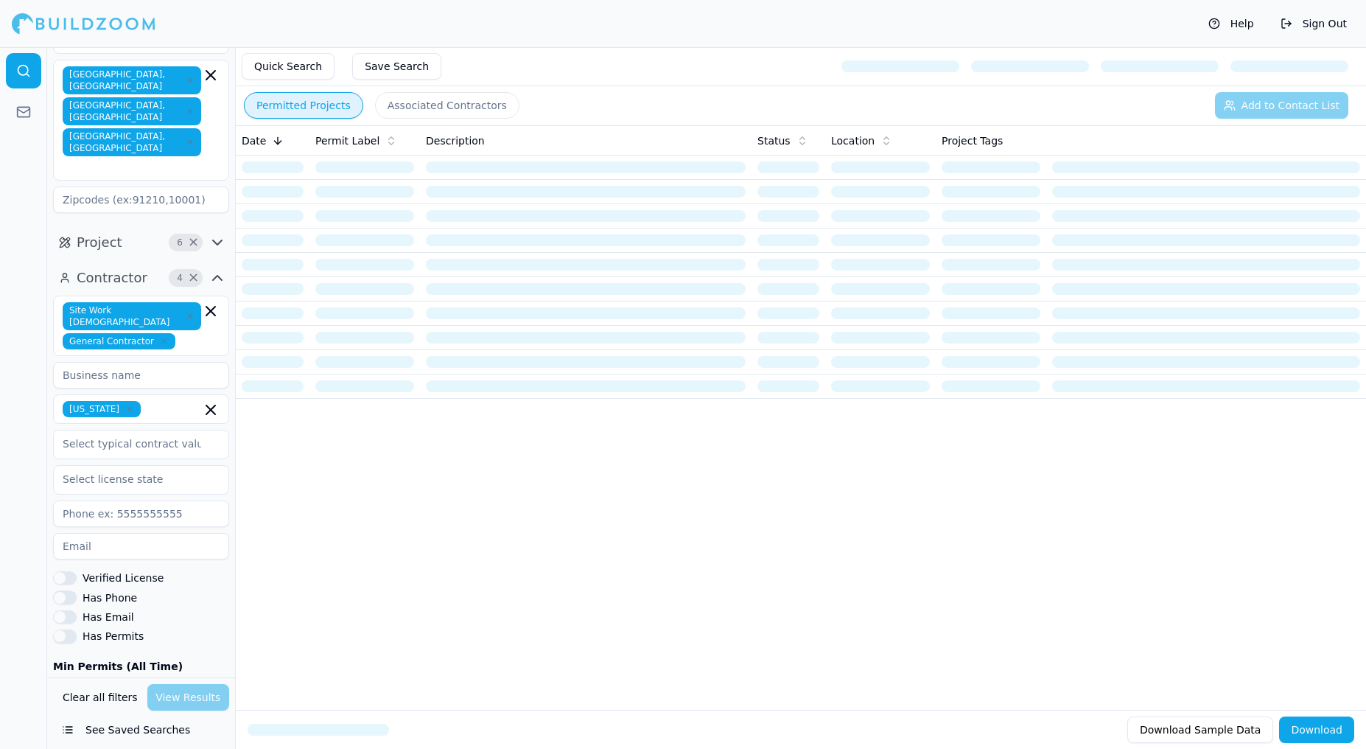
scroll to position [0, 0]
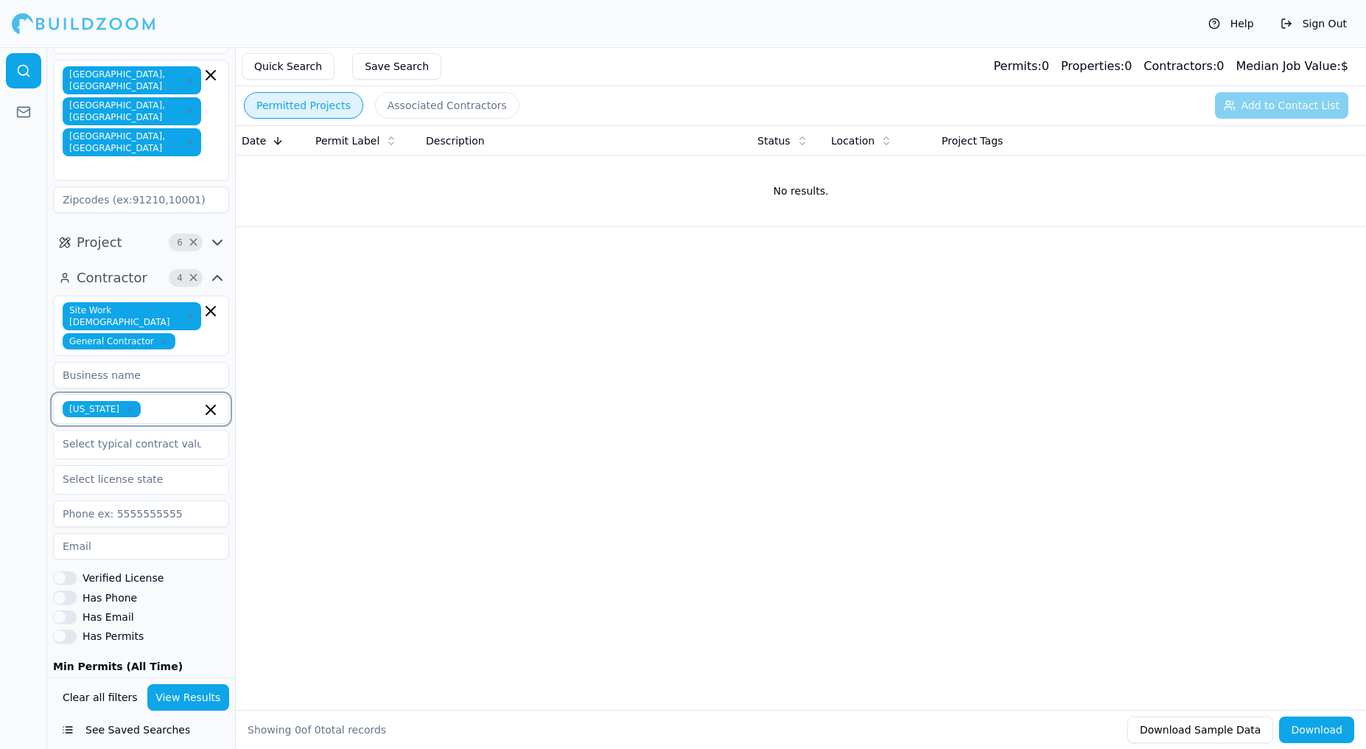
click at [209, 401] on icon "button" at bounding box center [211, 410] width 18 height 18
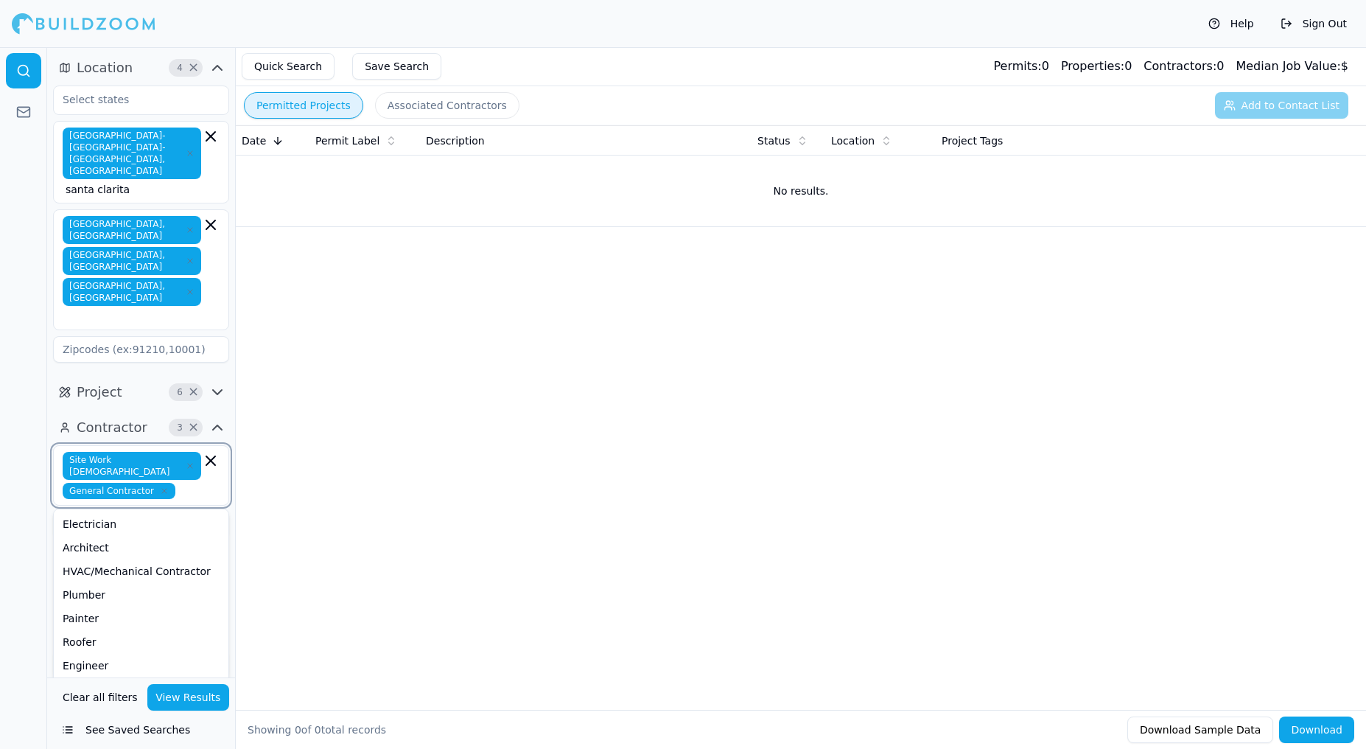
click at [189, 483] on input "text" at bounding box center [191, 491] width 20 height 16
click at [186, 461] on icon "button" at bounding box center [190, 465] width 9 height 9
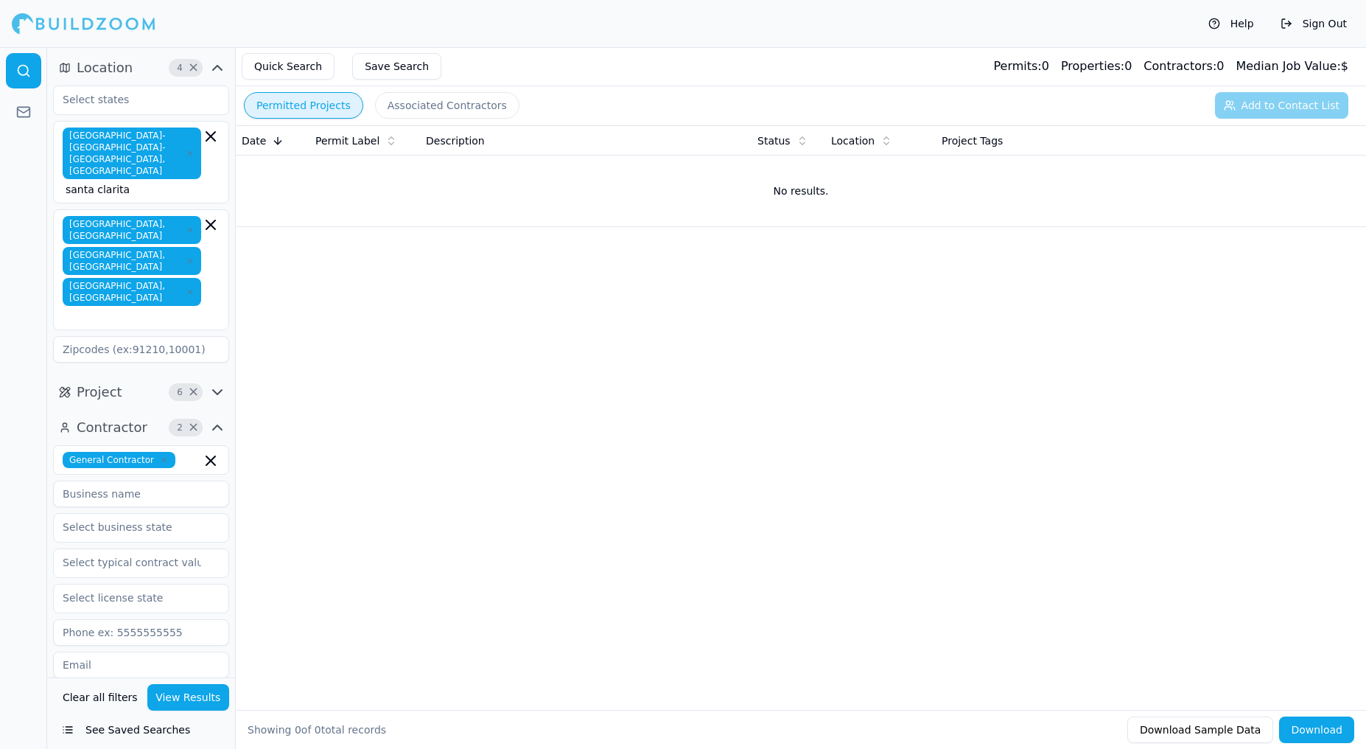
click at [116, 417] on span "Contractor" at bounding box center [112, 427] width 71 height 21
click at [114, 417] on span "Contractor" at bounding box center [112, 427] width 71 height 21
click at [115, 417] on span "Contractor" at bounding box center [112, 427] width 71 height 21
click at [116, 382] on span "Project" at bounding box center [100, 392] width 46 height 21
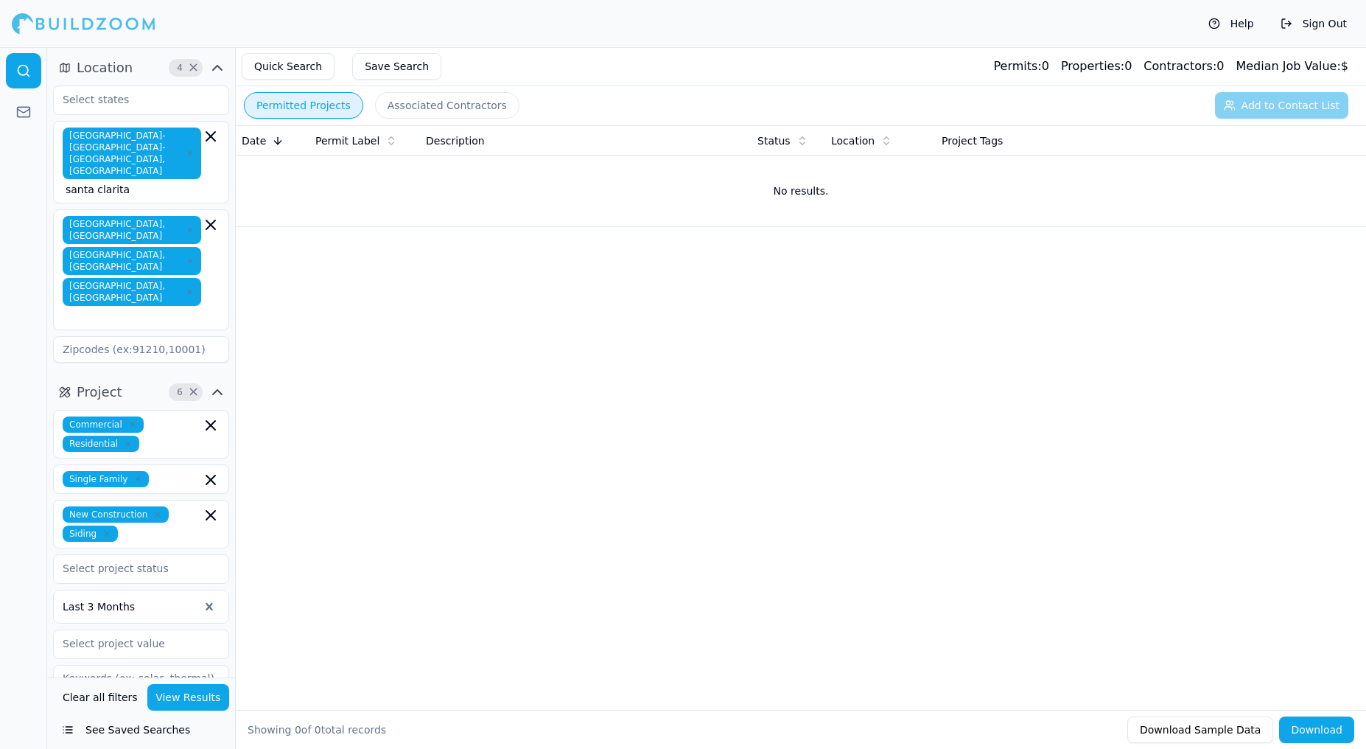
scroll to position [17, 0]
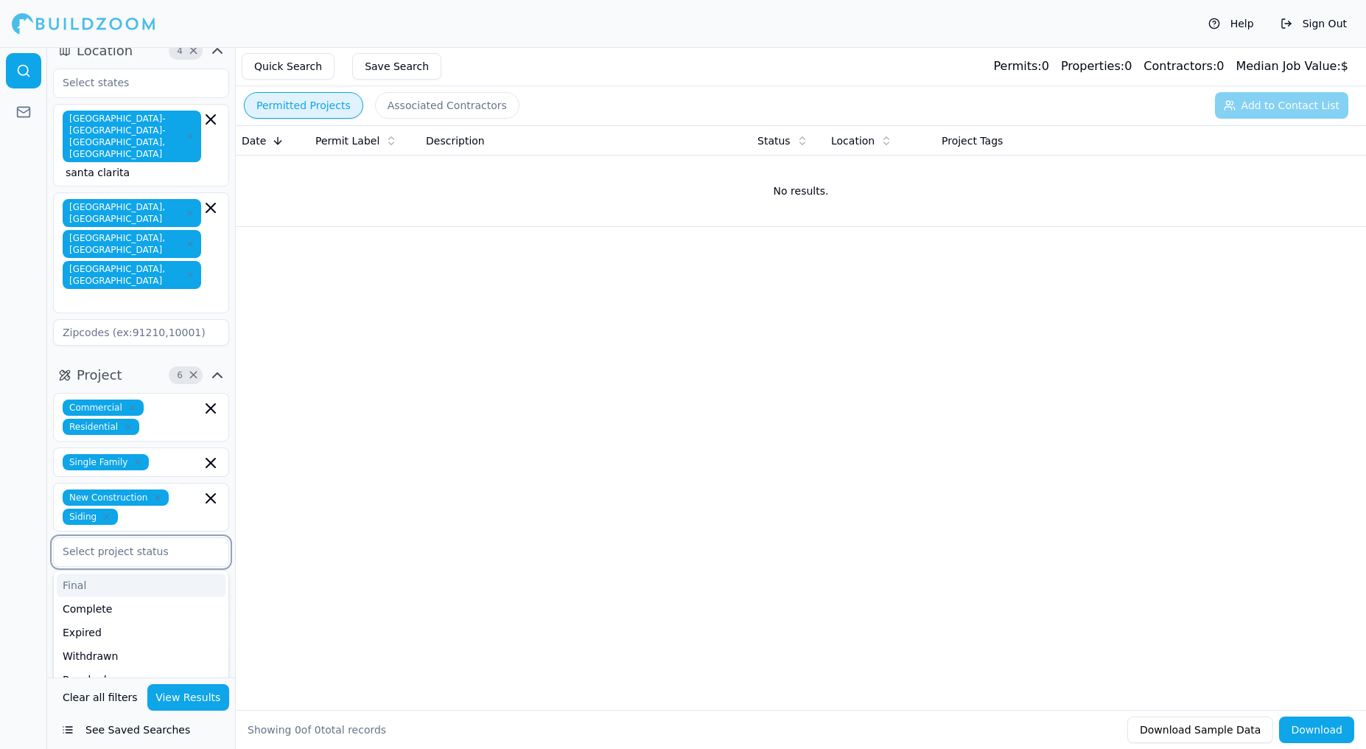
click at [171, 538] on input "text" at bounding box center [132, 551] width 156 height 27
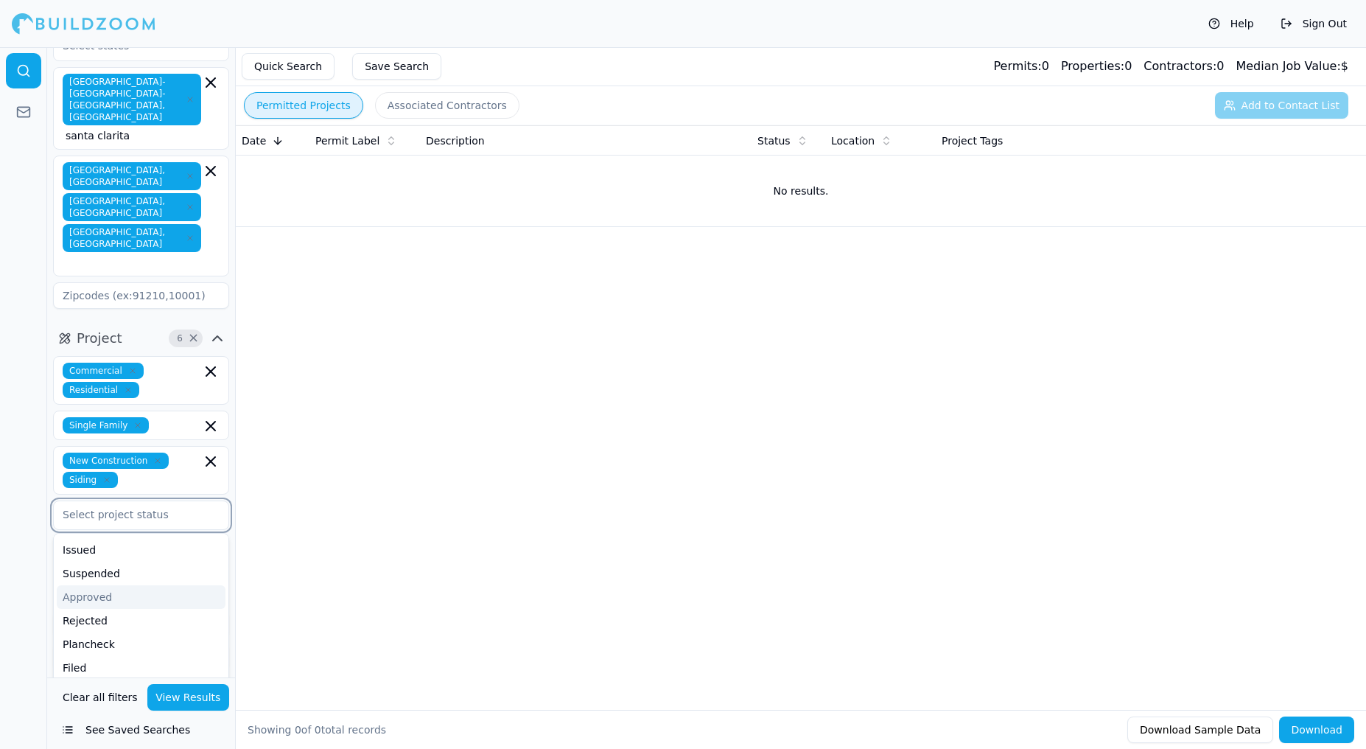
click at [138, 585] on div "Approved" at bounding box center [141, 597] width 169 height 24
click at [35, 340] on div at bounding box center [23, 398] width 47 height 702
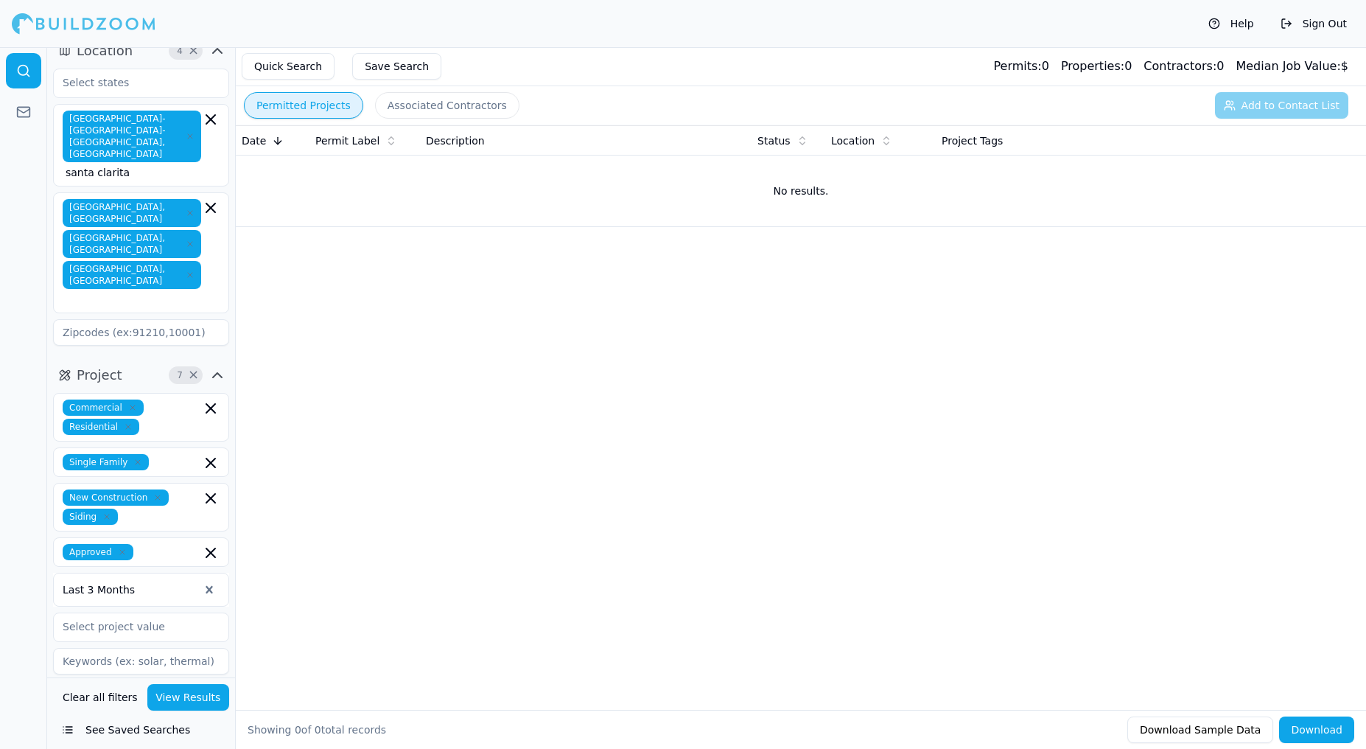
scroll to position [0, 0]
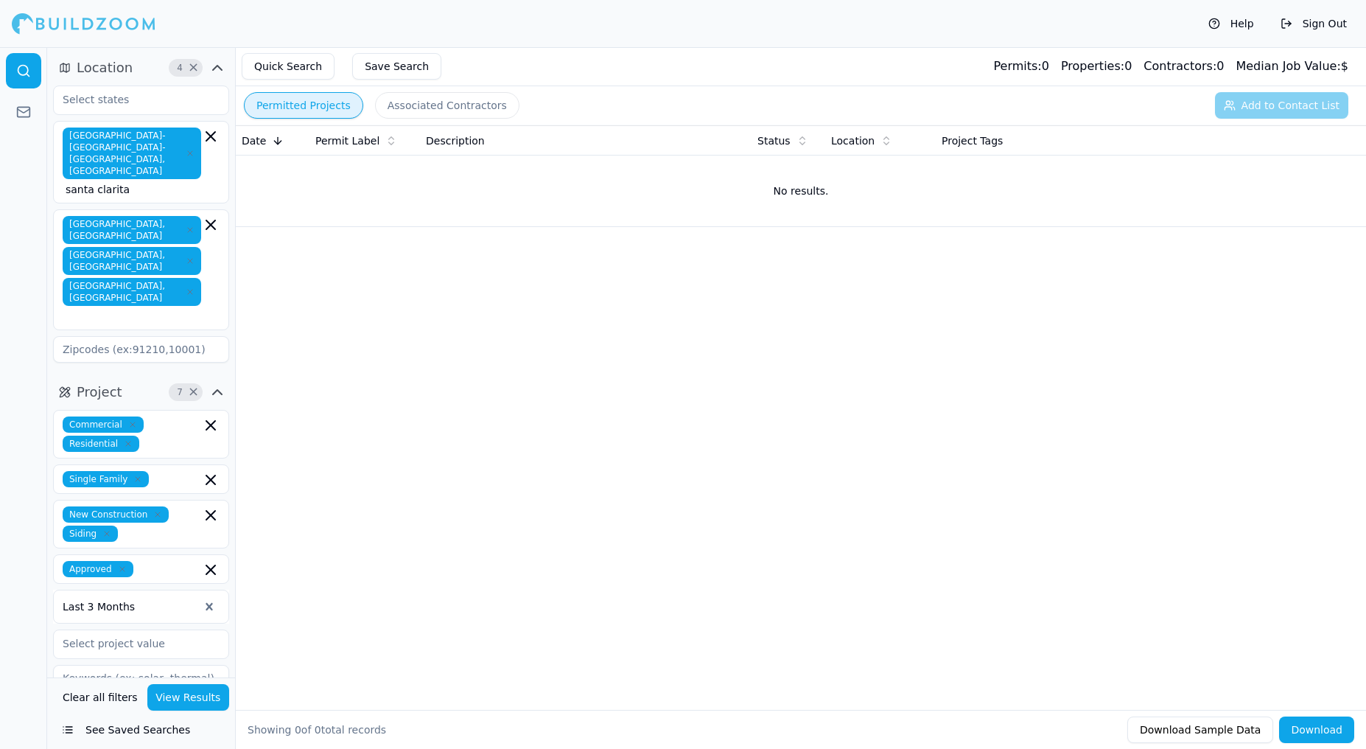
click at [128, 73] on span "Location" at bounding box center [105, 67] width 56 height 21
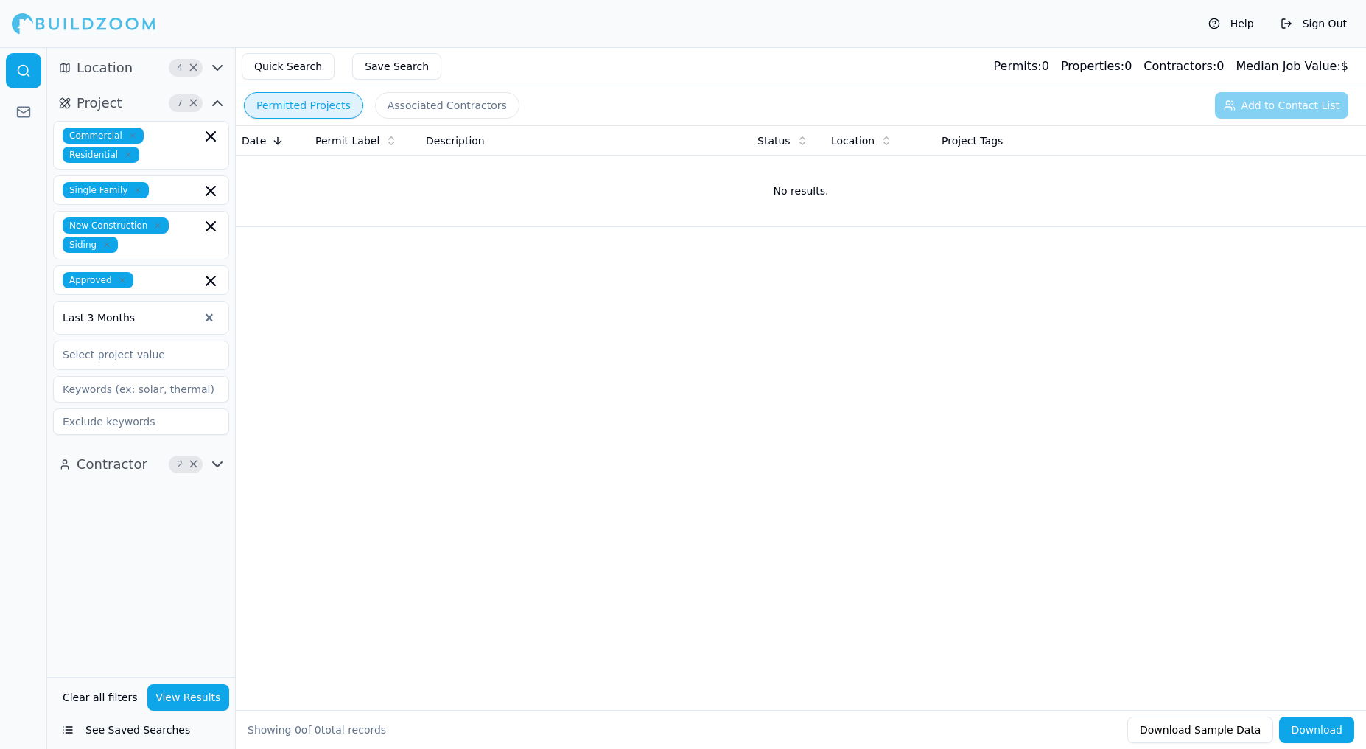
click at [214, 68] on icon "button" at bounding box center [217, 68] width 9 height 4
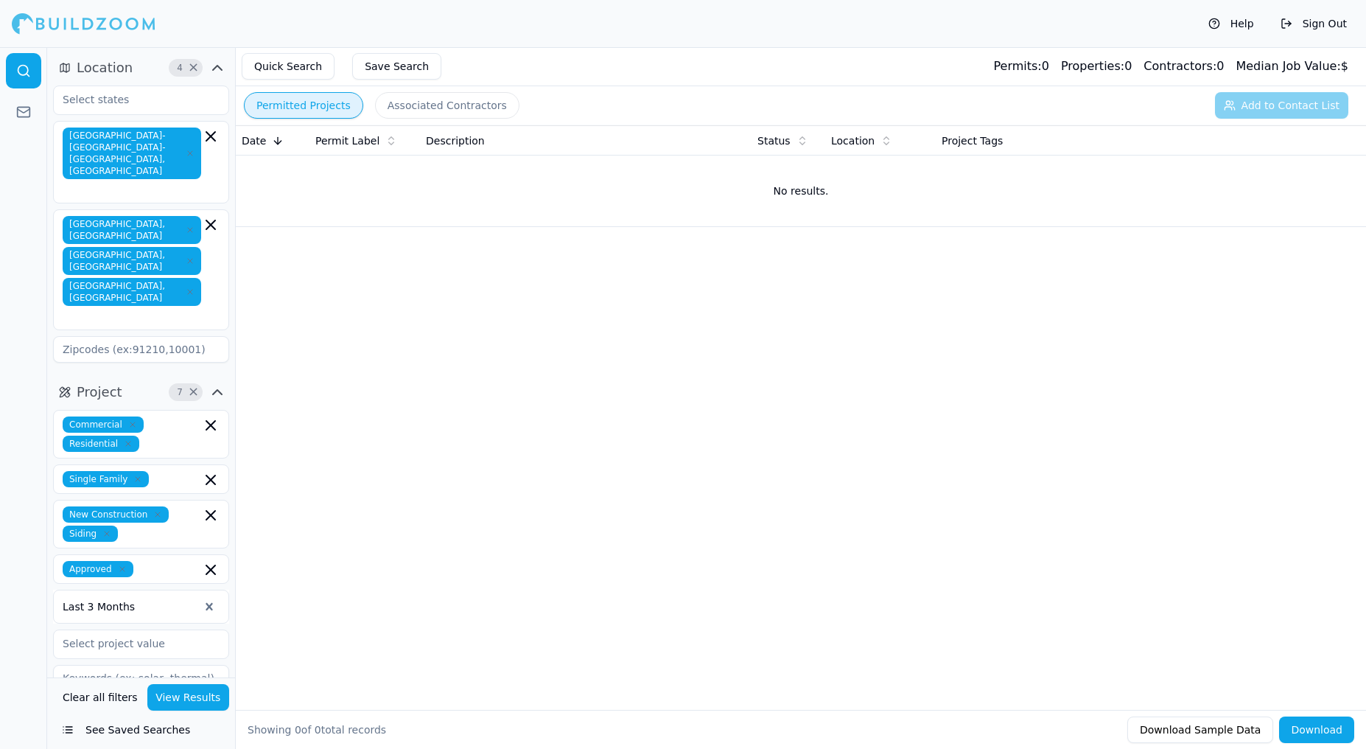
click at [181, 230] on div "[GEOGRAPHIC_DATA], [GEOGRAPHIC_DATA] [GEOGRAPHIC_DATA], [GEOGRAPHIC_DATA] [GEOG…" at bounding box center [141, 270] width 157 height 108
type input "r"
type input "R"
type input "Gl"
click at [90, 337] on div "[GEOGRAPHIC_DATA], [GEOGRAPHIC_DATA]" at bounding box center [141, 356] width 169 height 38
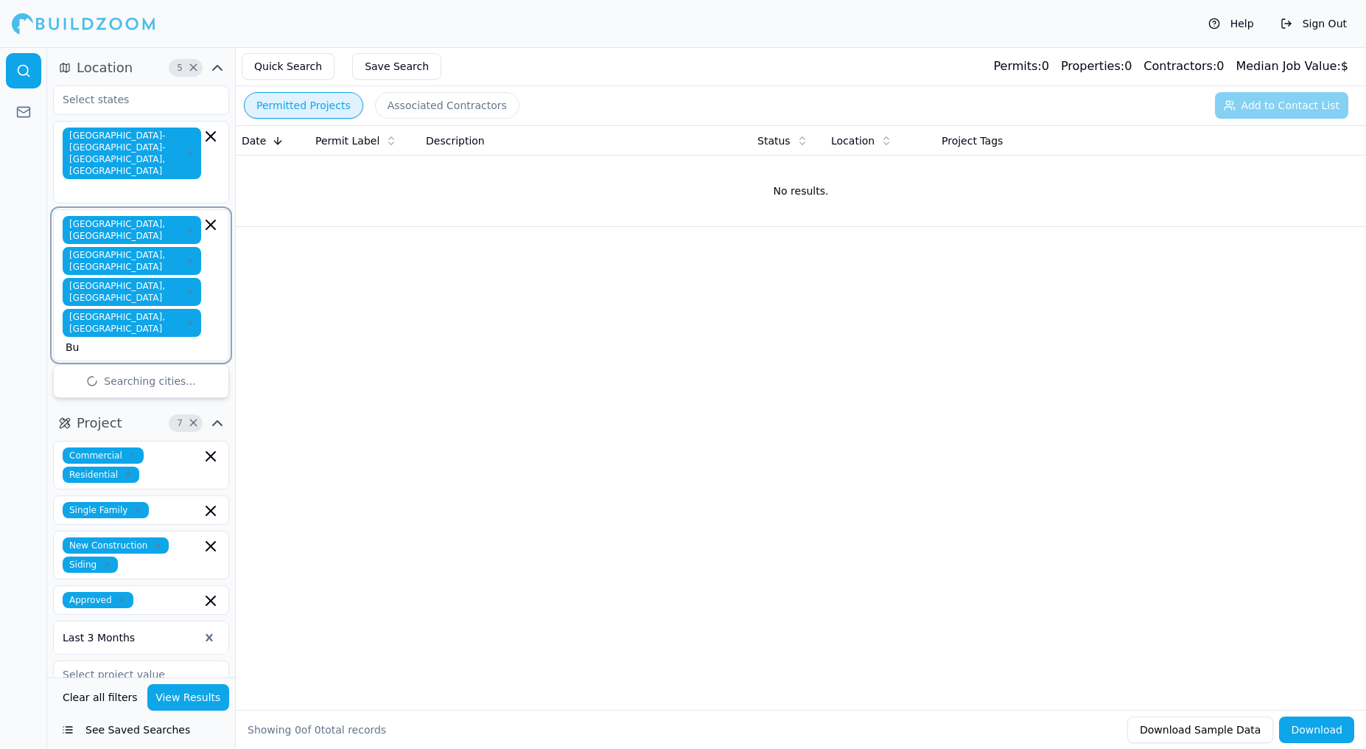
type input "Bur"
click at [122, 368] on div "[GEOGRAPHIC_DATA], [GEOGRAPHIC_DATA]" at bounding box center [141, 387] width 169 height 38
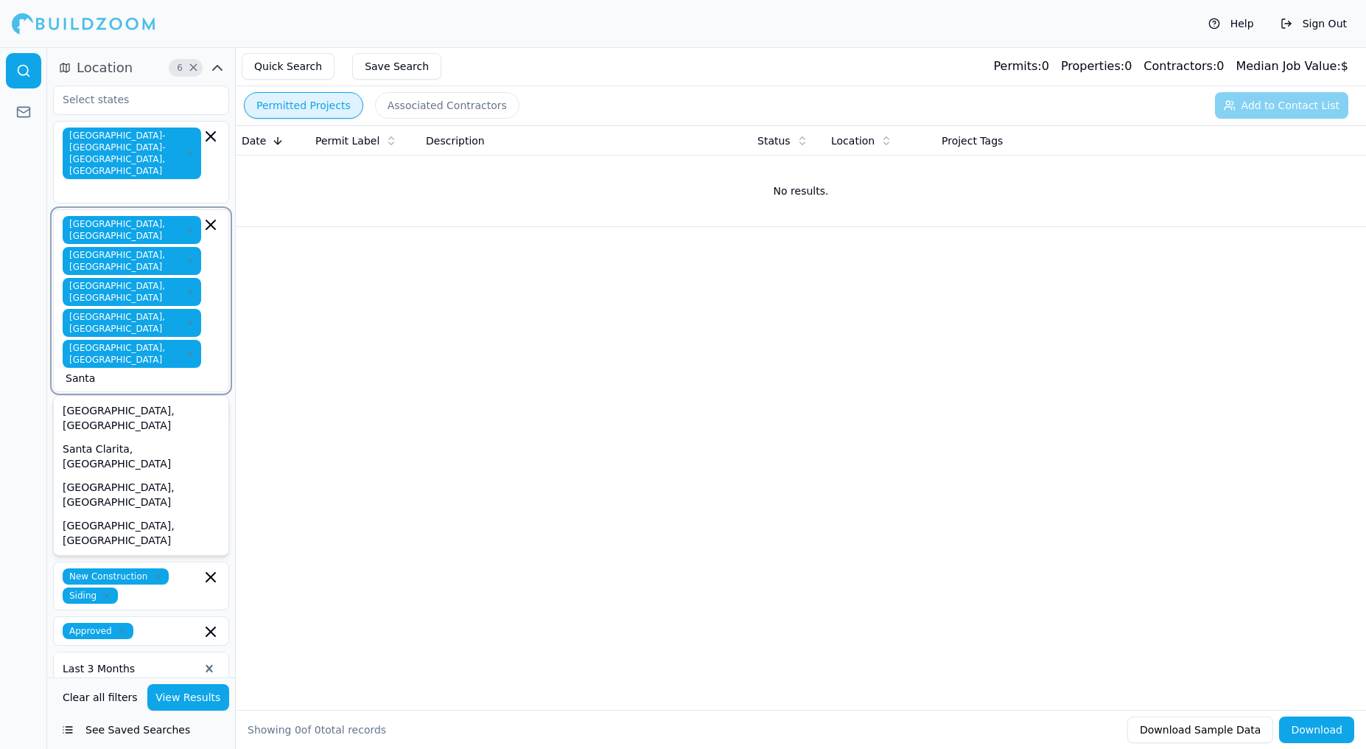
type input "Santa M"
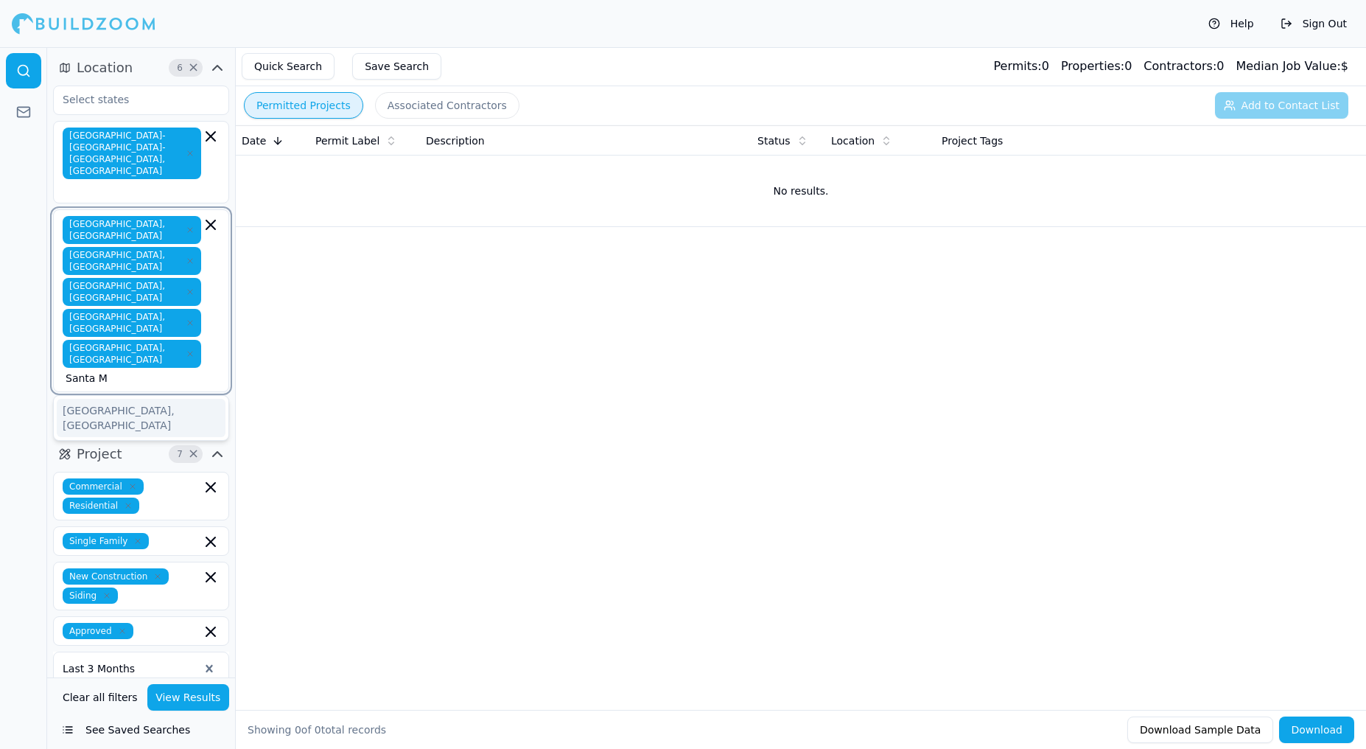
click at [81, 399] on div "[GEOGRAPHIC_DATA], [GEOGRAPHIC_DATA]" at bounding box center [141, 418] width 169 height 38
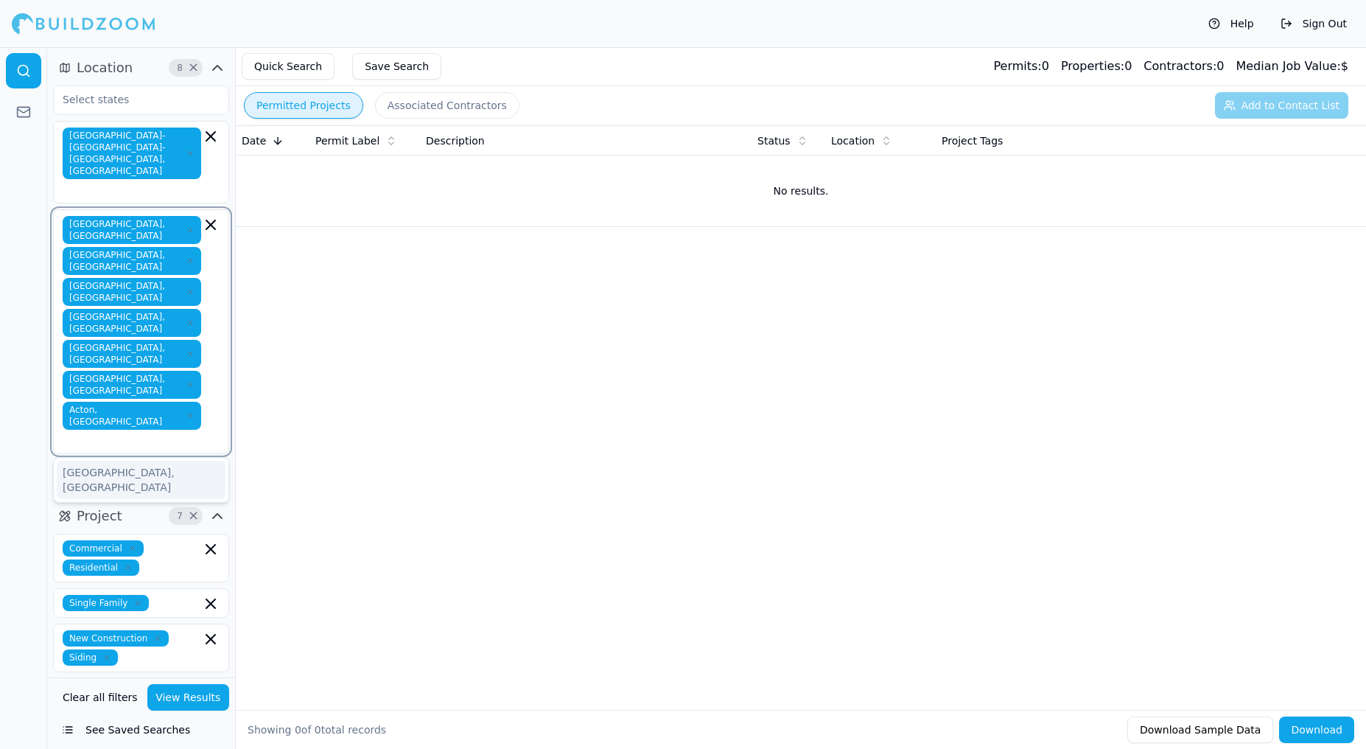
click at [188, 413] on icon "button" at bounding box center [190, 415] width 4 height 4
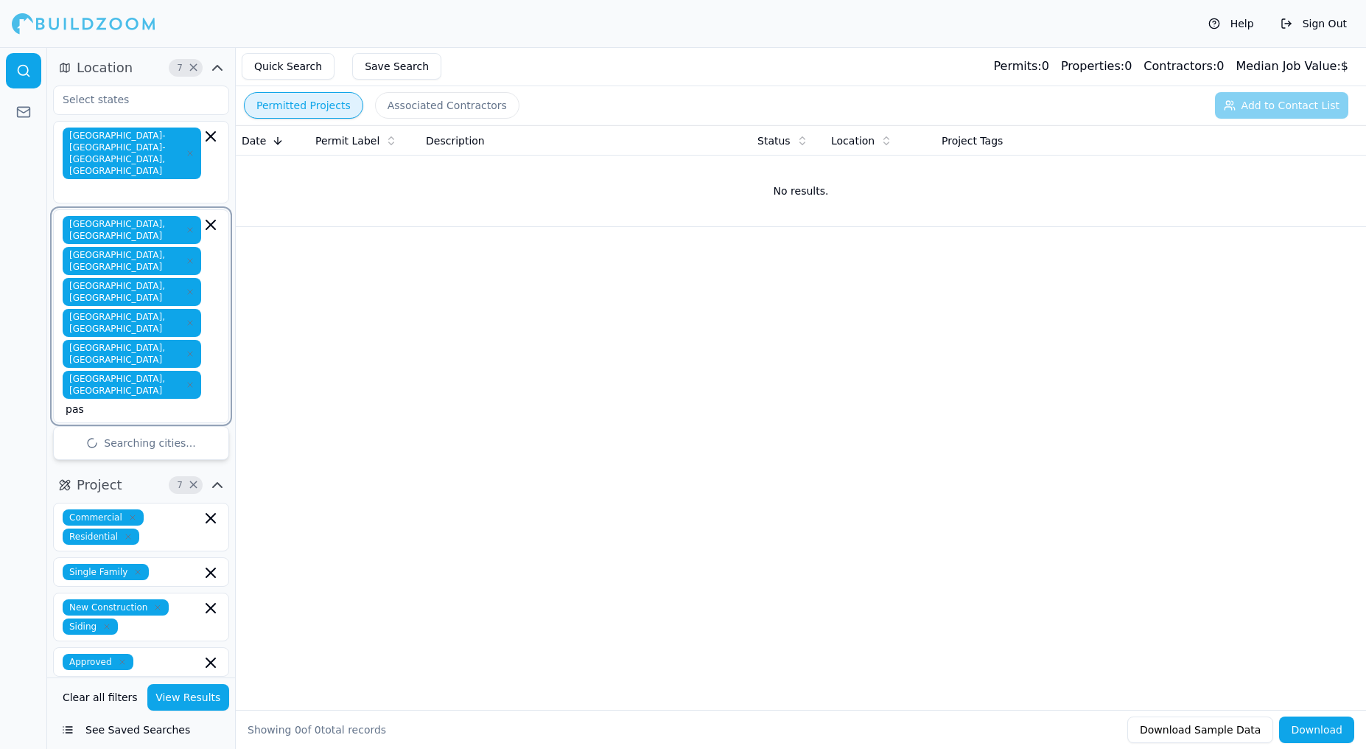
type input "pasa"
click at [88, 430] on div "[GEOGRAPHIC_DATA], [GEOGRAPHIC_DATA]" at bounding box center [141, 449] width 169 height 38
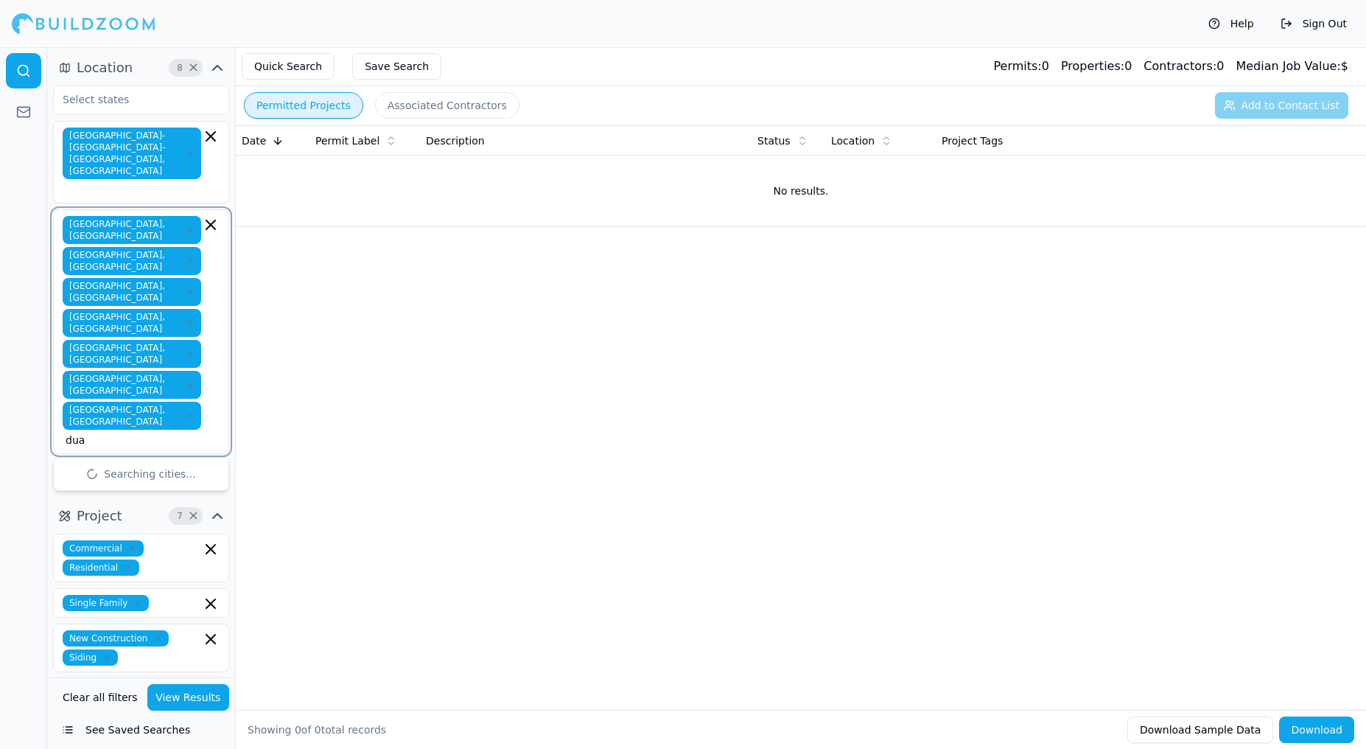
type input "duar"
click at [92, 461] on div "Duarte, [GEOGRAPHIC_DATA]" at bounding box center [141, 473] width 169 height 24
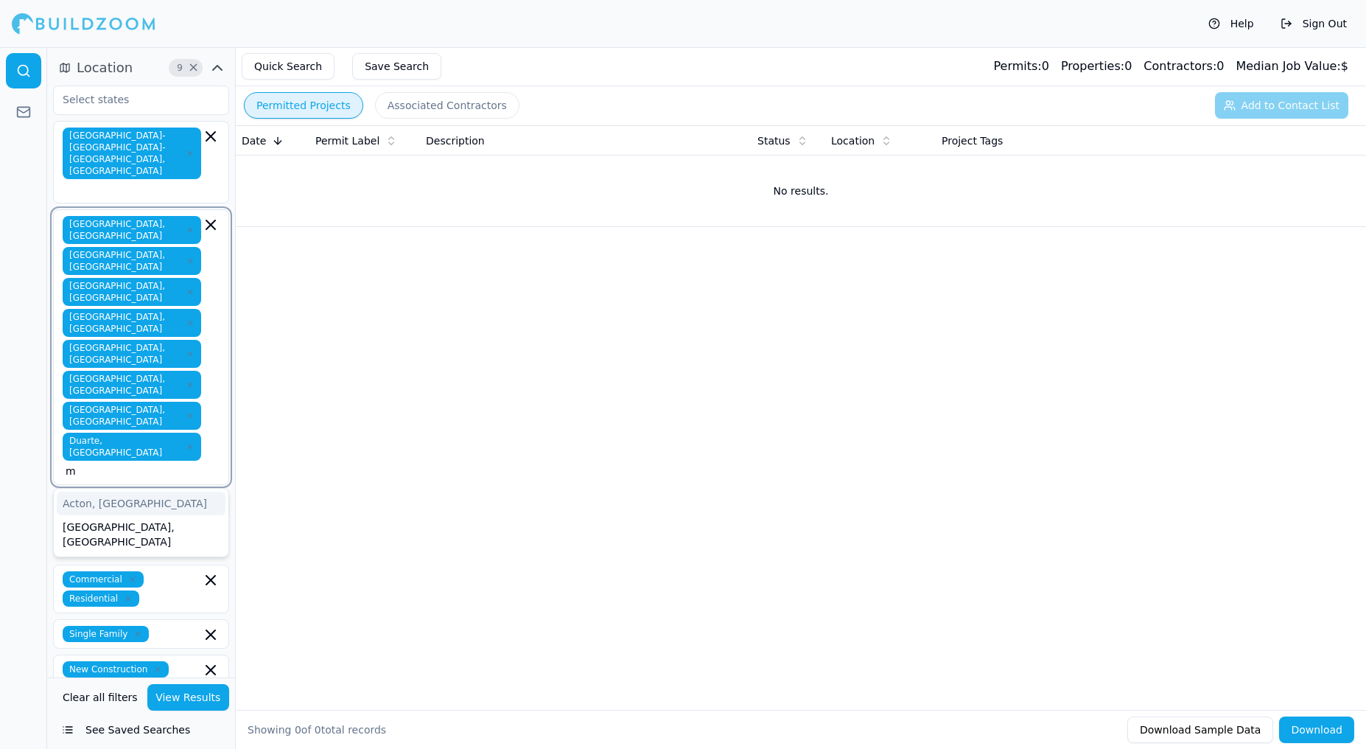
type input "mo"
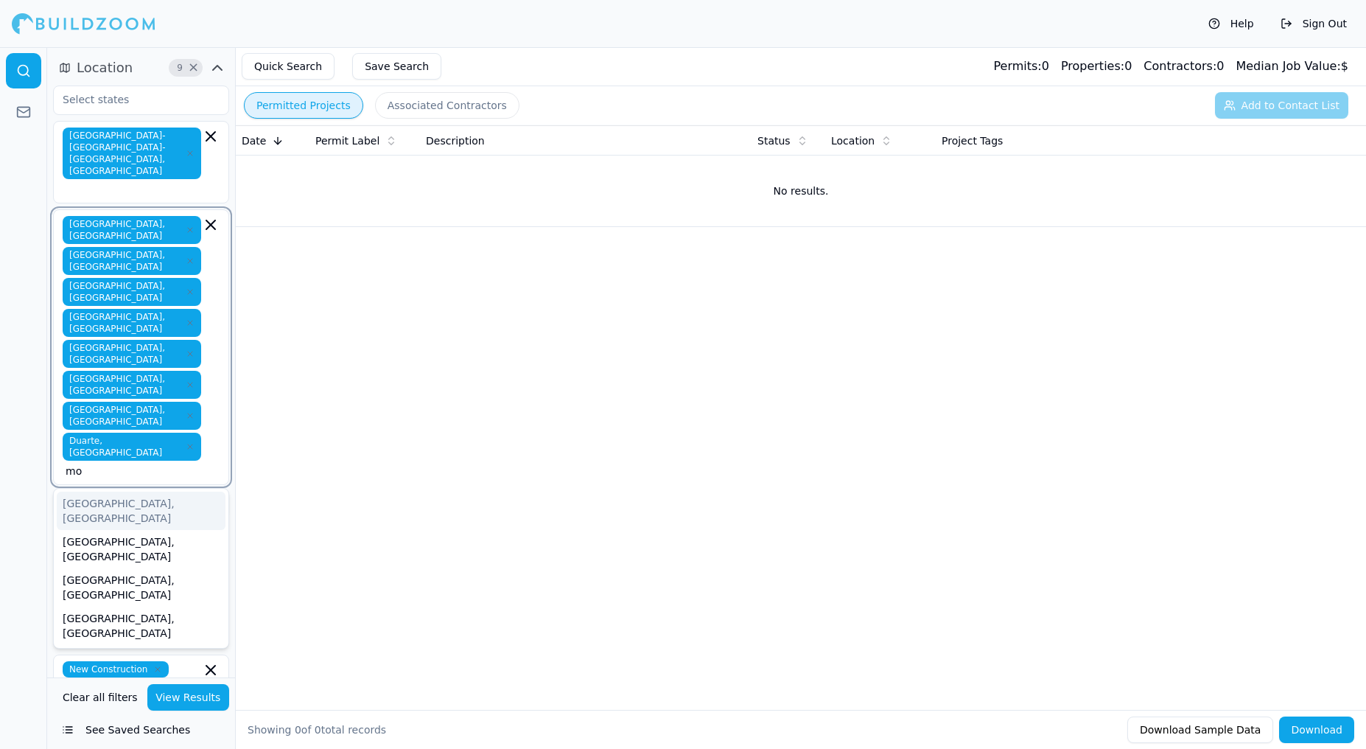
click at [84, 492] on div "[GEOGRAPHIC_DATA], [GEOGRAPHIC_DATA]" at bounding box center [141, 511] width 169 height 38
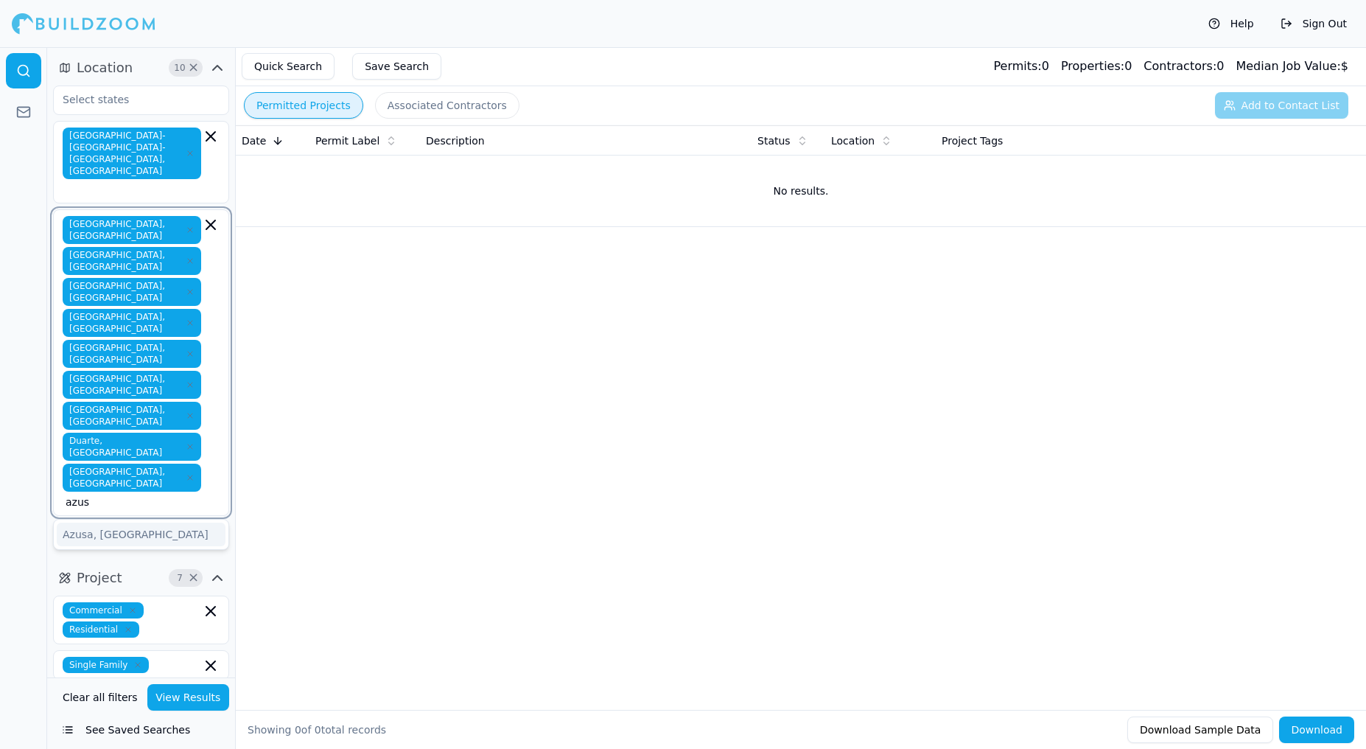
type input "azusa"
click at [170, 523] on div "Azusa, [GEOGRAPHIC_DATA]" at bounding box center [141, 535] width 169 height 24
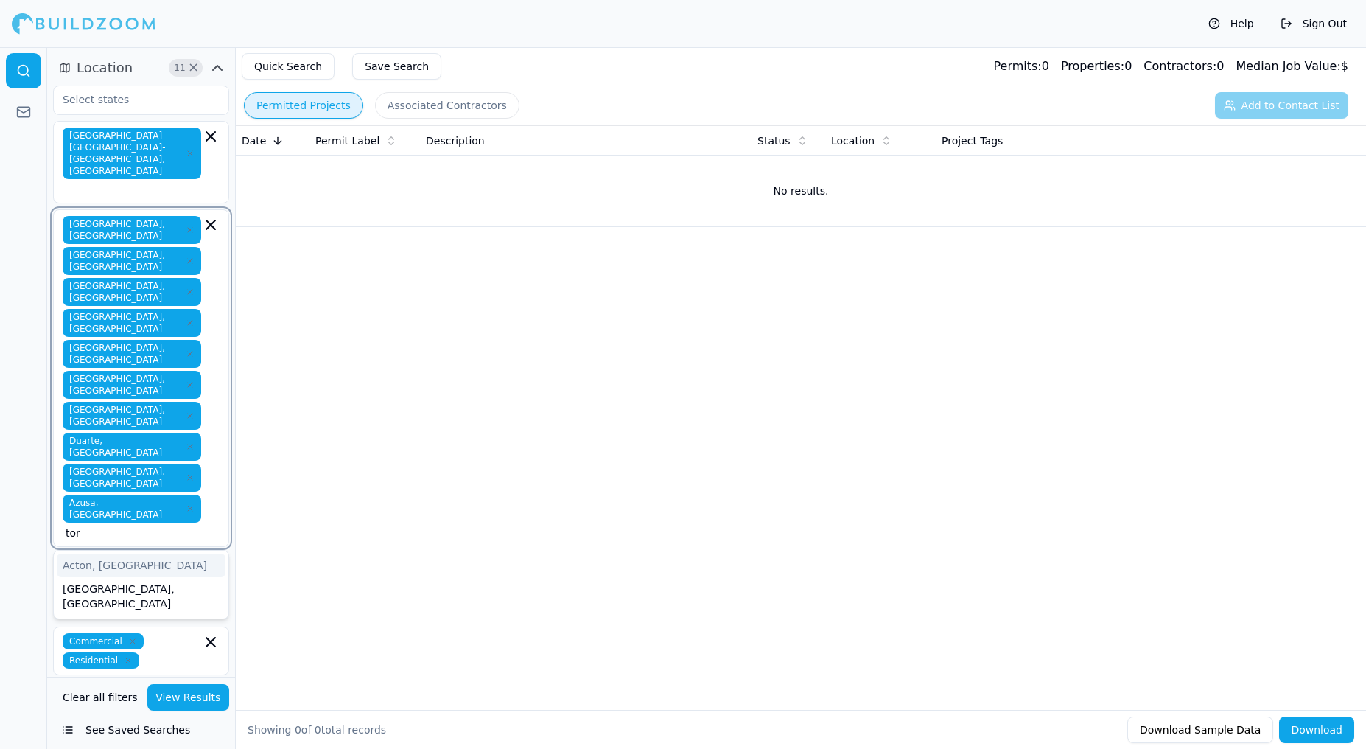
type input "torr"
click at [133, 554] on div "[GEOGRAPHIC_DATA], [GEOGRAPHIC_DATA]" at bounding box center [141, 573] width 169 height 38
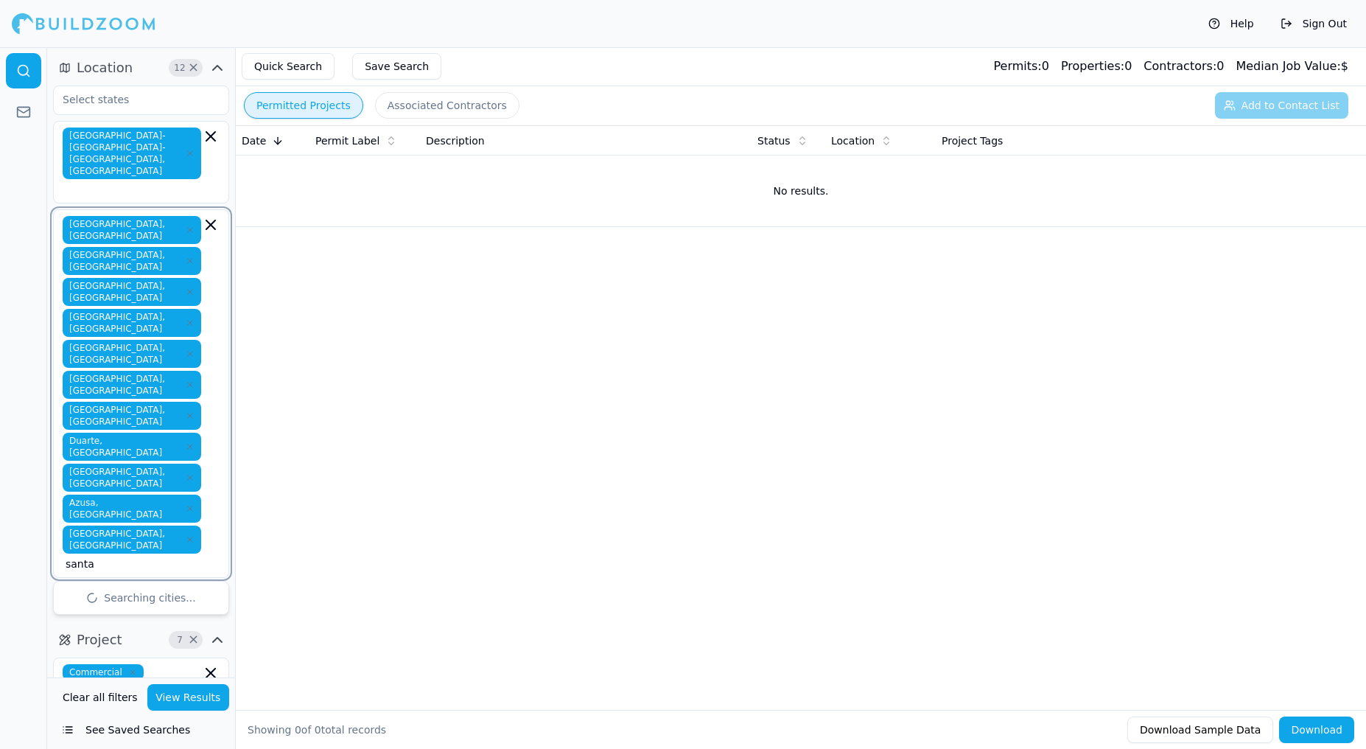
type input "santa"
click at [123, 623] on div "Santa Clarita, [GEOGRAPHIC_DATA]" at bounding box center [141, 642] width 169 height 38
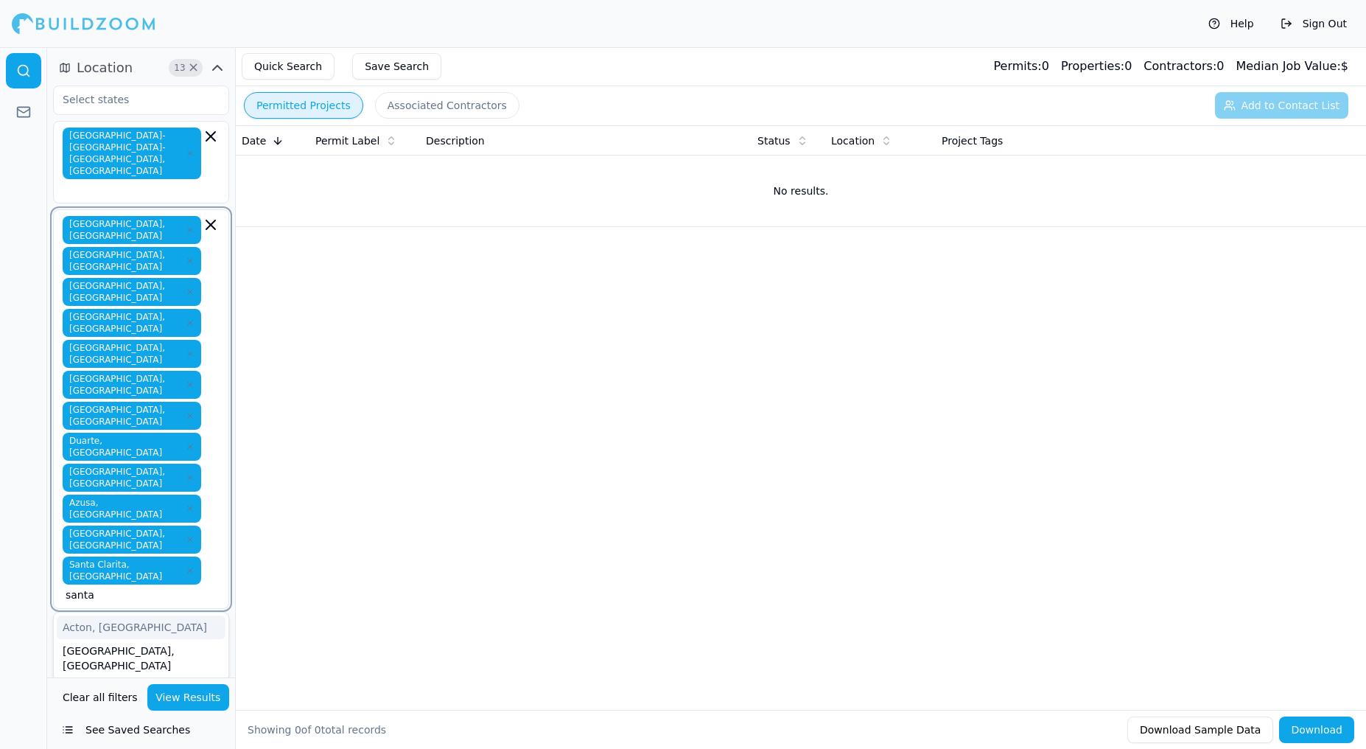
type input "santa"
click at [147, 615] on div "[GEOGRAPHIC_DATA], [GEOGRAPHIC_DATA]" at bounding box center [141, 634] width 169 height 38
type input "santa"
click at [141, 646] on div "[GEOGRAPHIC_DATA], [GEOGRAPHIC_DATA]" at bounding box center [141, 665] width 169 height 38
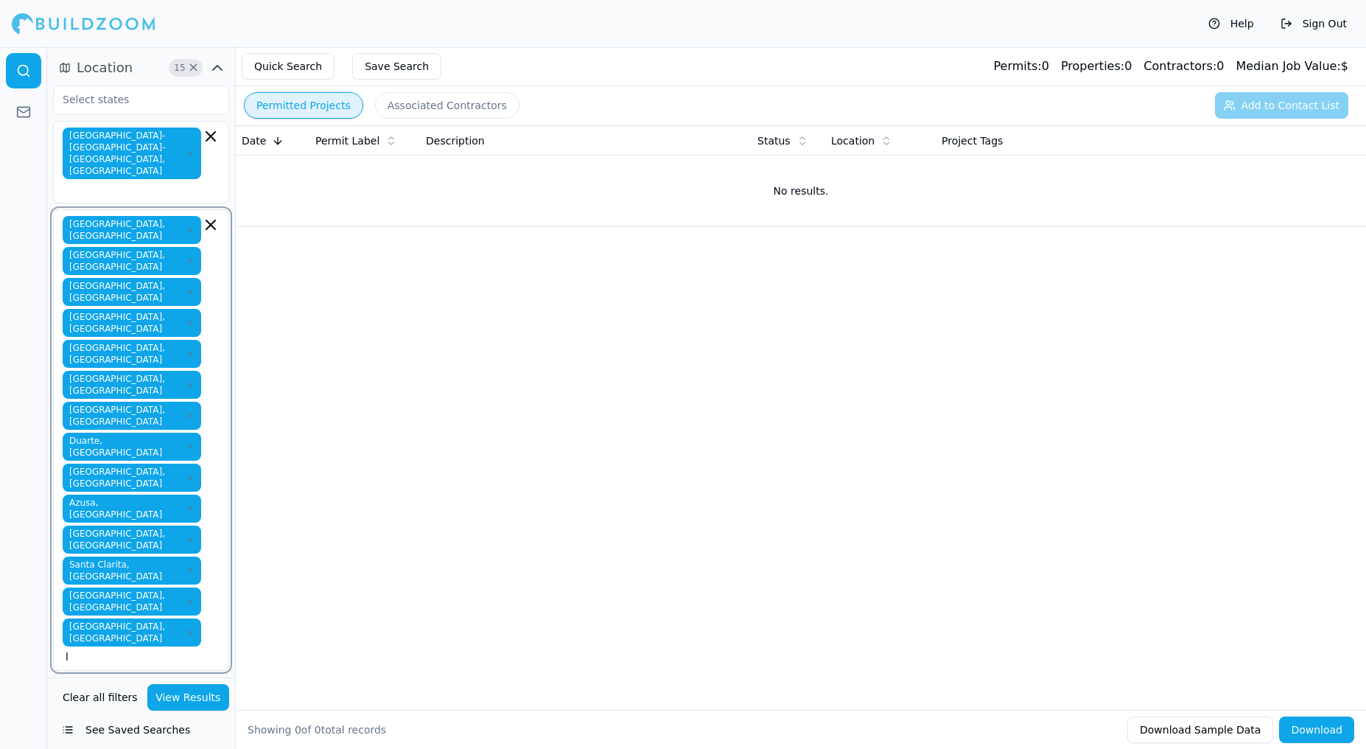
type input "la"
click at [110, 677] on div "La Canada Flintridge, [GEOGRAPHIC_DATA]" at bounding box center [141, 696] width 169 height 38
type input "la"
click at [119, 708] on div "[GEOGRAPHIC_DATA], [GEOGRAPHIC_DATA]" at bounding box center [141, 727] width 169 height 38
click at [31, 170] on div at bounding box center [23, 398] width 47 height 702
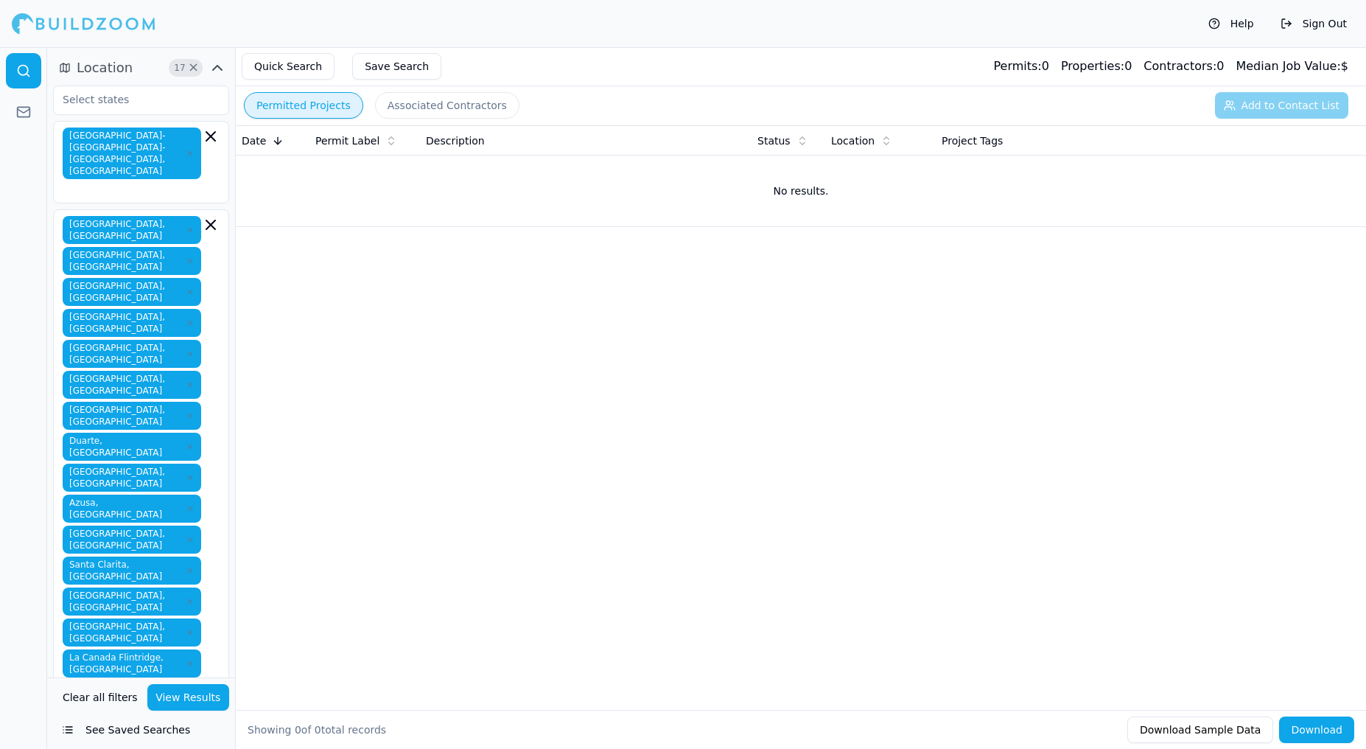
click at [305, 69] on button "Quick Search" at bounding box center [288, 66] width 93 height 27
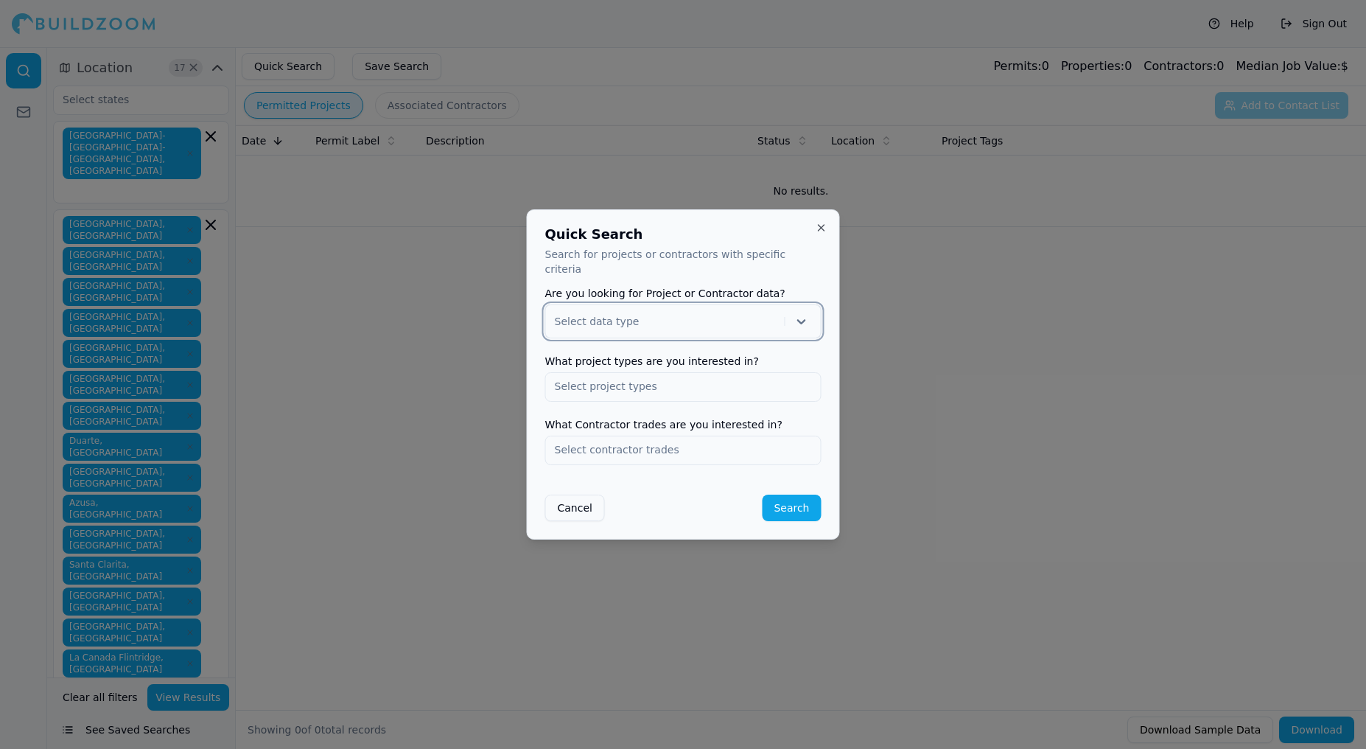
click at [800, 319] on icon at bounding box center [801, 321] width 9 height 5
click at [691, 373] on div "Contractor" at bounding box center [683, 383] width 275 height 24
click at [713, 383] on input "text" at bounding box center [683, 386] width 275 height 27
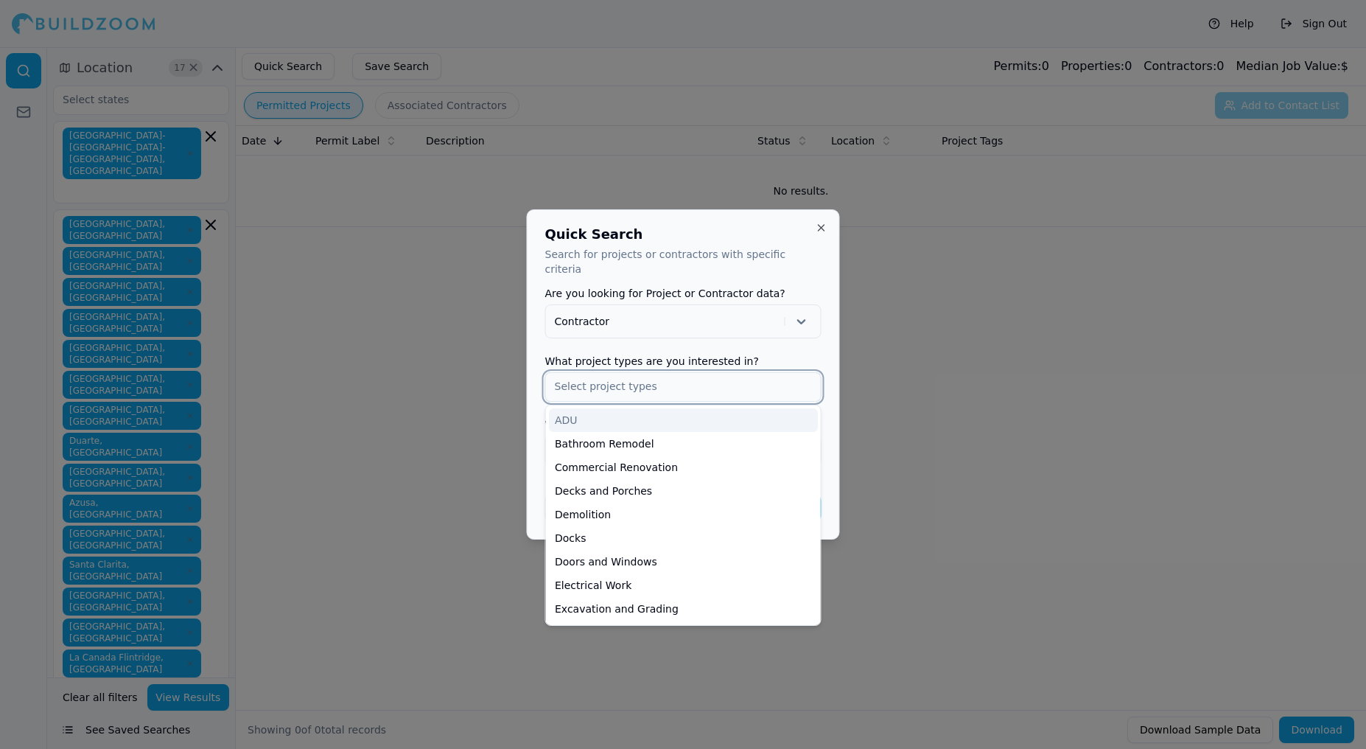
click at [705, 413] on div "ADU" at bounding box center [683, 420] width 269 height 24
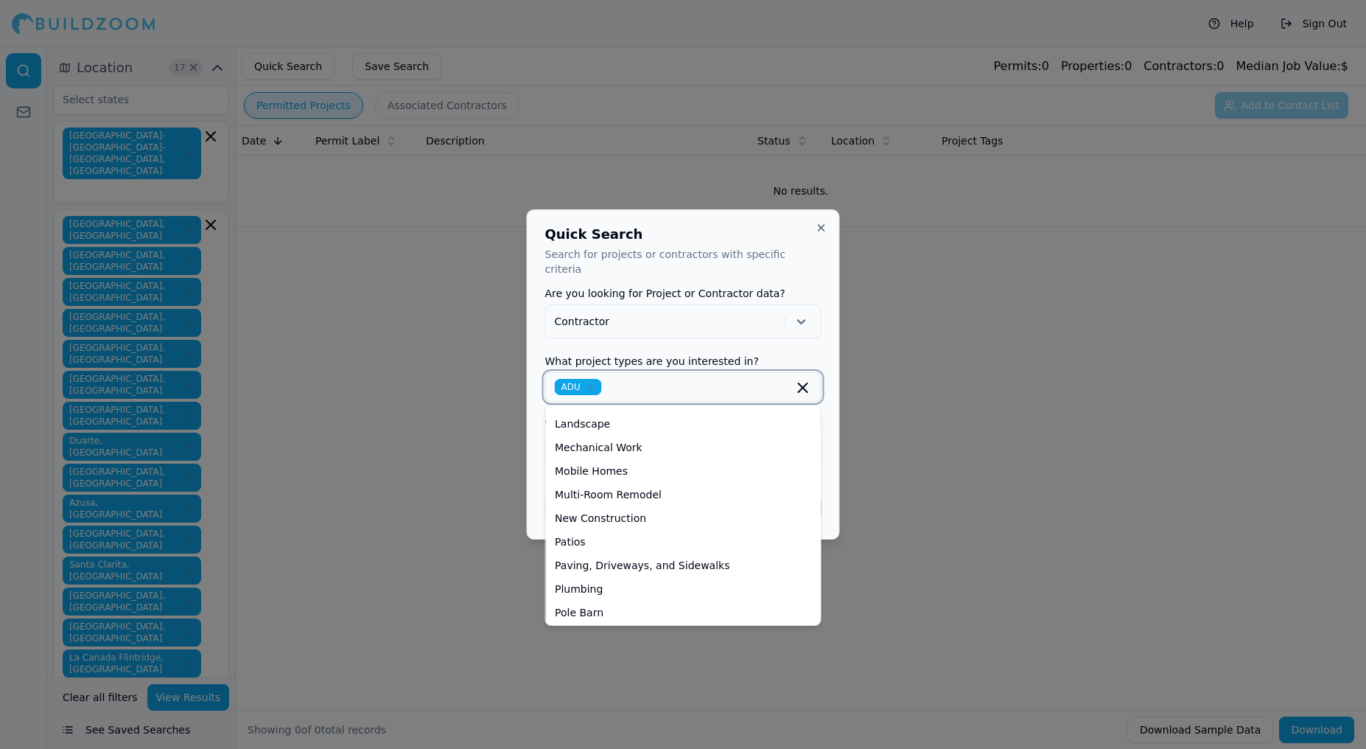
scroll to position [358, 0]
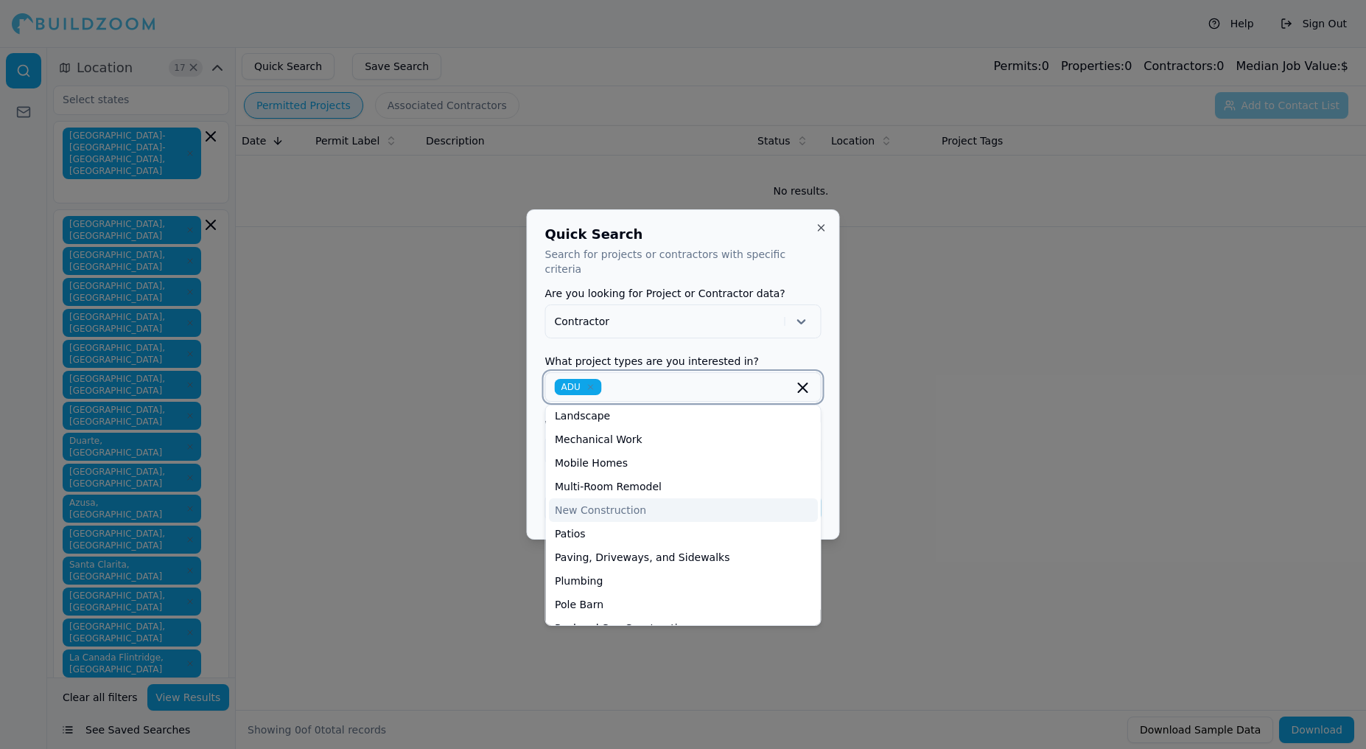
click at [654, 501] on div "New Construction" at bounding box center [683, 510] width 269 height 24
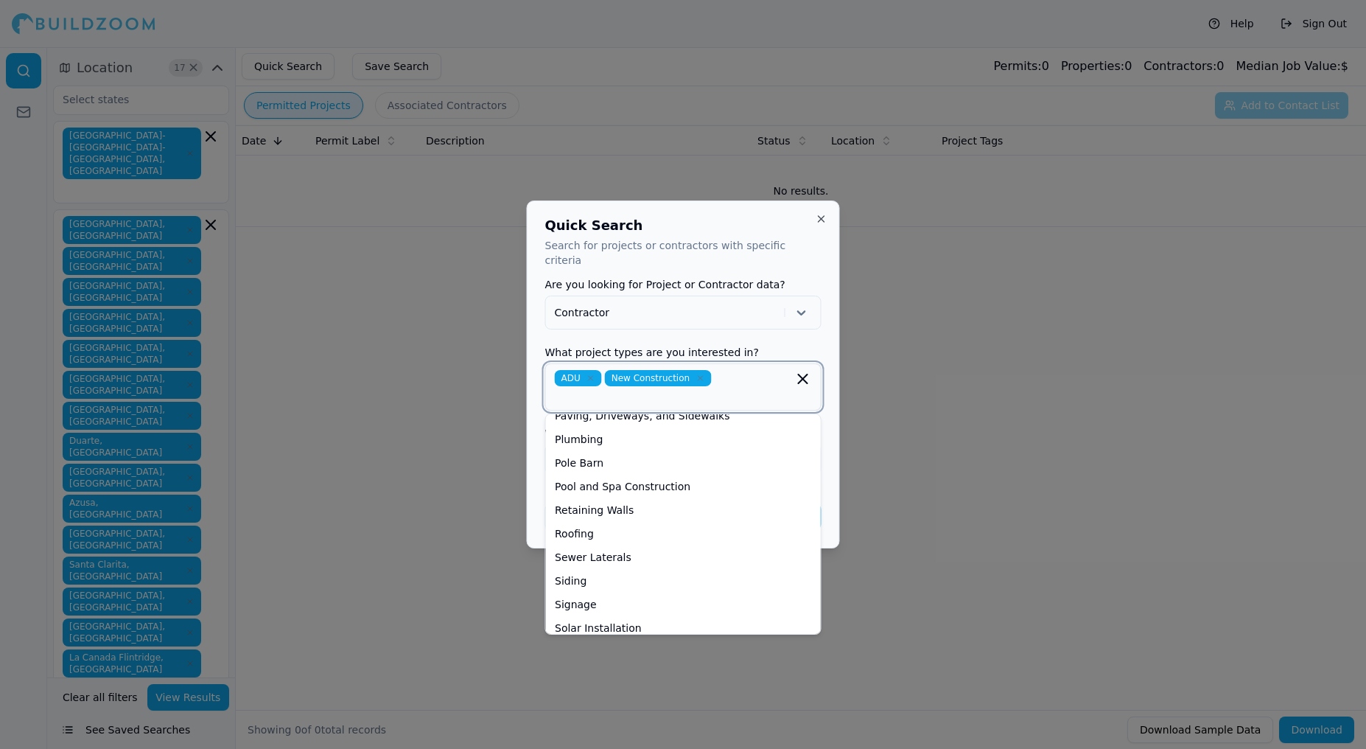
scroll to position [494, 0]
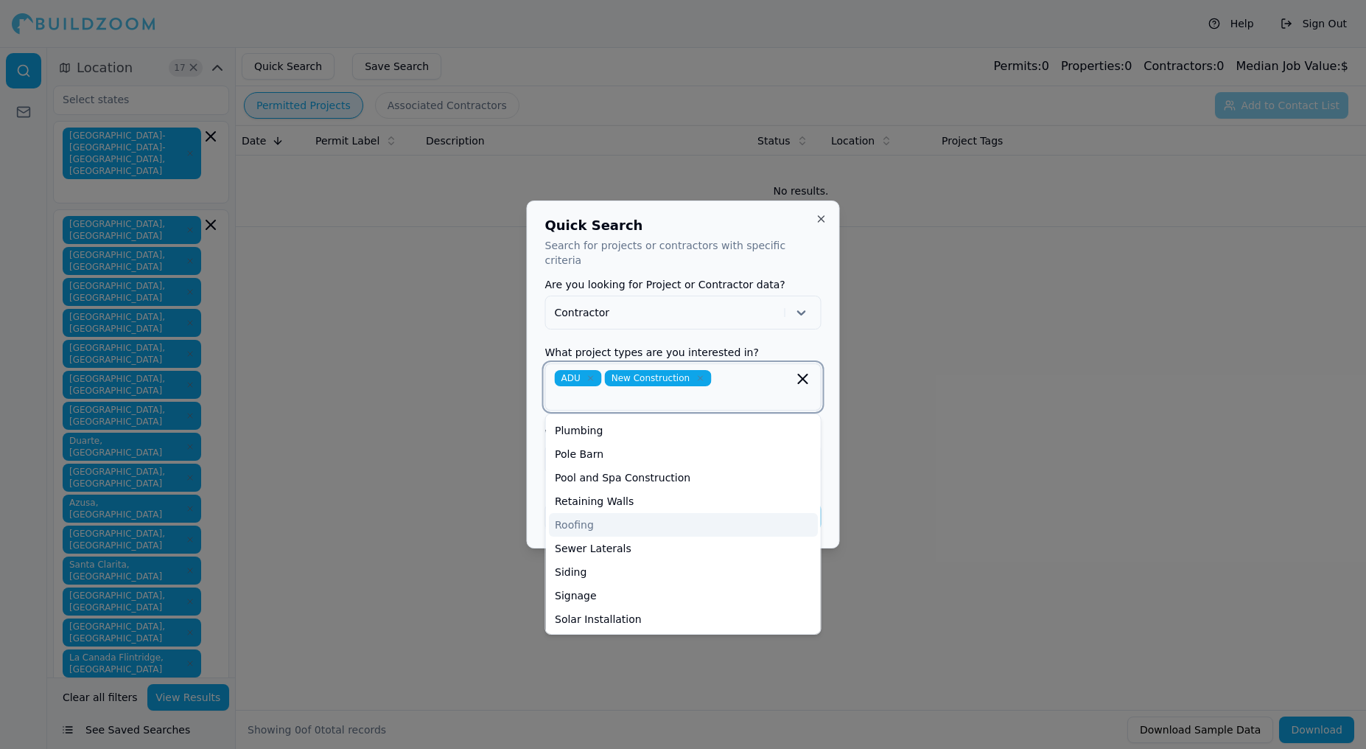
click at [702, 513] on div "Roofing" at bounding box center [683, 525] width 269 height 24
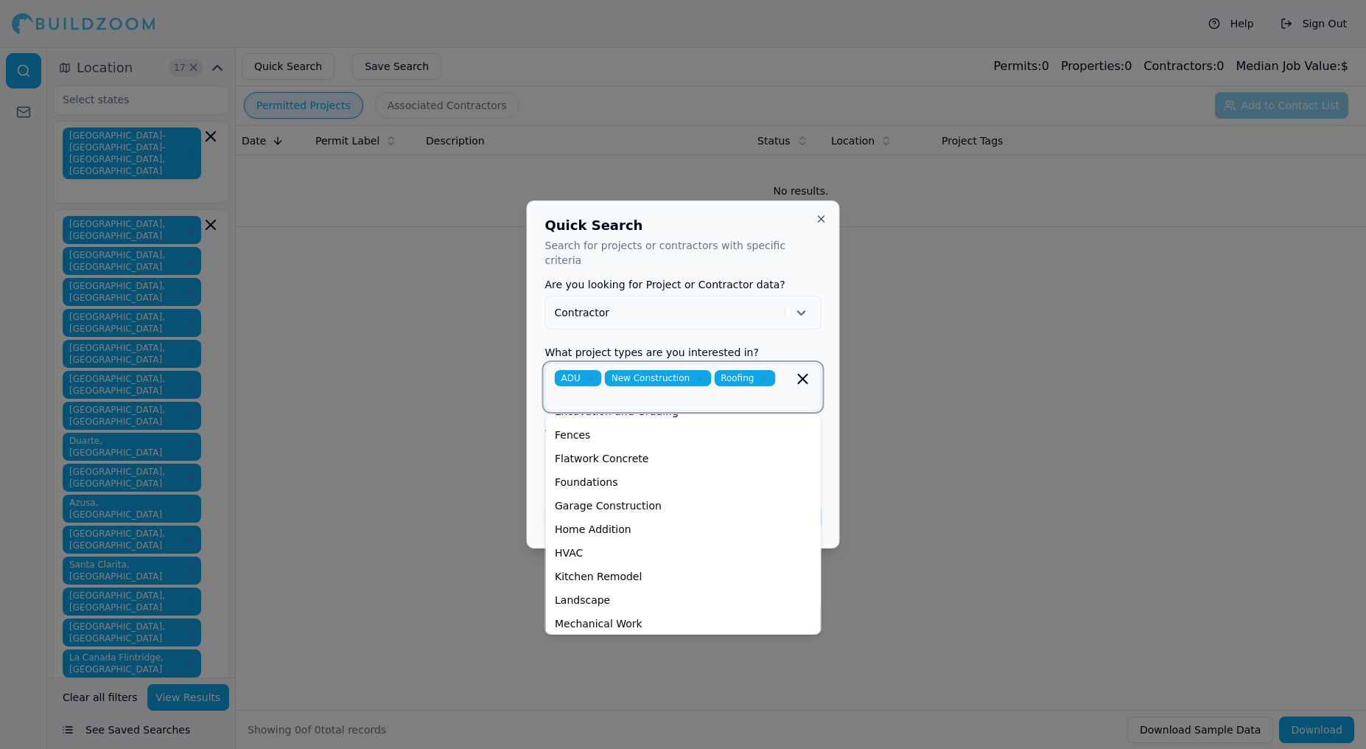
scroll to position [162, 0]
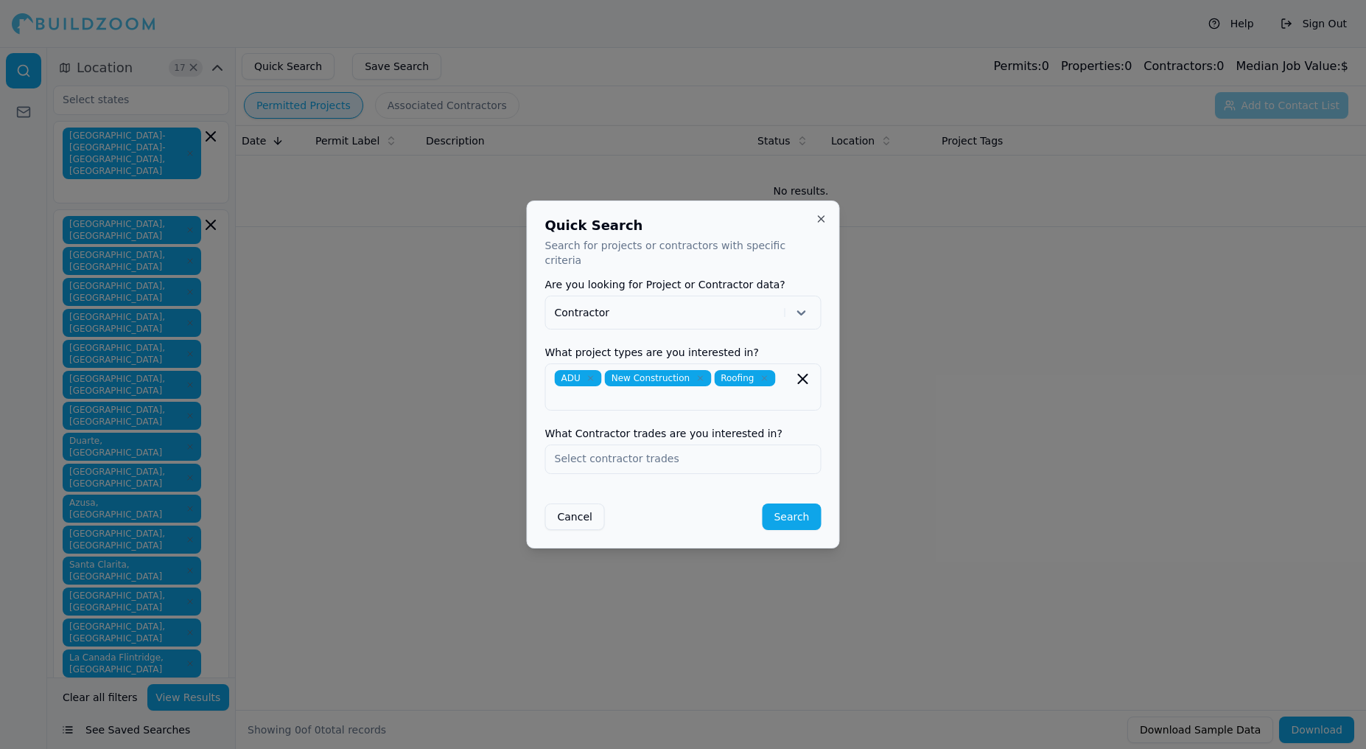
click at [771, 336] on form "Are you looking for Project or Contractor data? Contractor What project types a…" at bounding box center [683, 404] width 276 height 251
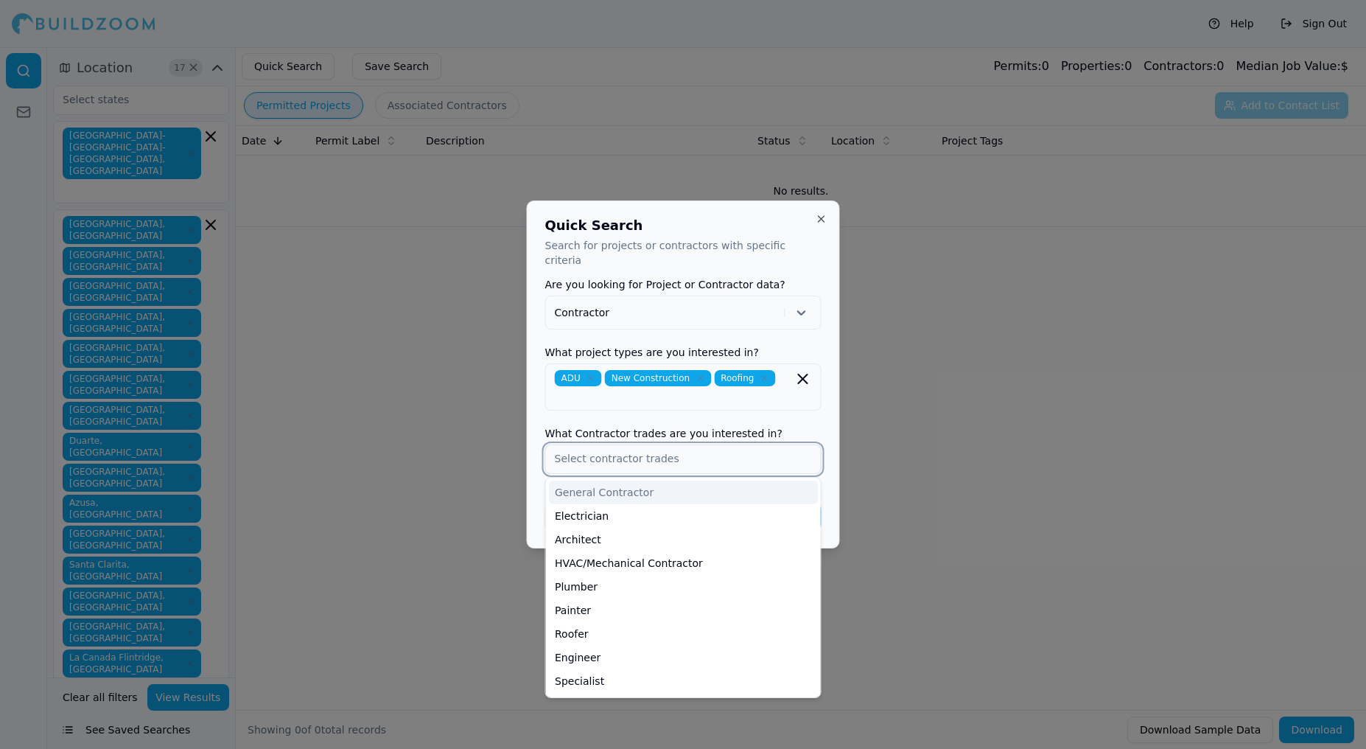
click at [708, 454] on input "text" at bounding box center [683, 458] width 275 height 27
click at [696, 488] on div "General Contractor" at bounding box center [683, 493] width 269 height 24
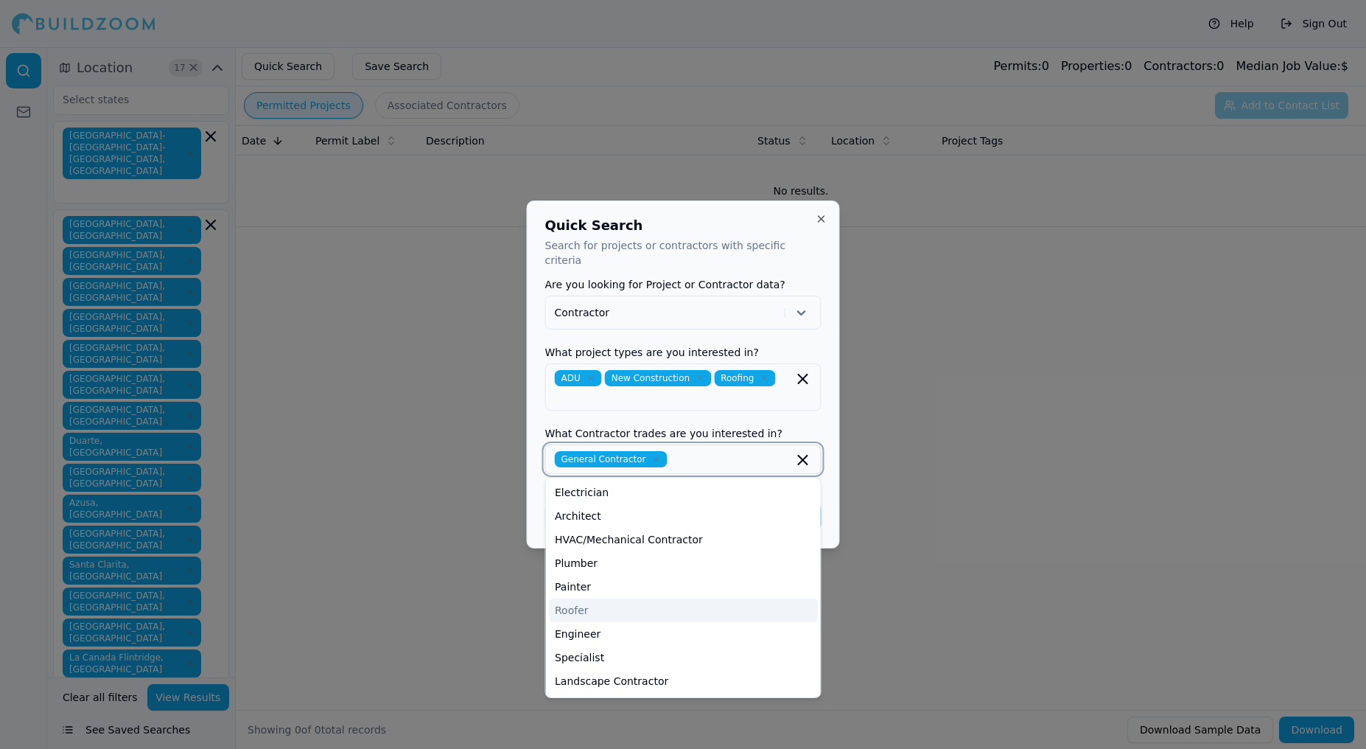
click at [715, 600] on div "Roofer" at bounding box center [683, 610] width 269 height 24
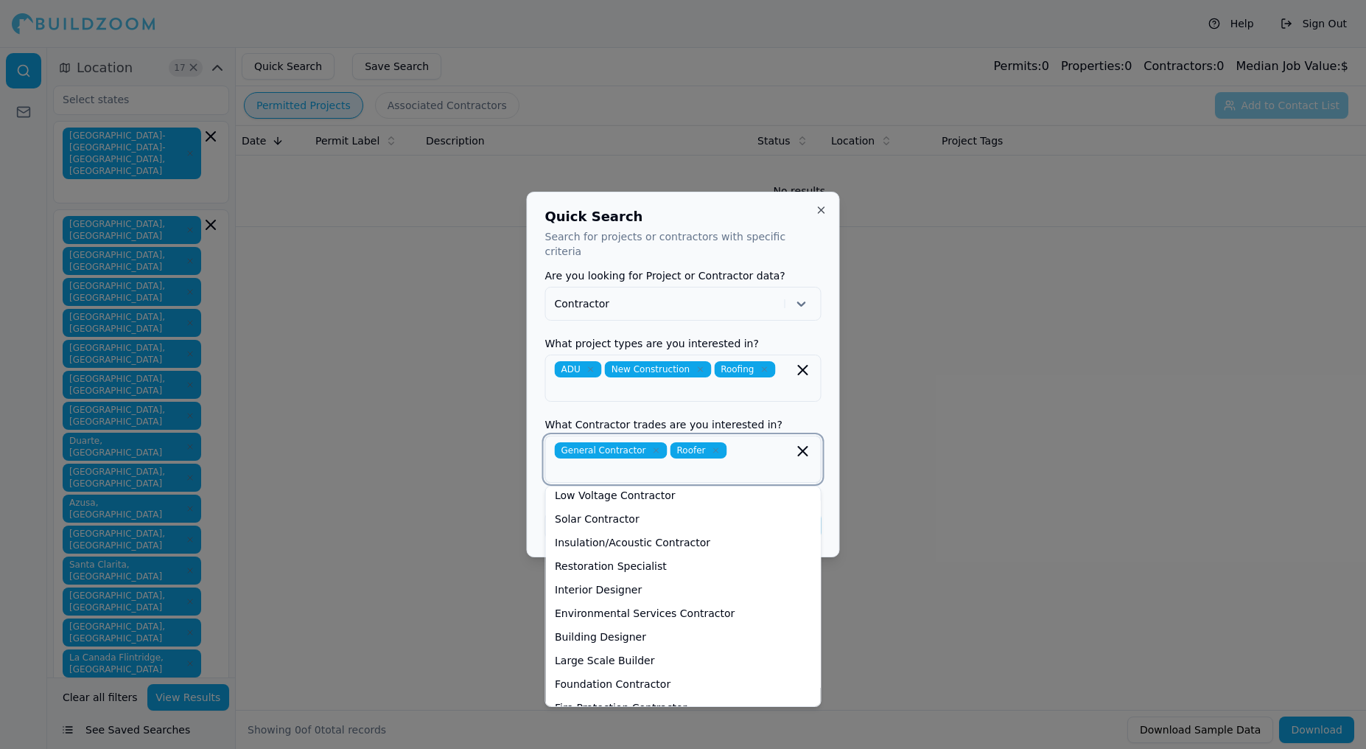
scroll to position [565, 0]
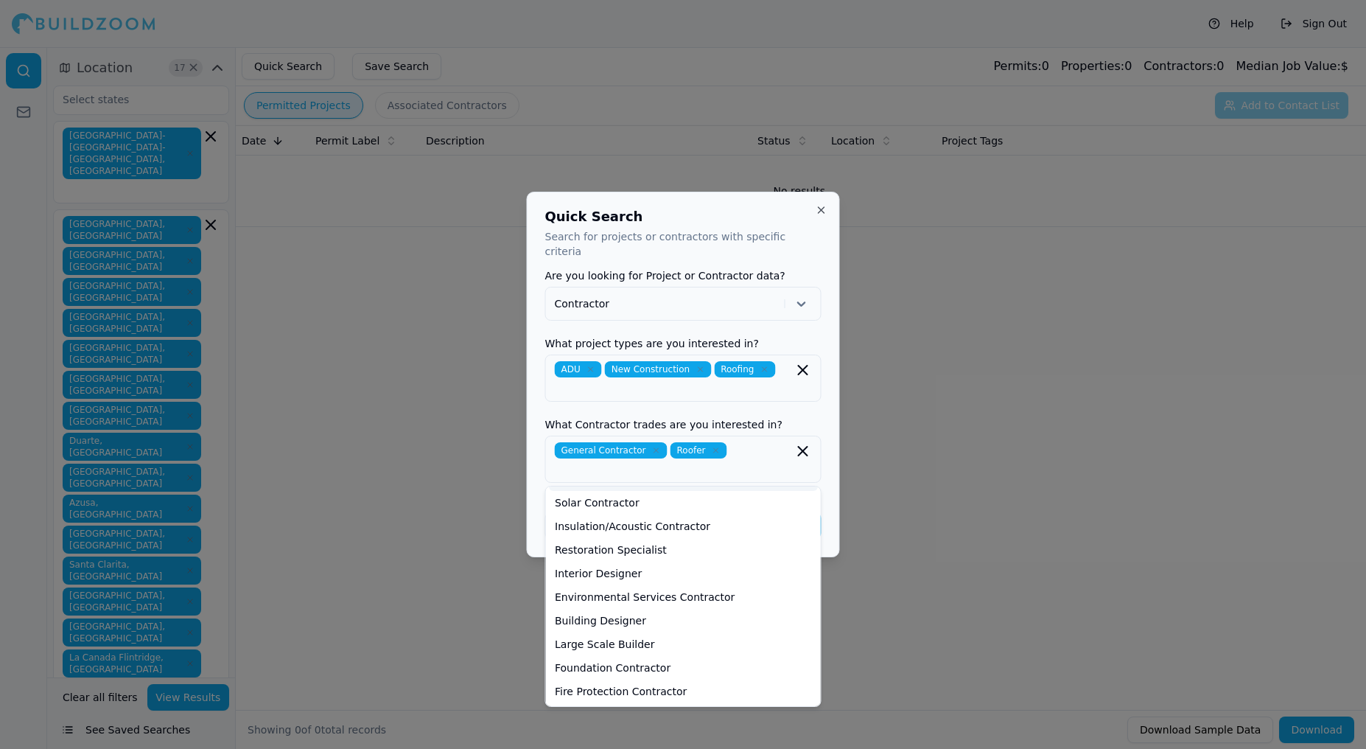
click at [802, 419] on label "What Contractor trades are you interested in?" at bounding box center [683, 424] width 276 height 10
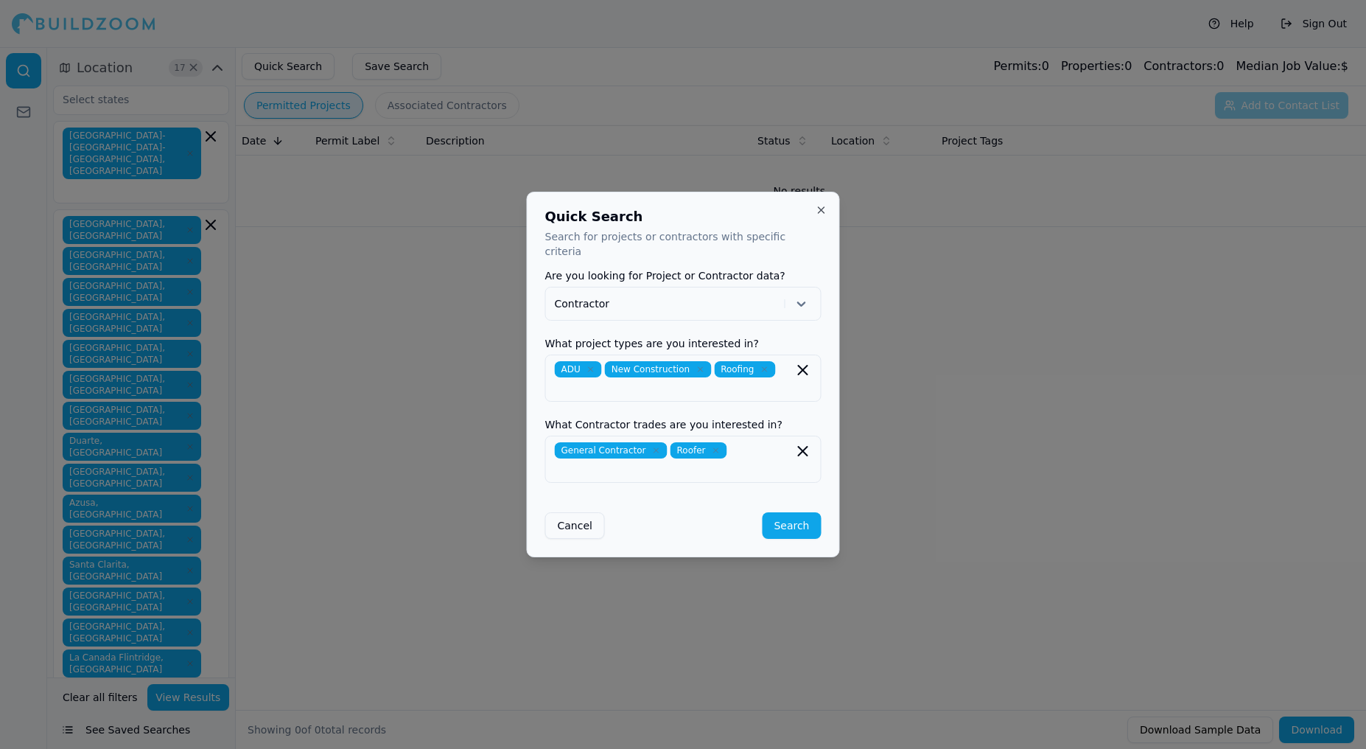
click at [797, 514] on button "Search" at bounding box center [791, 525] width 59 height 27
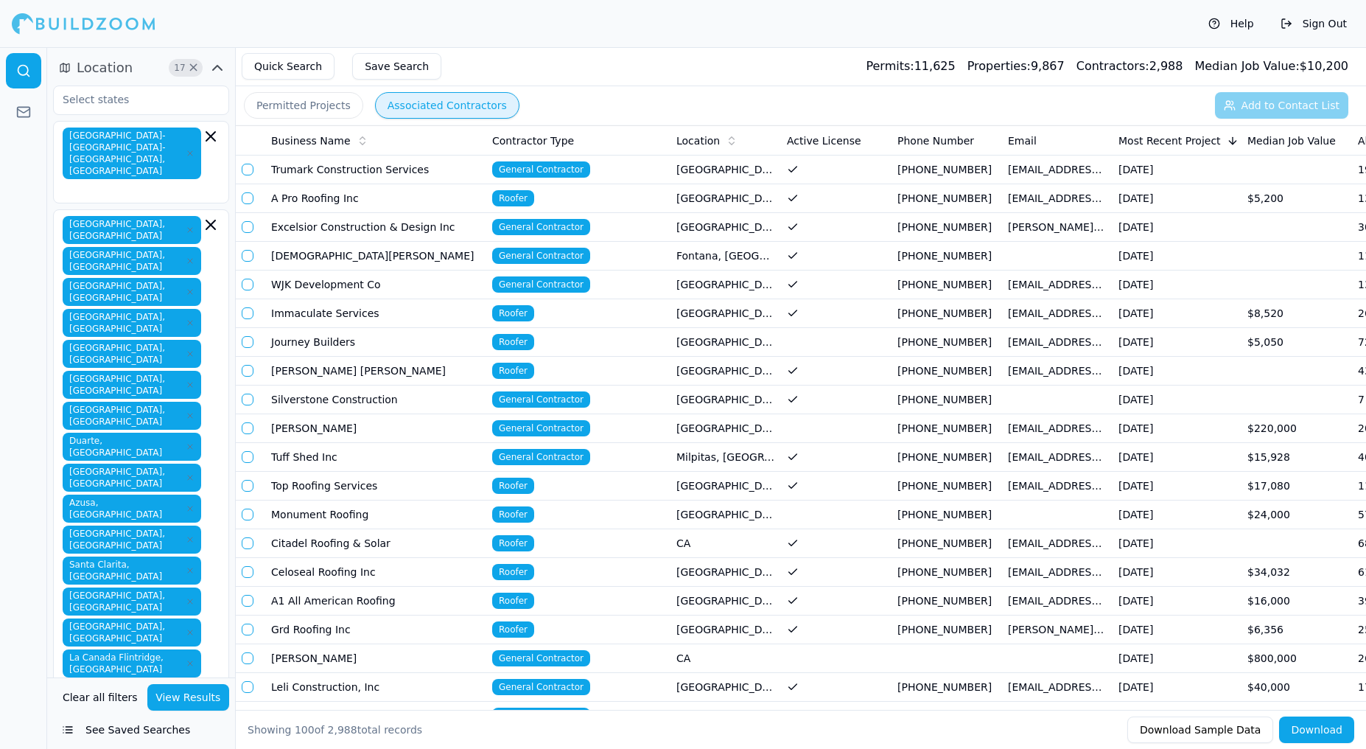
click at [864, 205] on td at bounding box center [836, 198] width 111 height 29
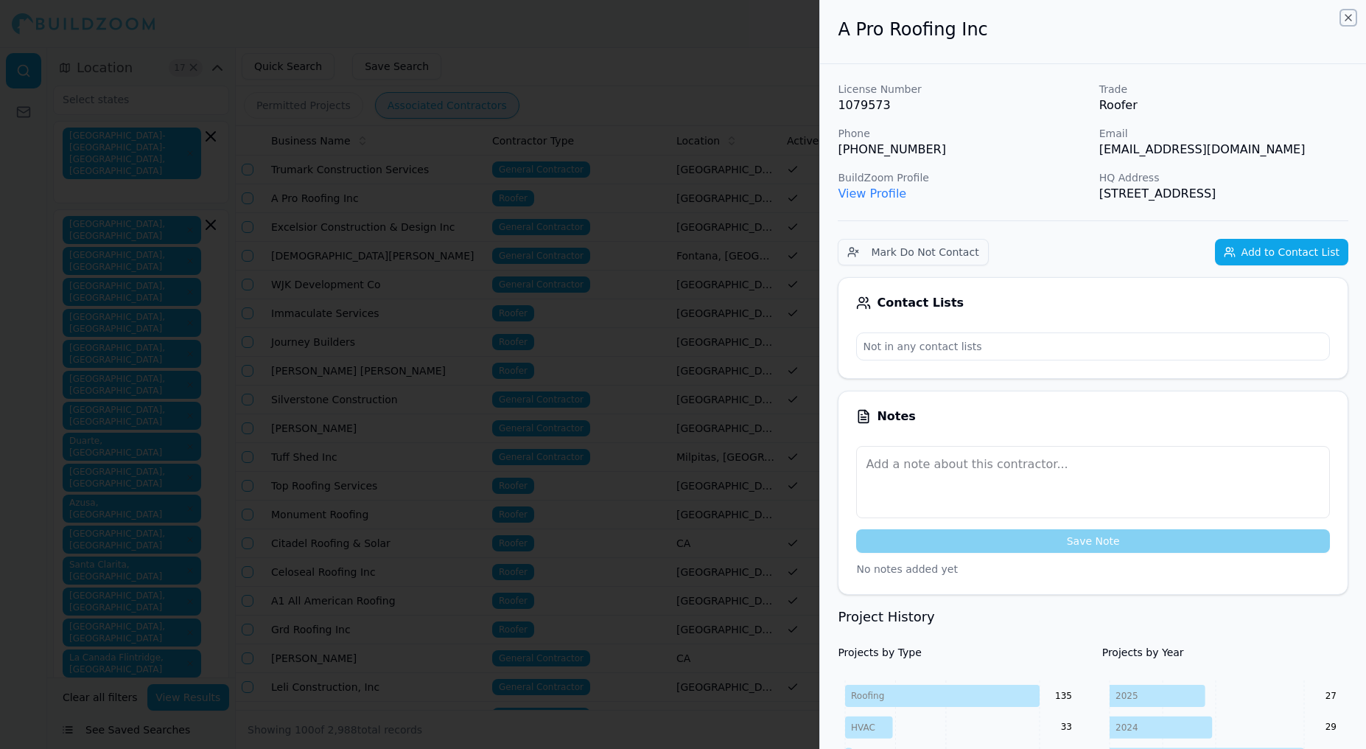
click at [1350, 18] on icon "button" at bounding box center [1349, 18] width 6 height 6
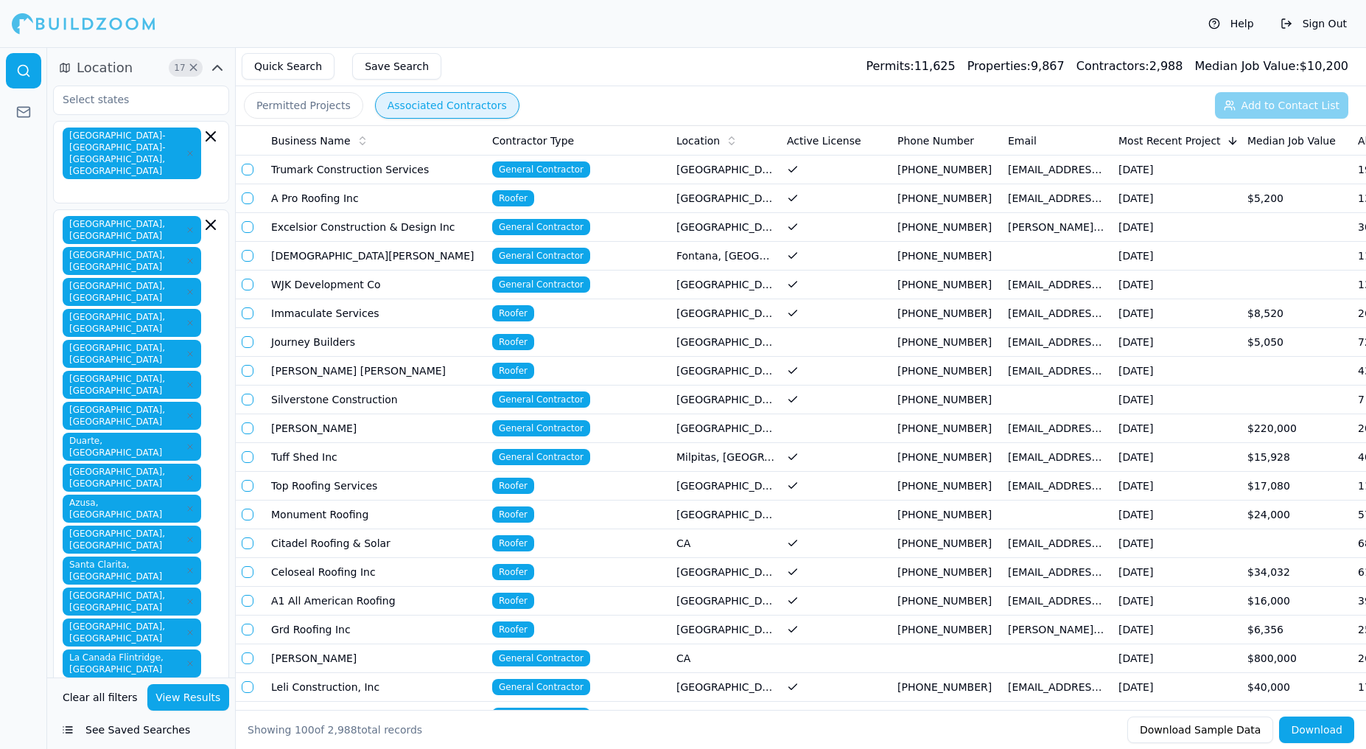
click at [682, 226] on td "[GEOGRAPHIC_DATA], [GEOGRAPHIC_DATA]" at bounding box center [726, 227] width 111 height 29
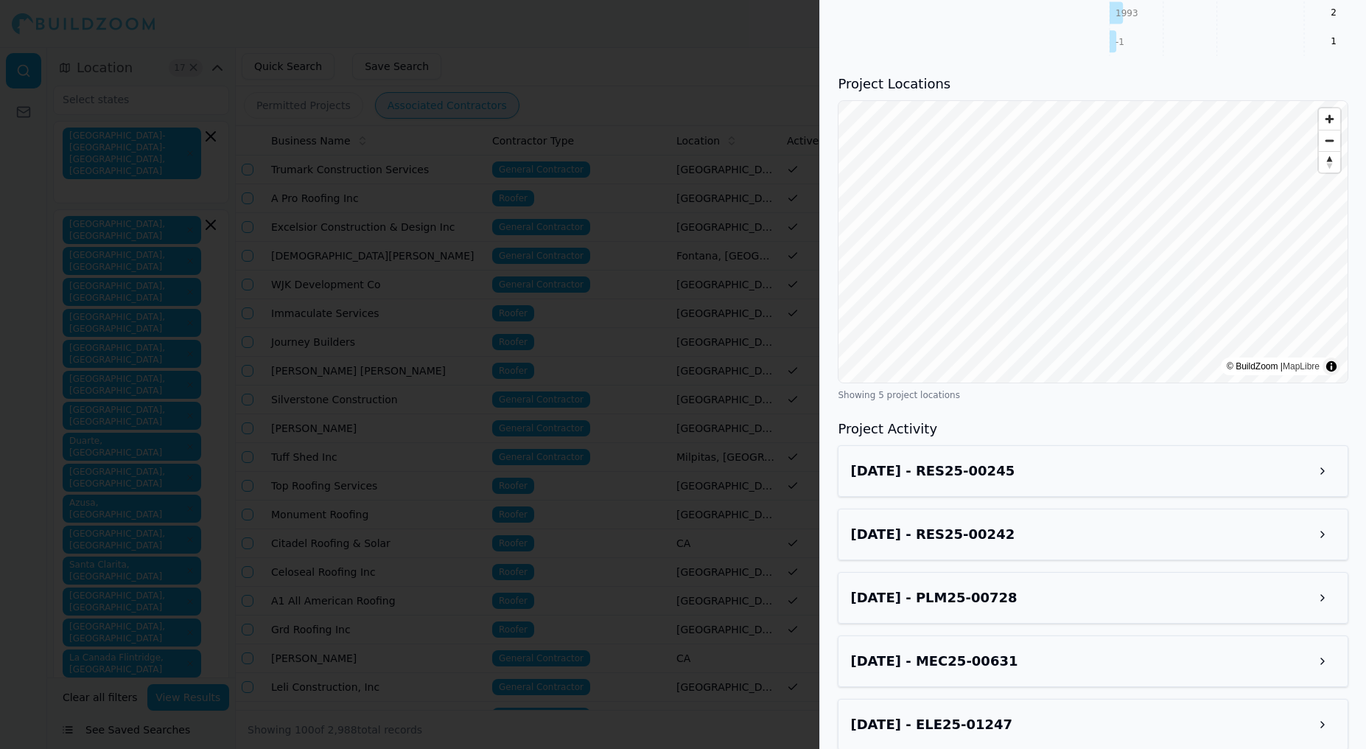
scroll to position [1676, 0]
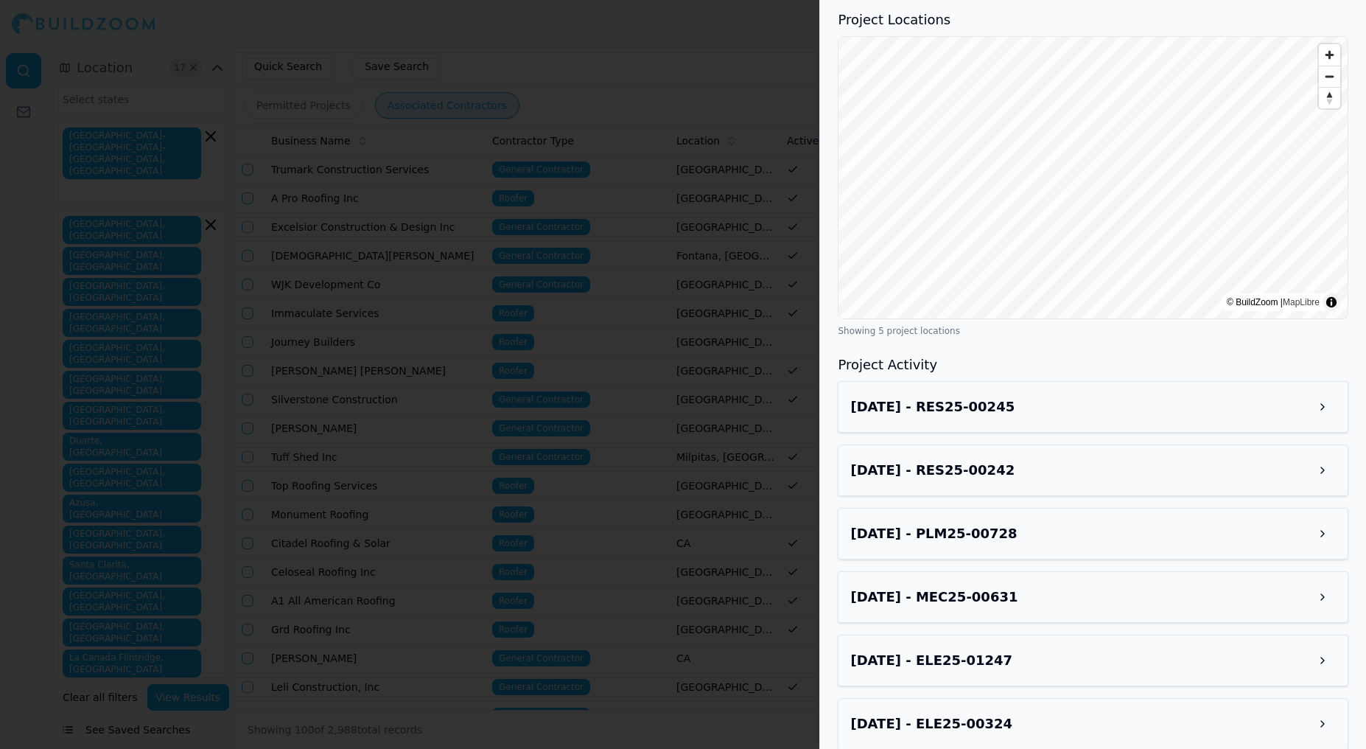
click at [1016, 404] on div "[DATE] - RES25-00245" at bounding box center [1093, 407] width 511 height 52
click at [1013, 397] on h3 "[DATE] - RES25-00245" at bounding box center [933, 407] width 164 height 21
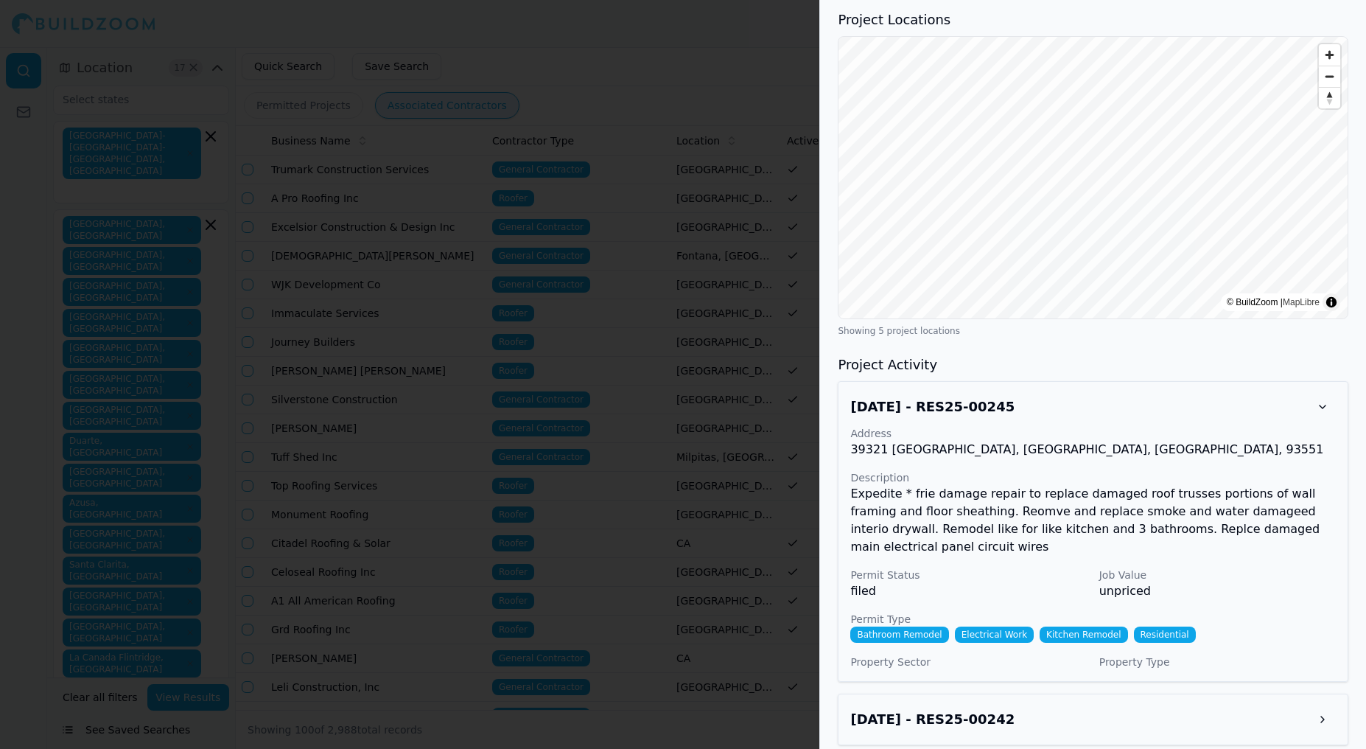
click at [1322, 394] on button at bounding box center [1323, 407] width 27 height 27
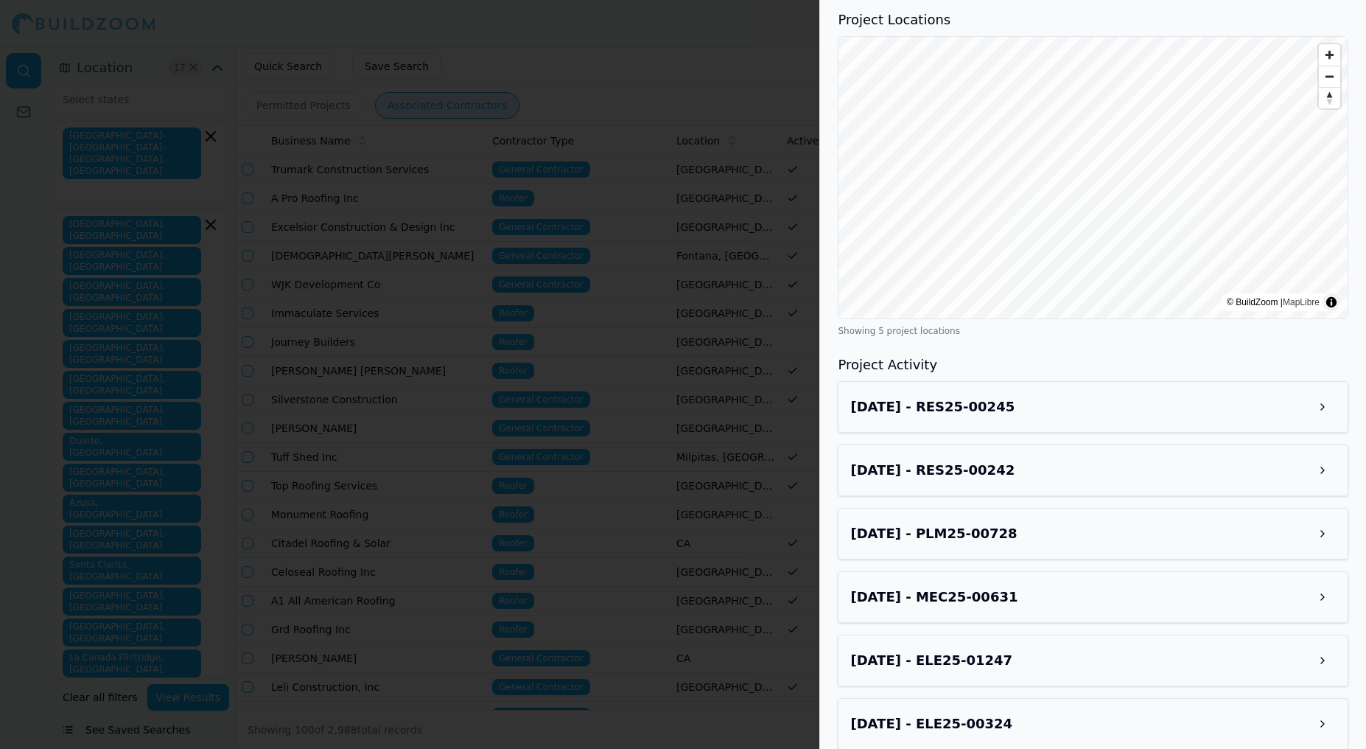
click at [1005, 523] on h3 "[DATE] - PLM25-00728" at bounding box center [934, 533] width 167 height 21
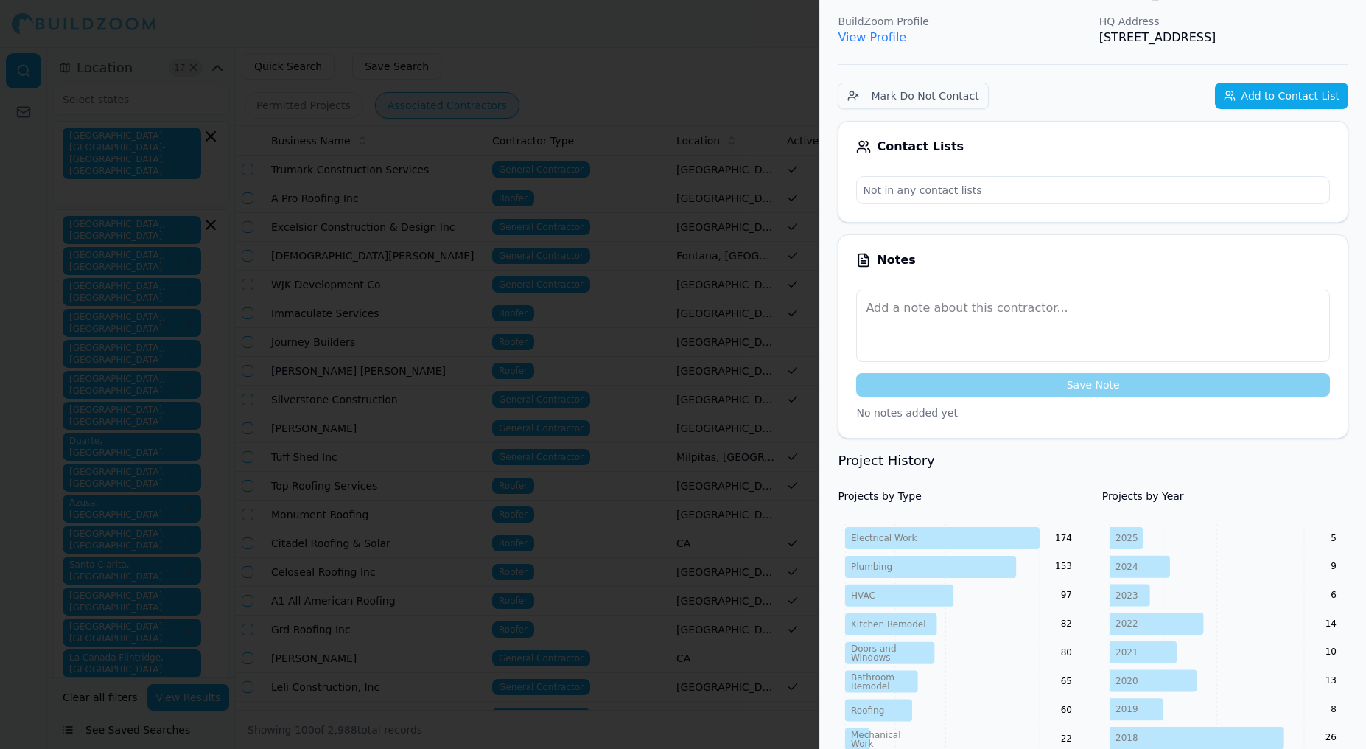
scroll to position [0, 0]
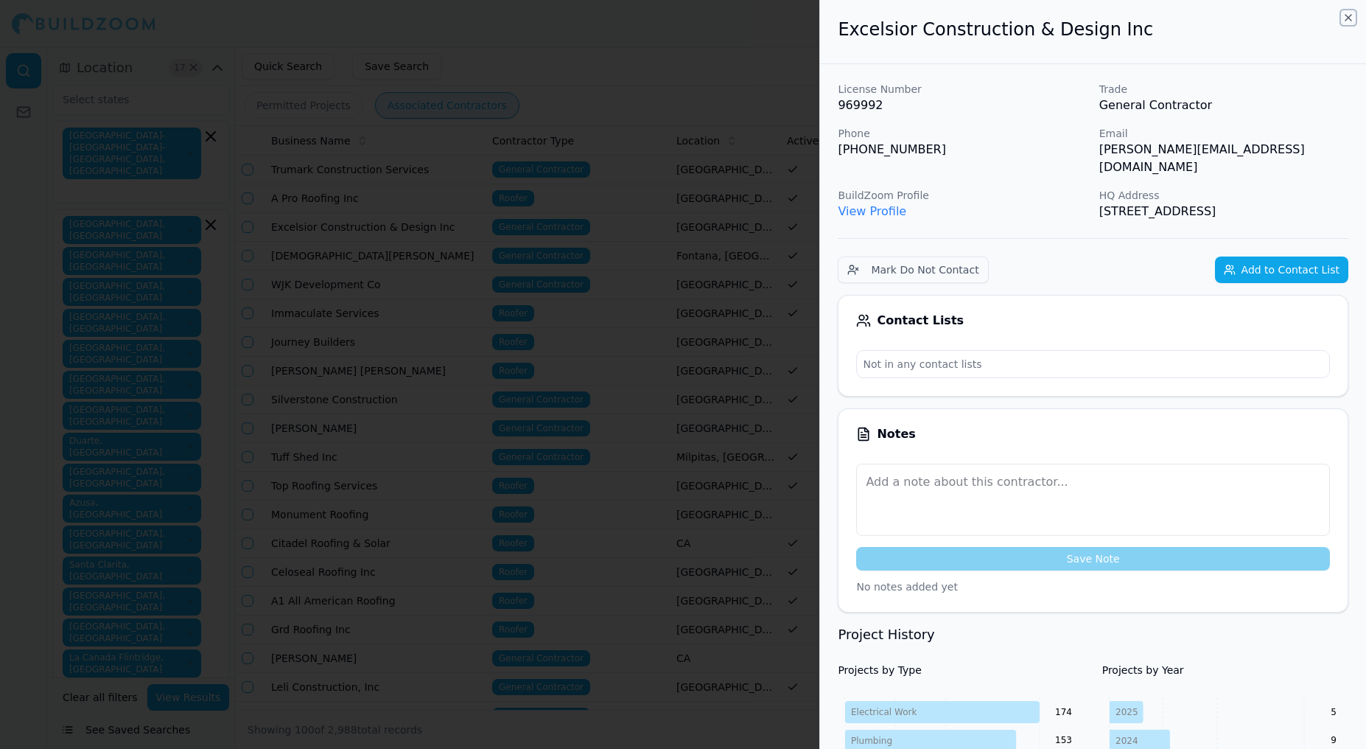
click at [1350, 17] on icon "button" at bounding box center [1349, 18] width 12 height 12
